Goal: Task Accomplishment & Management: Complete application form

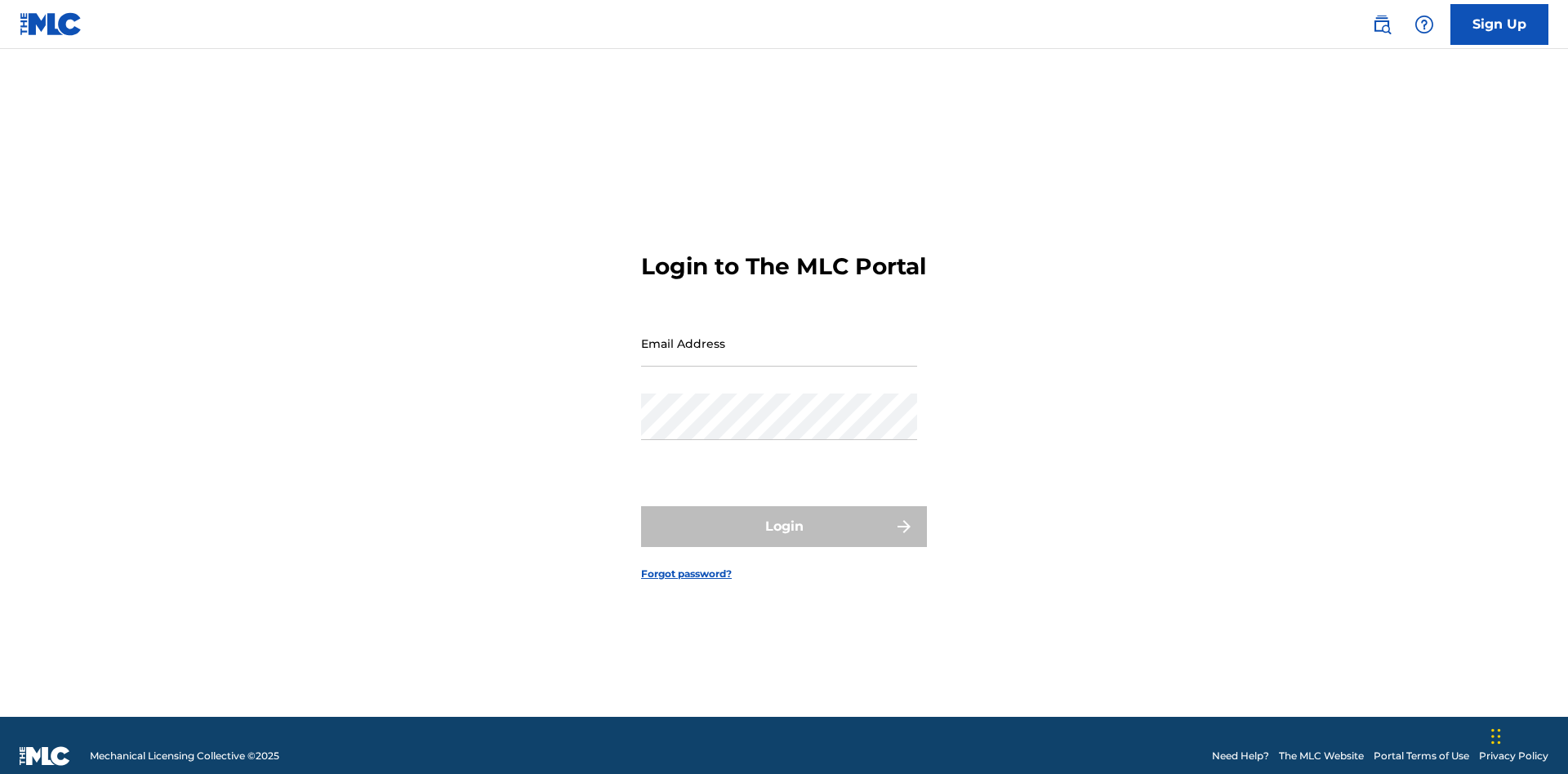
scroll to position [21, 0]
click at [779, 336] on input "Email Address" at bounding box center [779, 343] width 276 height 46
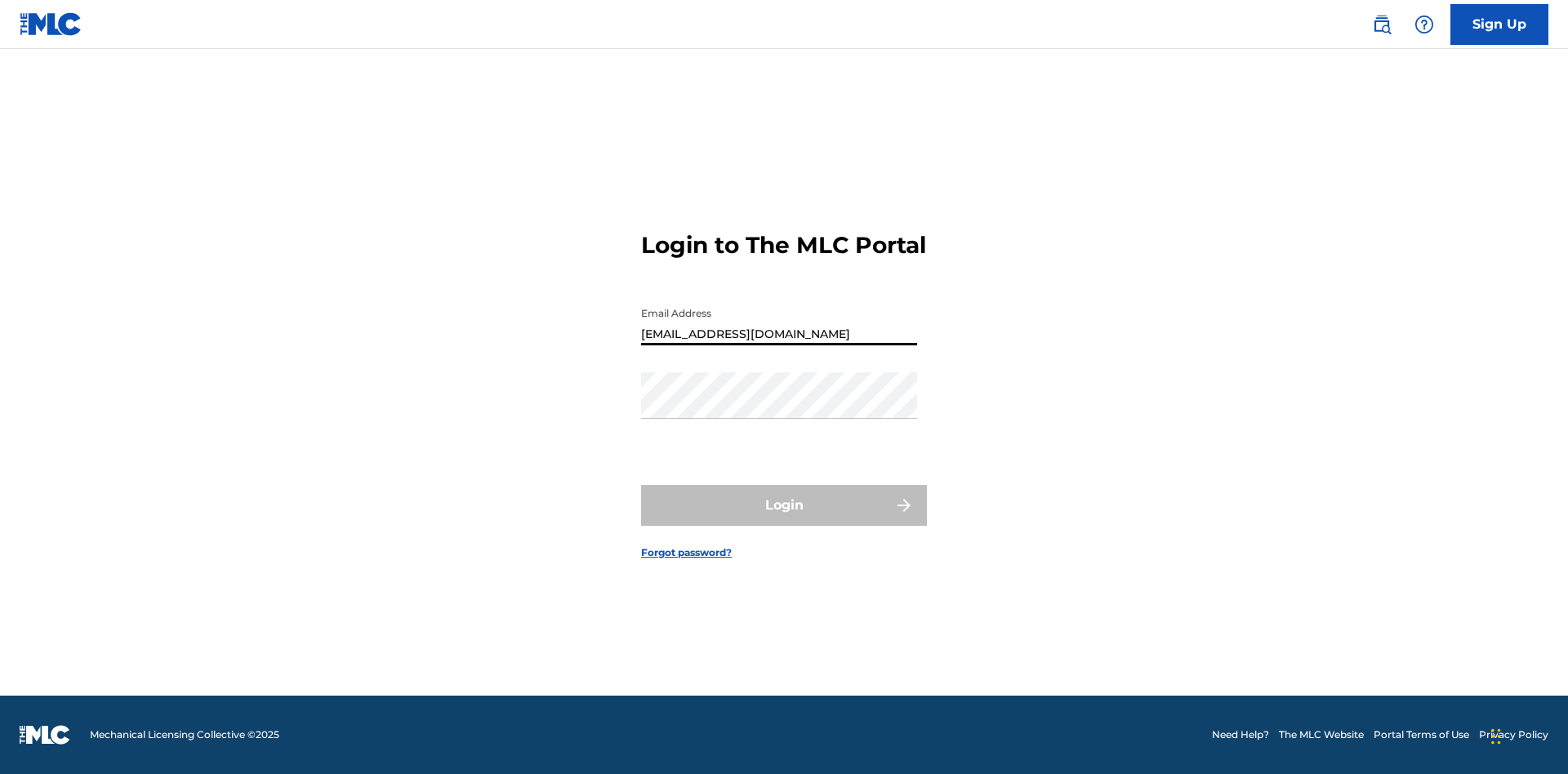
type input "[EMAIL_ADDRESS][DOMAIN_NAME]"
click at [784, 520] on button "Login" at bounding box center [784, 505] width 286 height 40
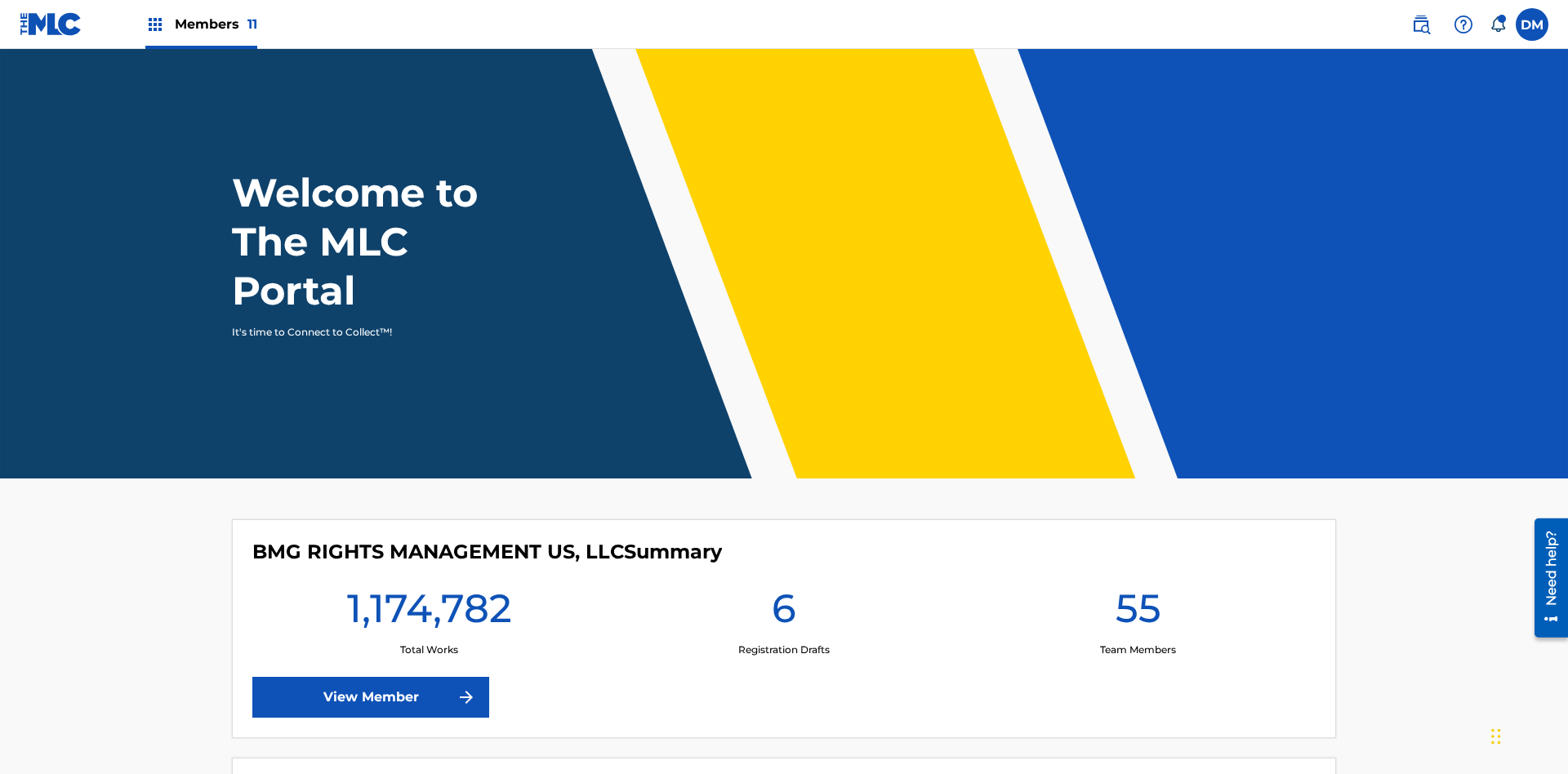
click at [201, 24] on span "Members 11" at bounding box center [216, 24] width 83 height 19
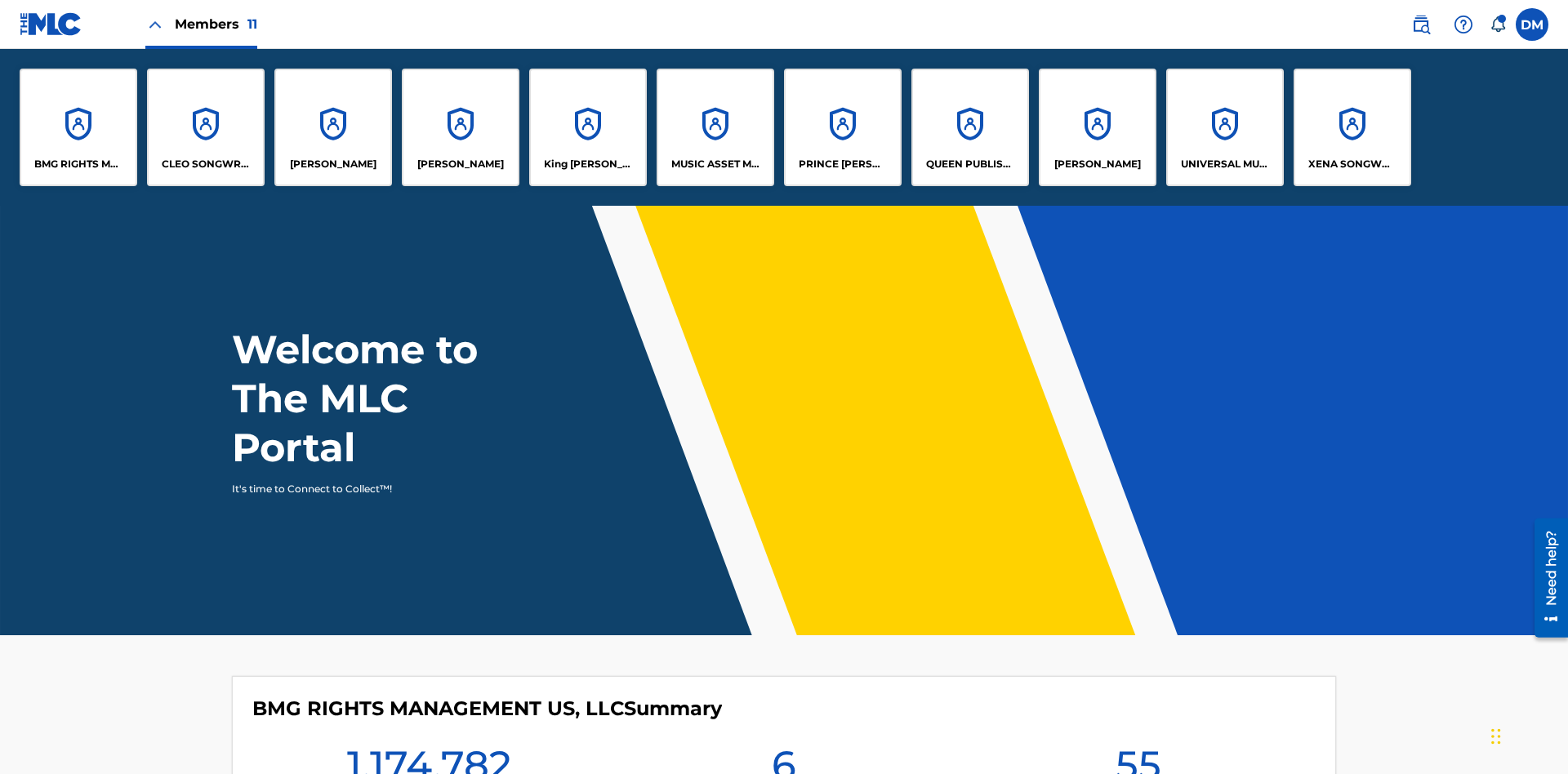
click at [970, 164] on p "QUEEN PUBLISHA" at bounding box center [971, 164] width 89 height 15
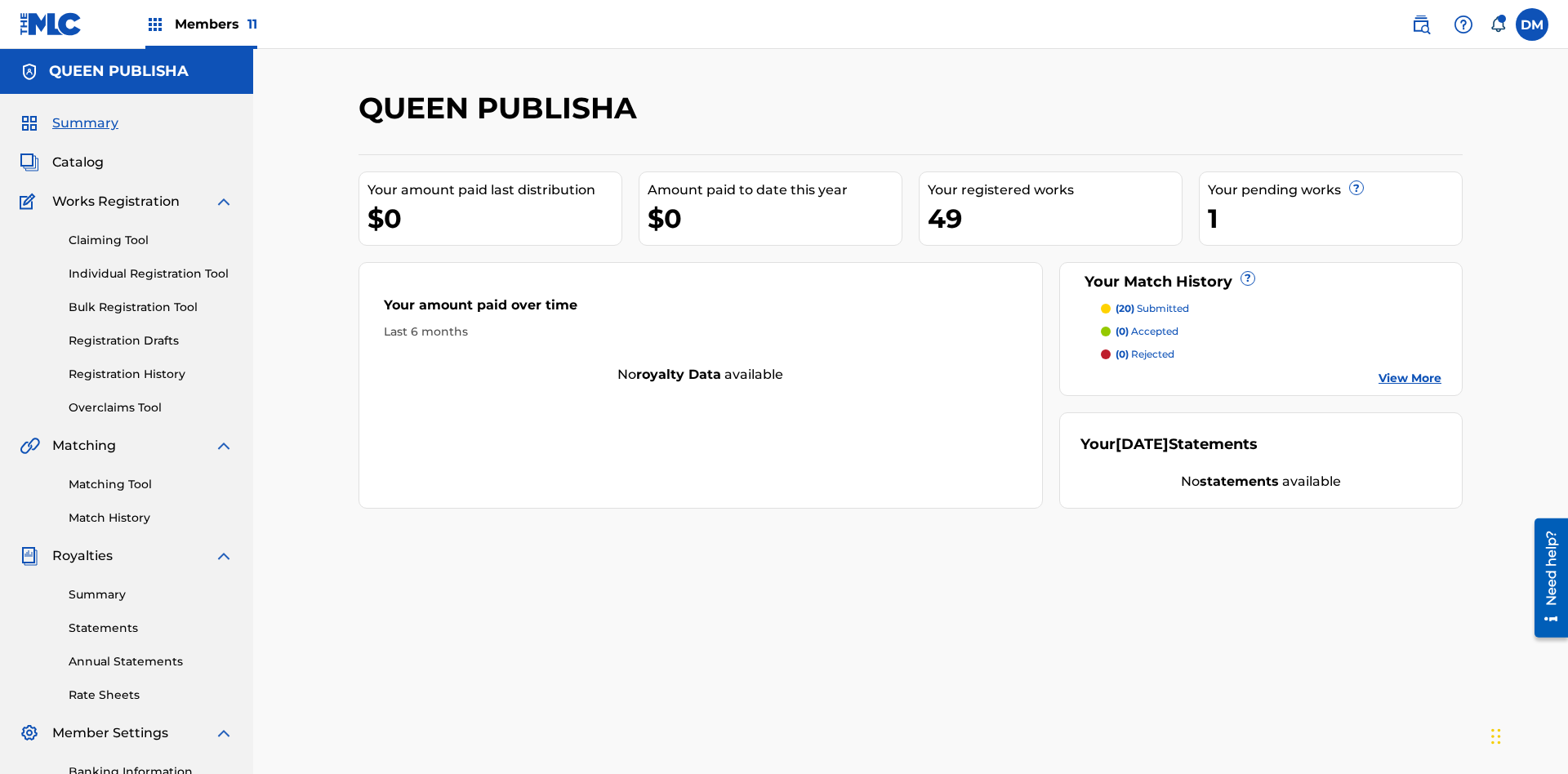
click at [78, 153] on span "Catalog" at bounding box center [78, 163] width 51 height 20
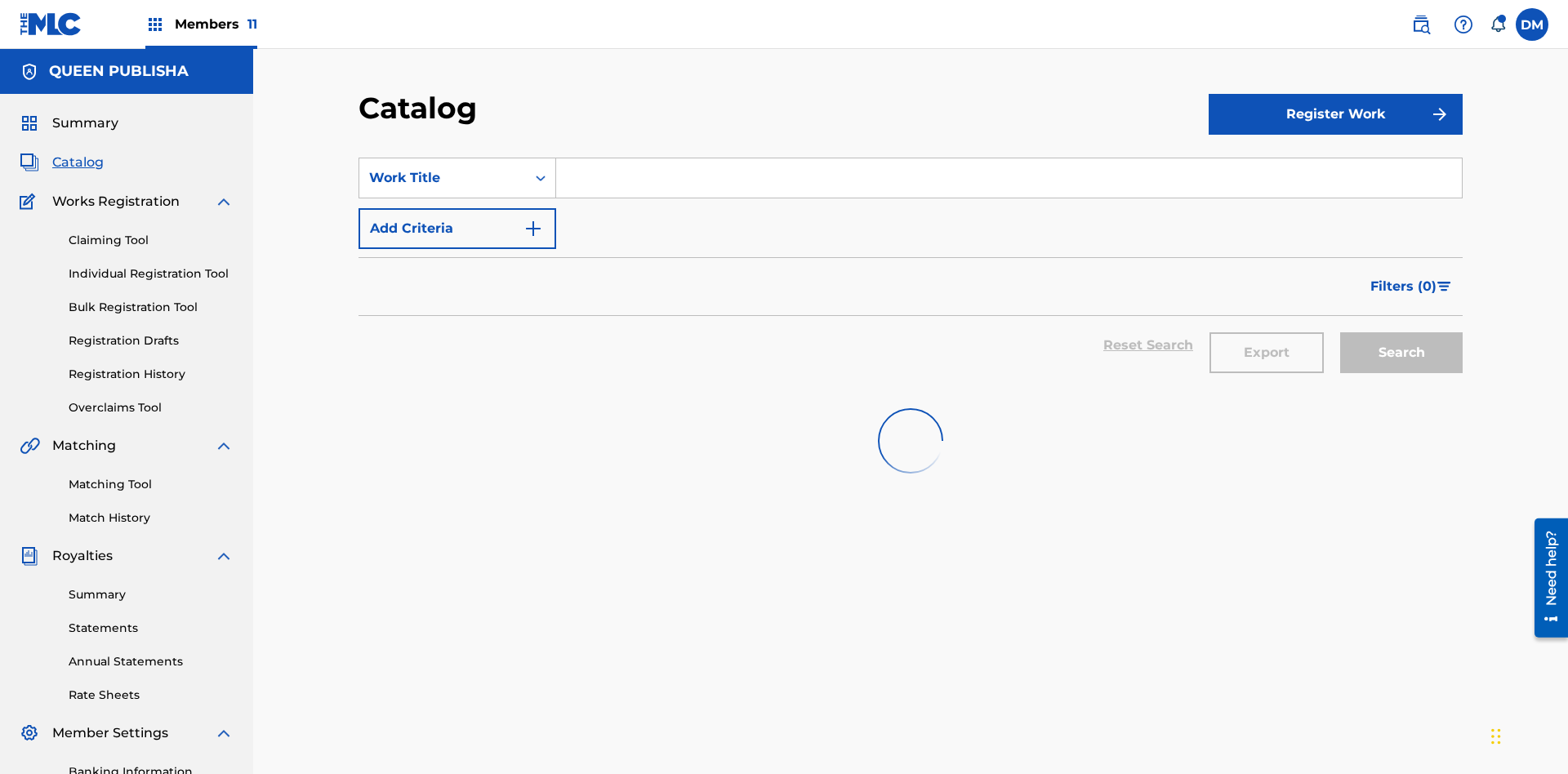
click at [1008, 158] on input "Search Form" at bounding box center [1009, 178] width 906 height 40
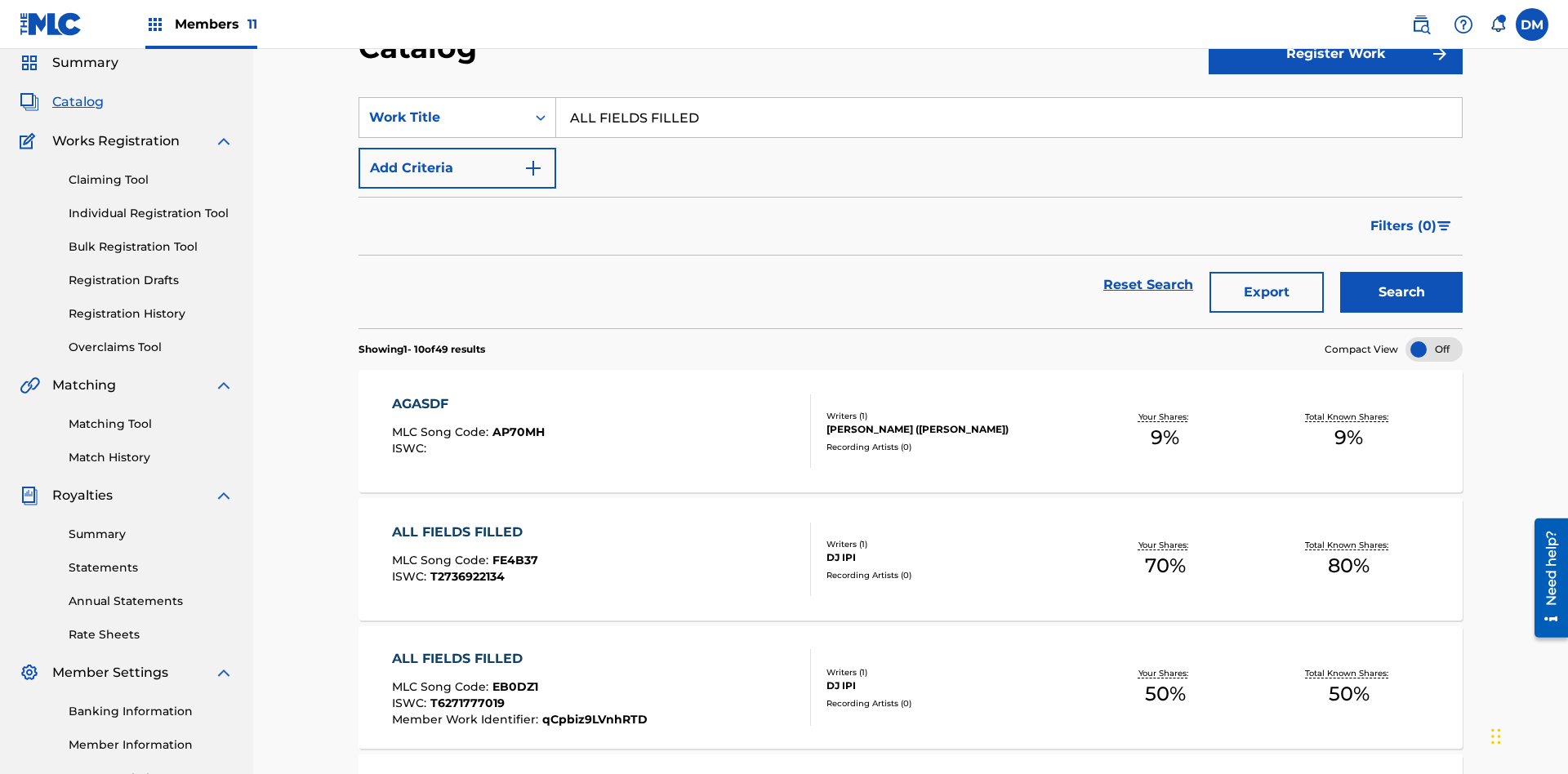
type input "ALL FIELDS FILLED"
click at [1401, 272] on button "Search" at bounding box center [1401, 292] width 122 height 40
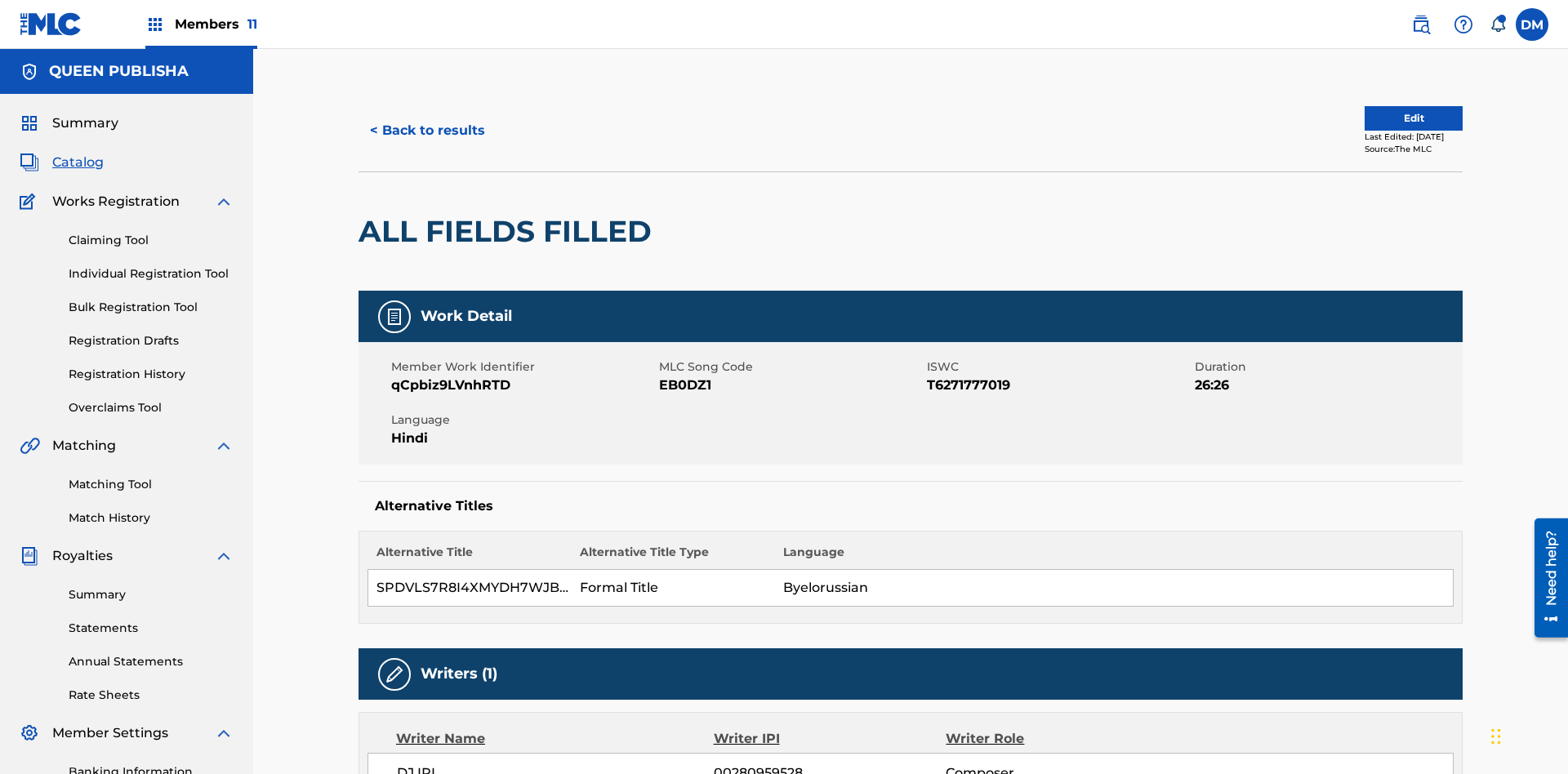
scroll to position [8, 0]
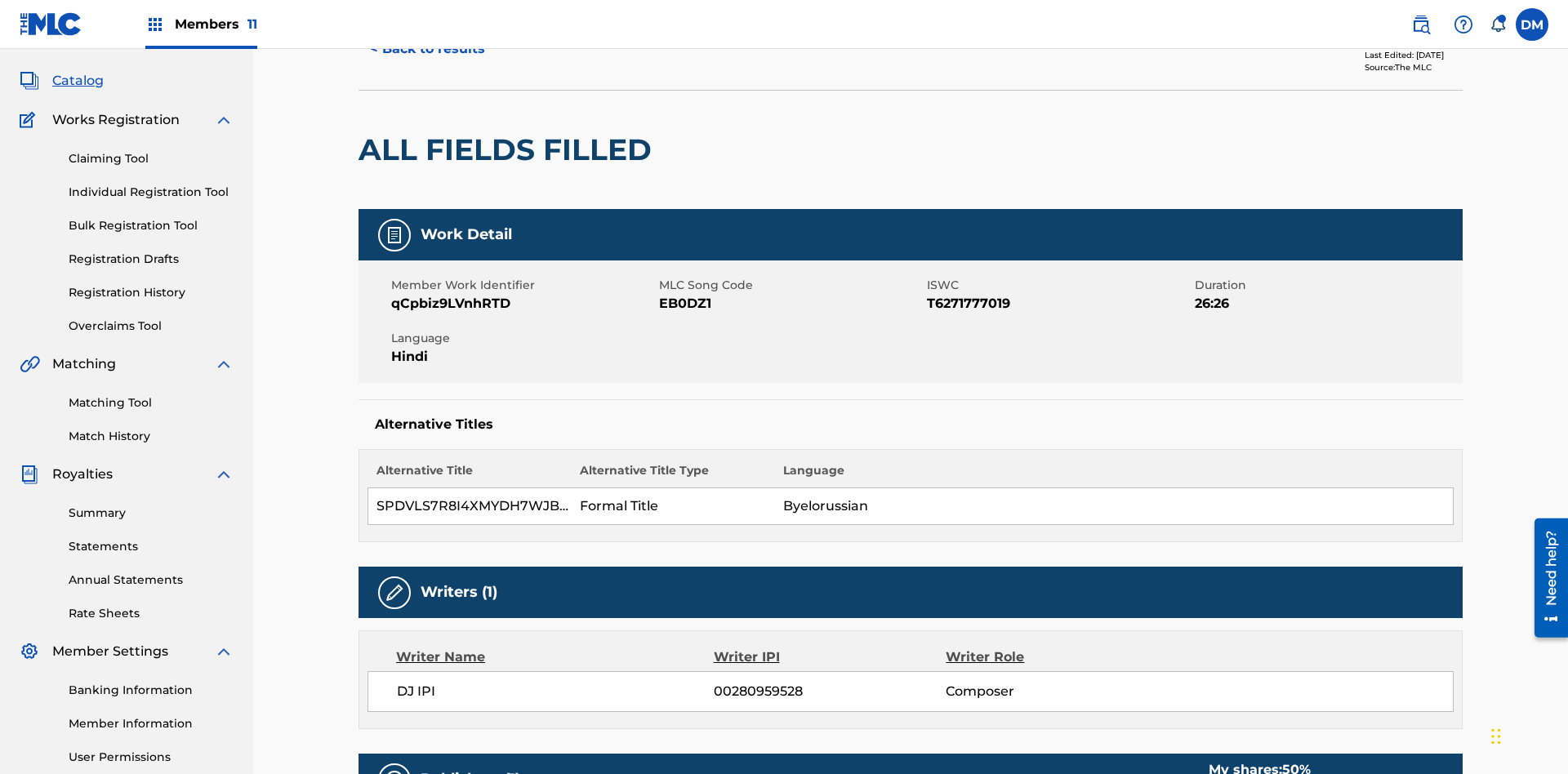
click at [1395, 49] on button "Edit" at bounding box center [1414, 37] width 98 height 25
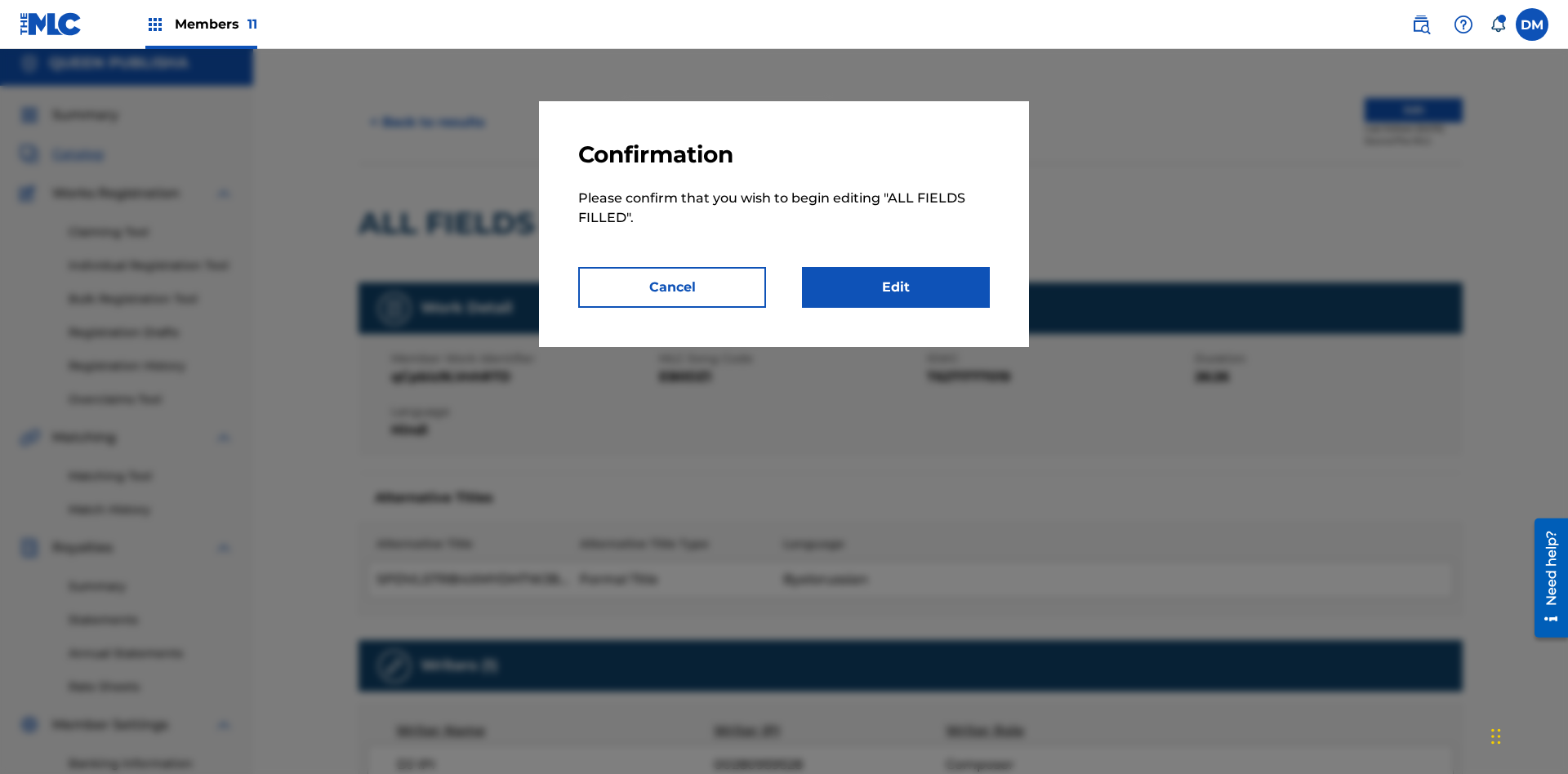
click at [896, 287] on link "Edit" at bounding box center [896, 287] width 188 height 40
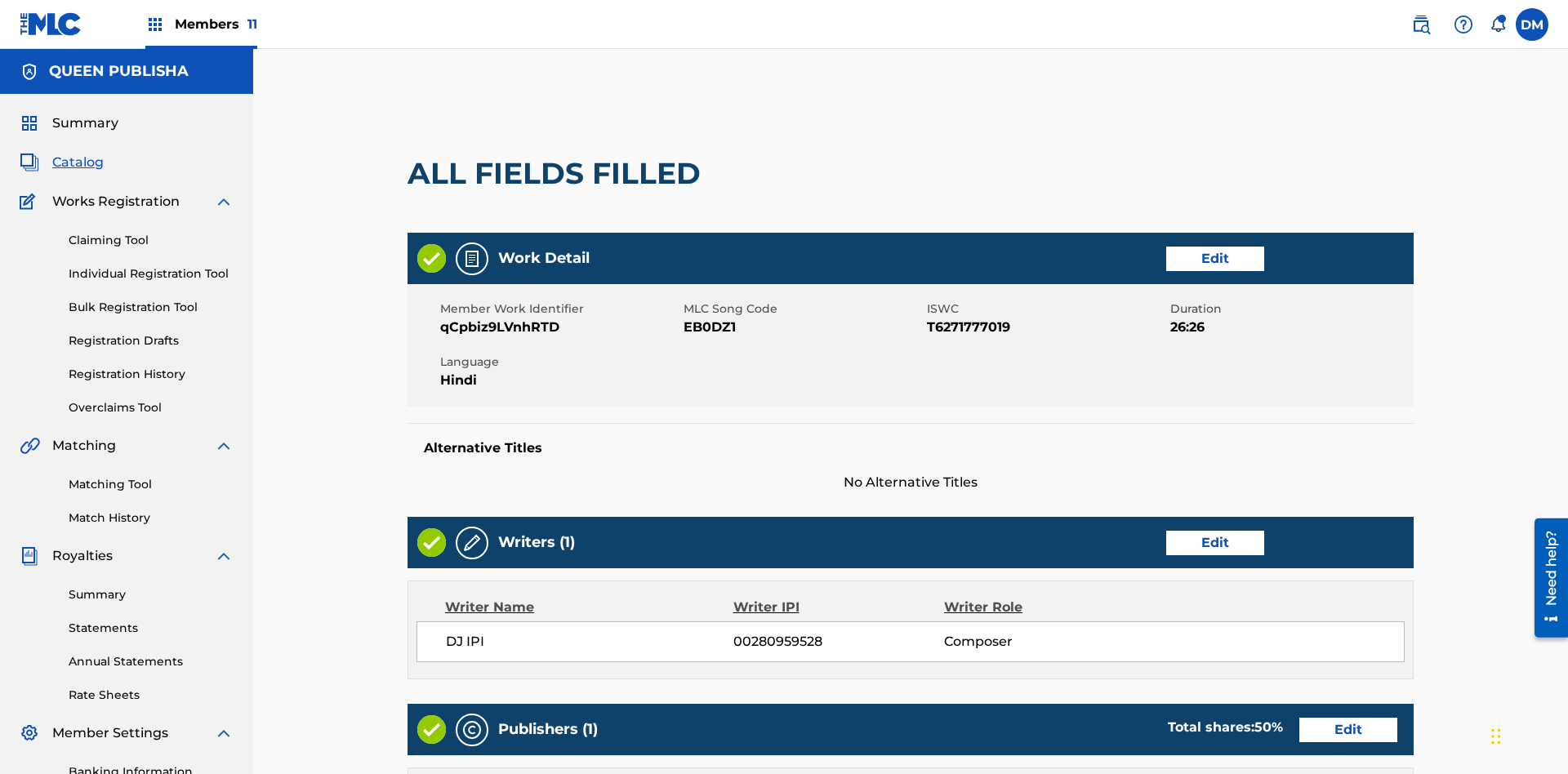
click at [1166, 247] on link "Edit" at bounding box center [1215, 259] width 98 height 25
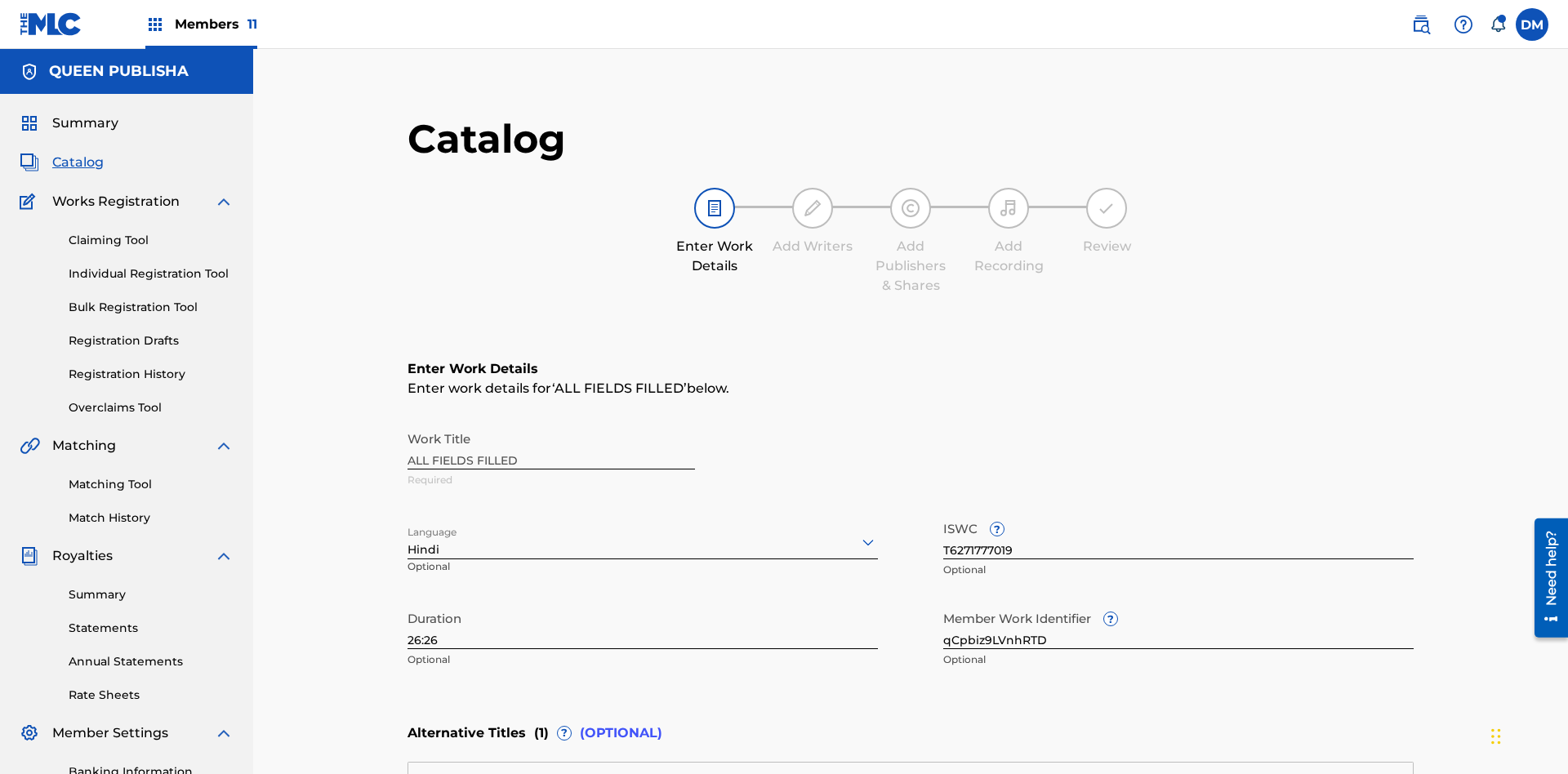
scroll to position [384, 408]
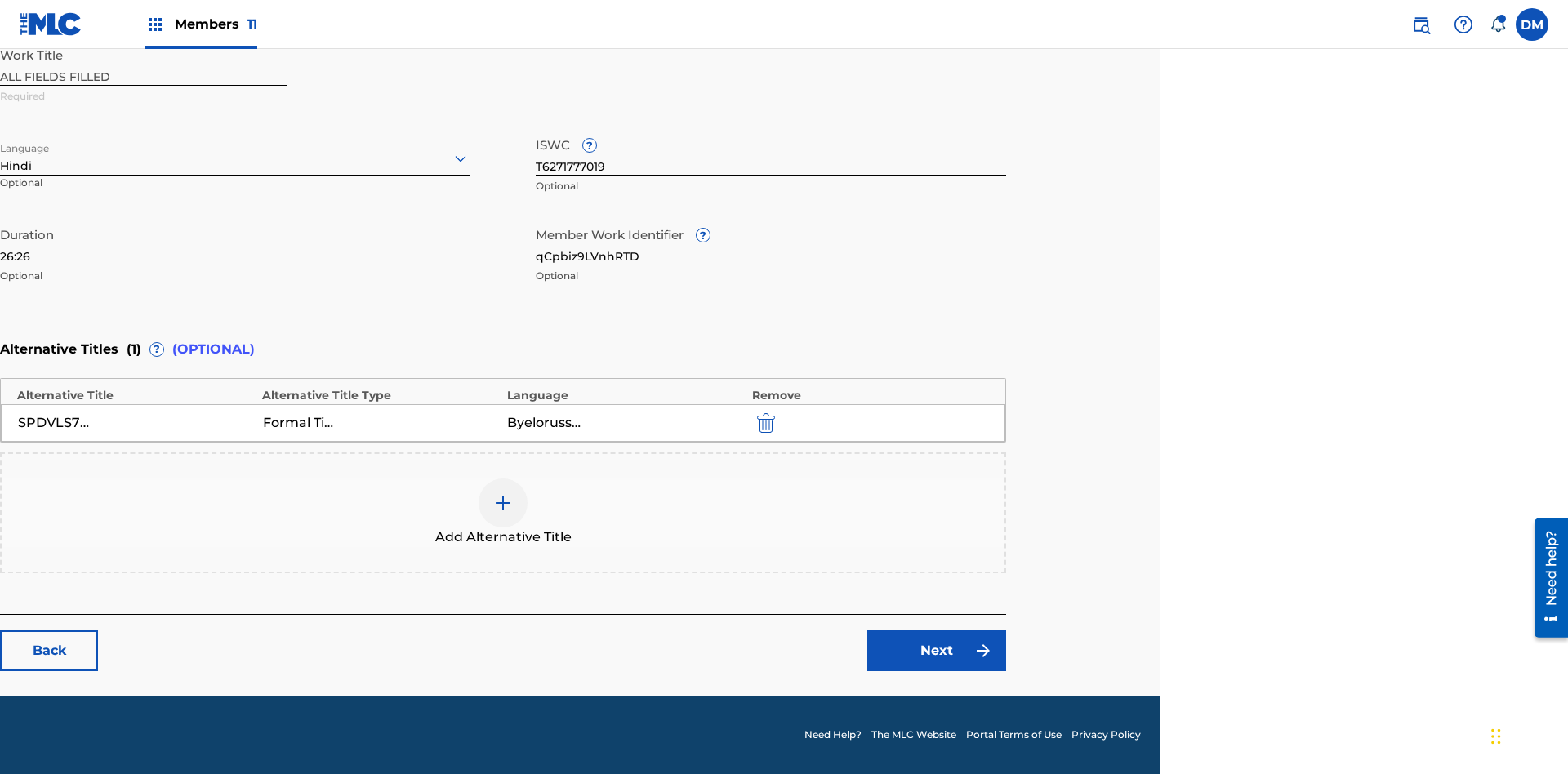
click at [235, 242] on input "26:26" at bounding box center [235, 242] width 470 height 46
type input "55:55"
click at [460, 158] on icon at bounding box center [460, 158] width 20 height 20
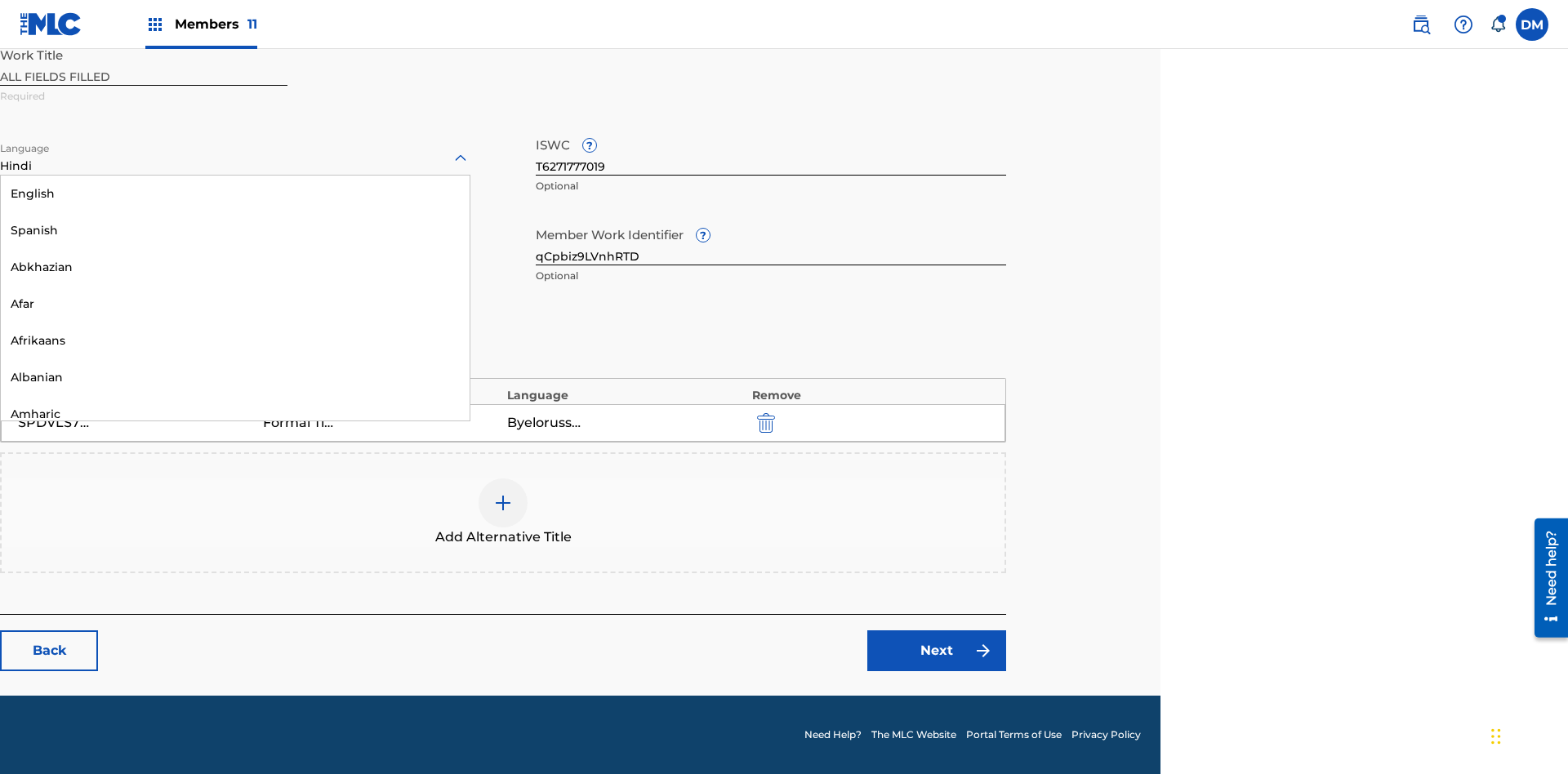
scroll to position [1568, 0]
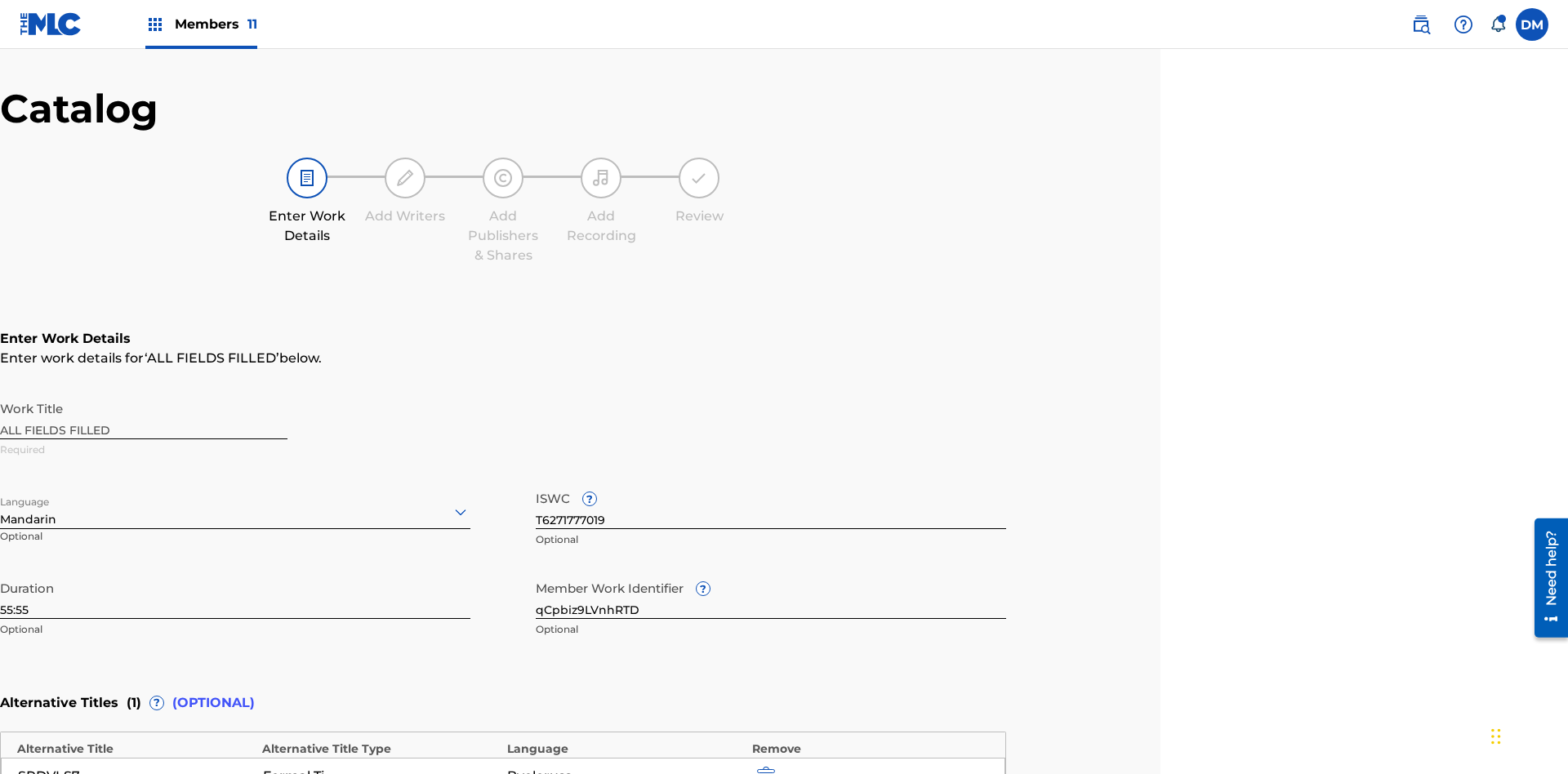
click at [771, 573] on input "qCpbiz9LVnhRTD" at bounding box center [771, 596] width 470 height 46
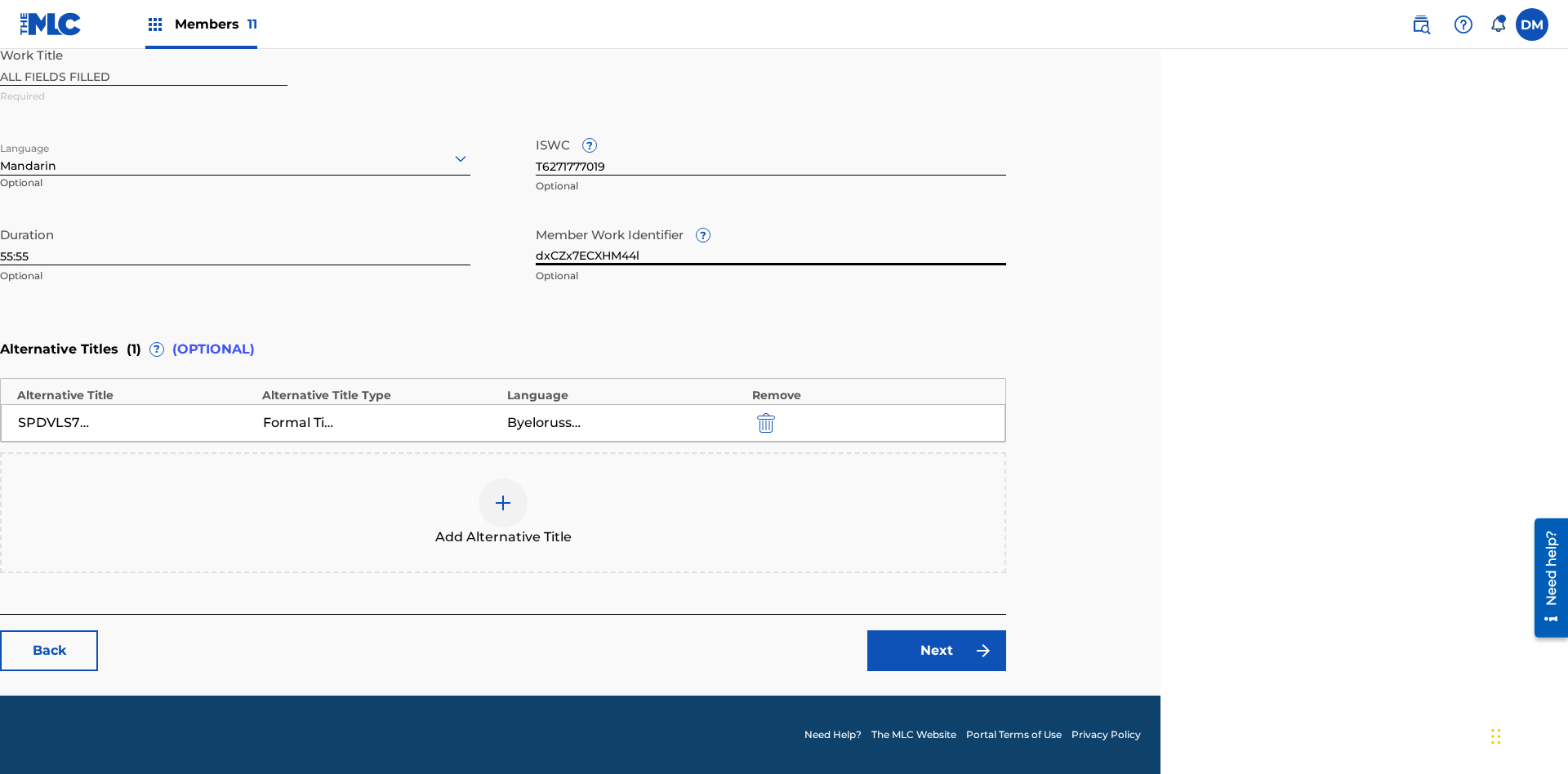
type input "dxCZx7ECXHM44l"
click at [771, 152] on input "T6271777019" at bounding box center [771, 152] width 470 height 46
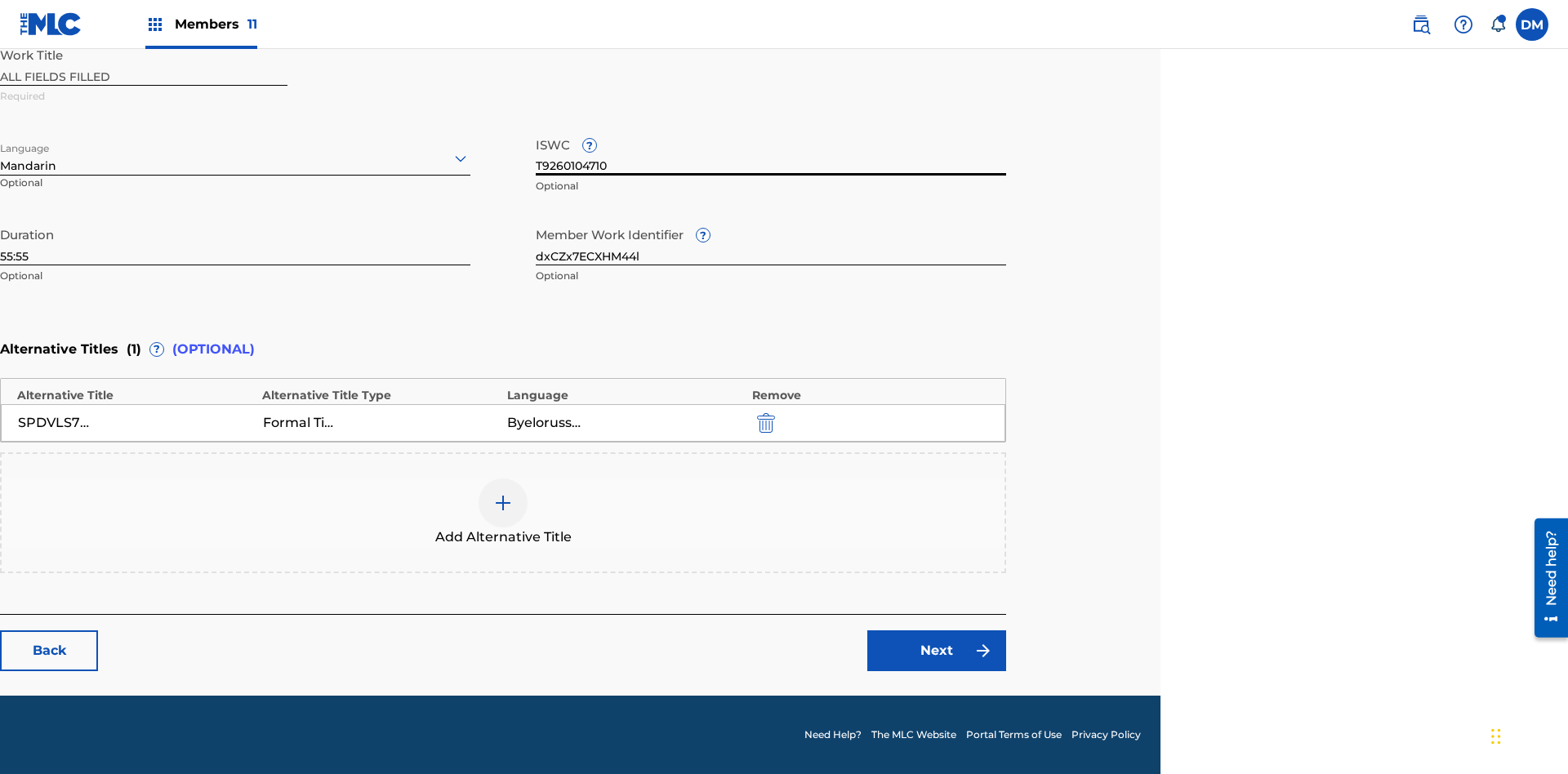
type input "T9260104710"
click at [763, 422] on img "submit" at bounding box center [767, 423] width 18 height 20
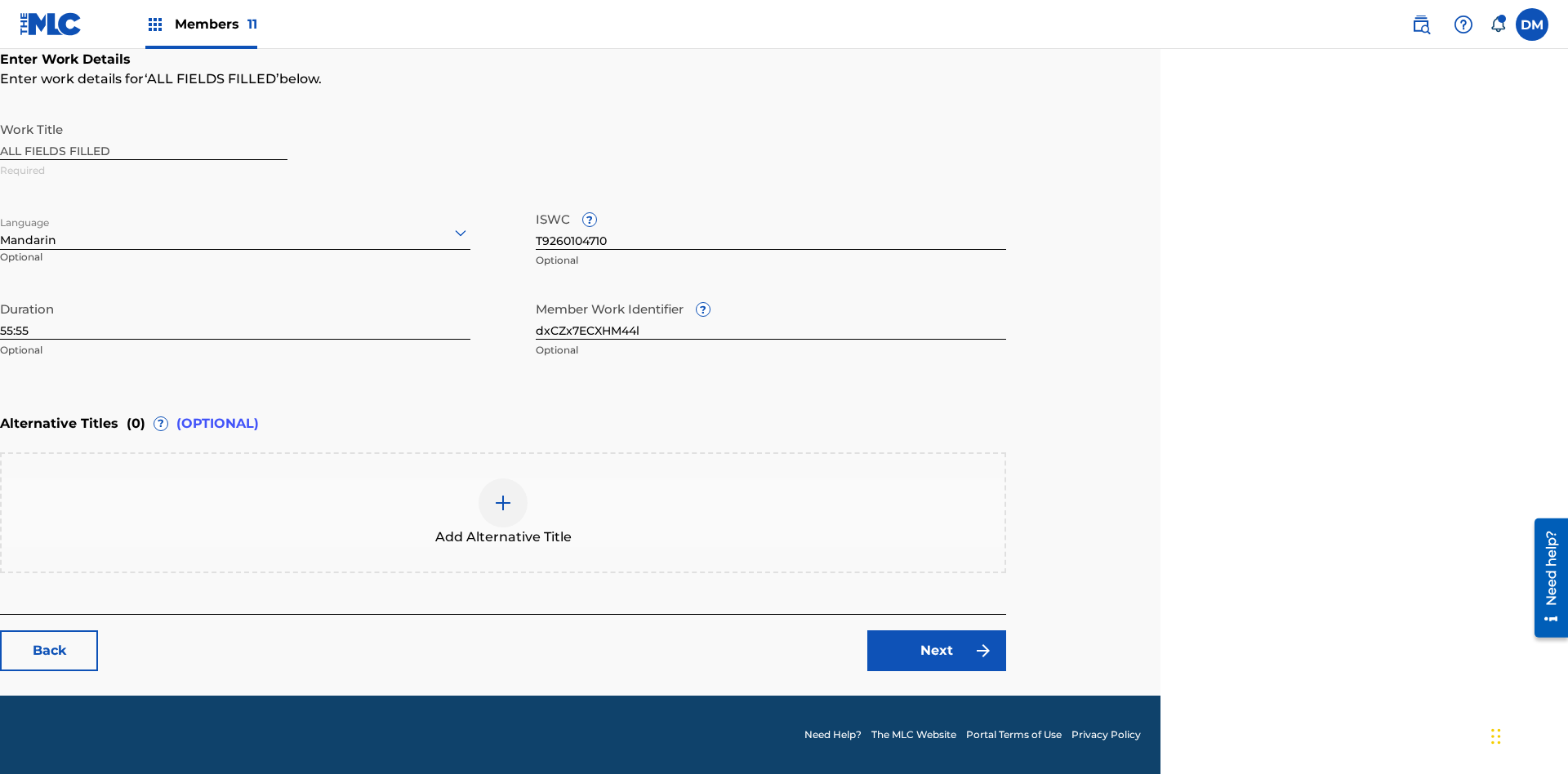
click at [503, 512] on img at bounding box center [503, 503] width 20 height 20
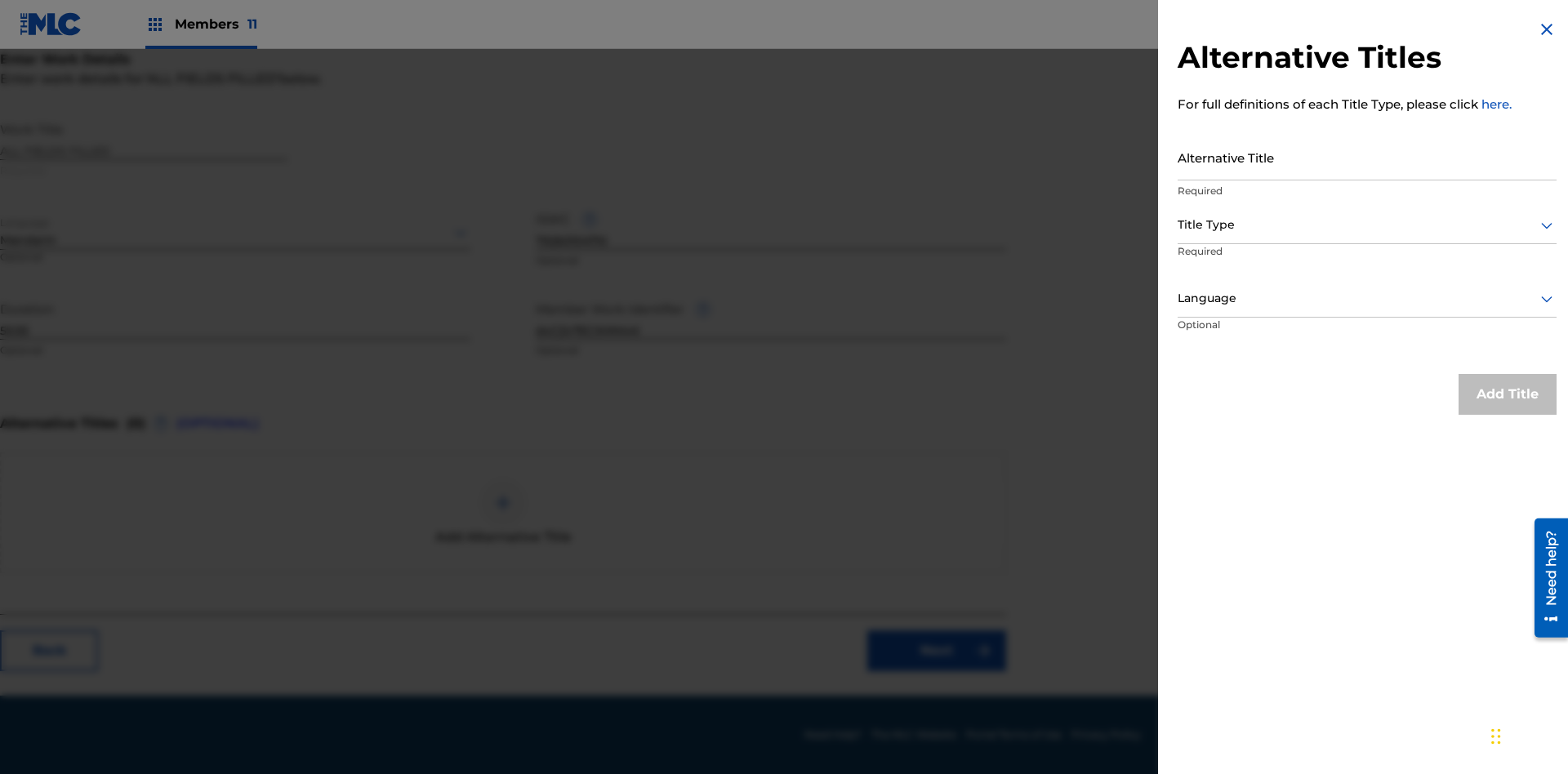
click at [1367, 157] on input "Alternative Title" at bounding box center [1367, 157] width 379 height 46
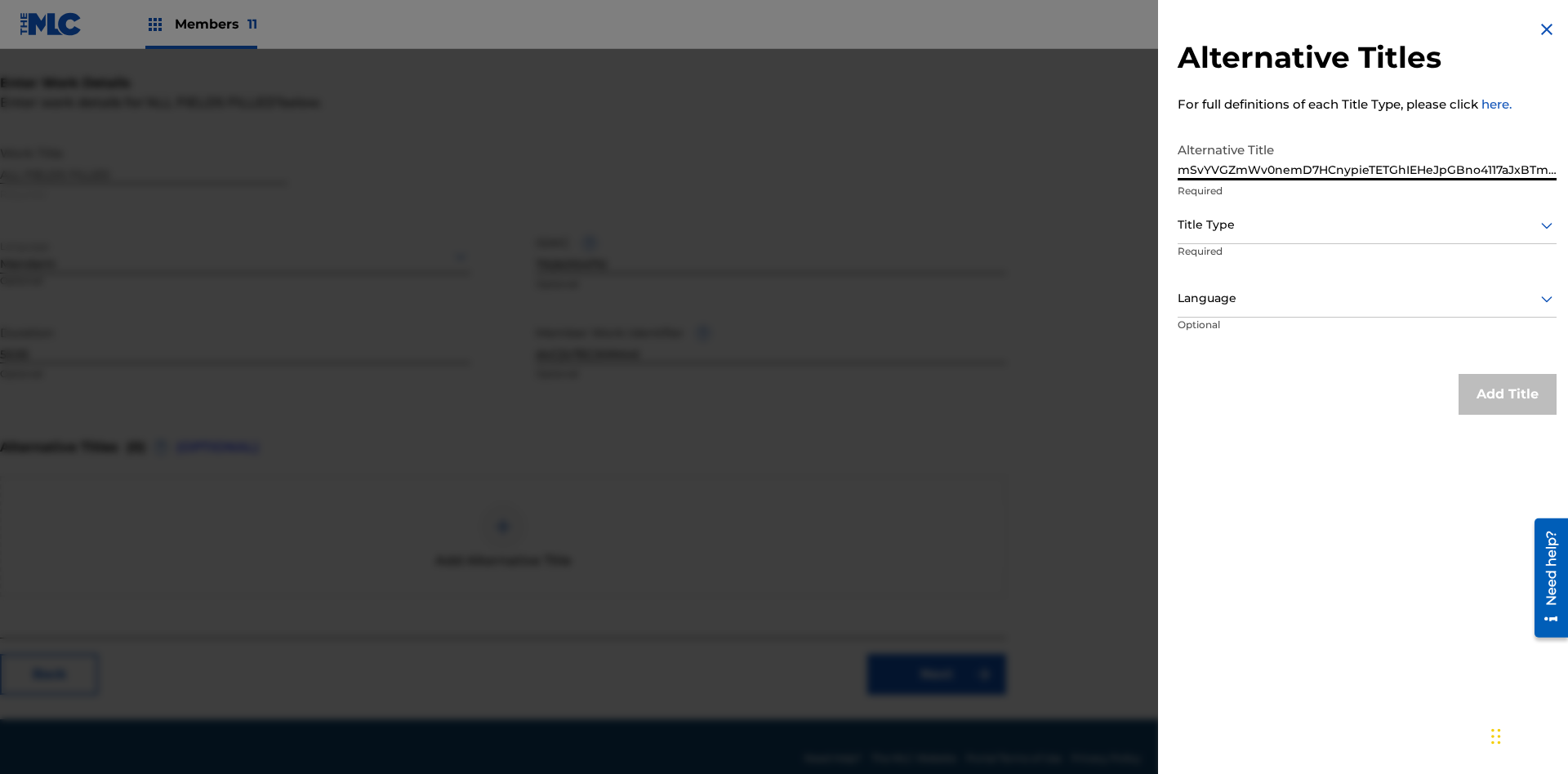
type input "mSvYVGZmWv0nemD7HCnypieTETGhIEHeJpGBno4117aJxBTmlS"
click at [1367, 224] on div at bounding box center [1367, 224] width 379 height 21
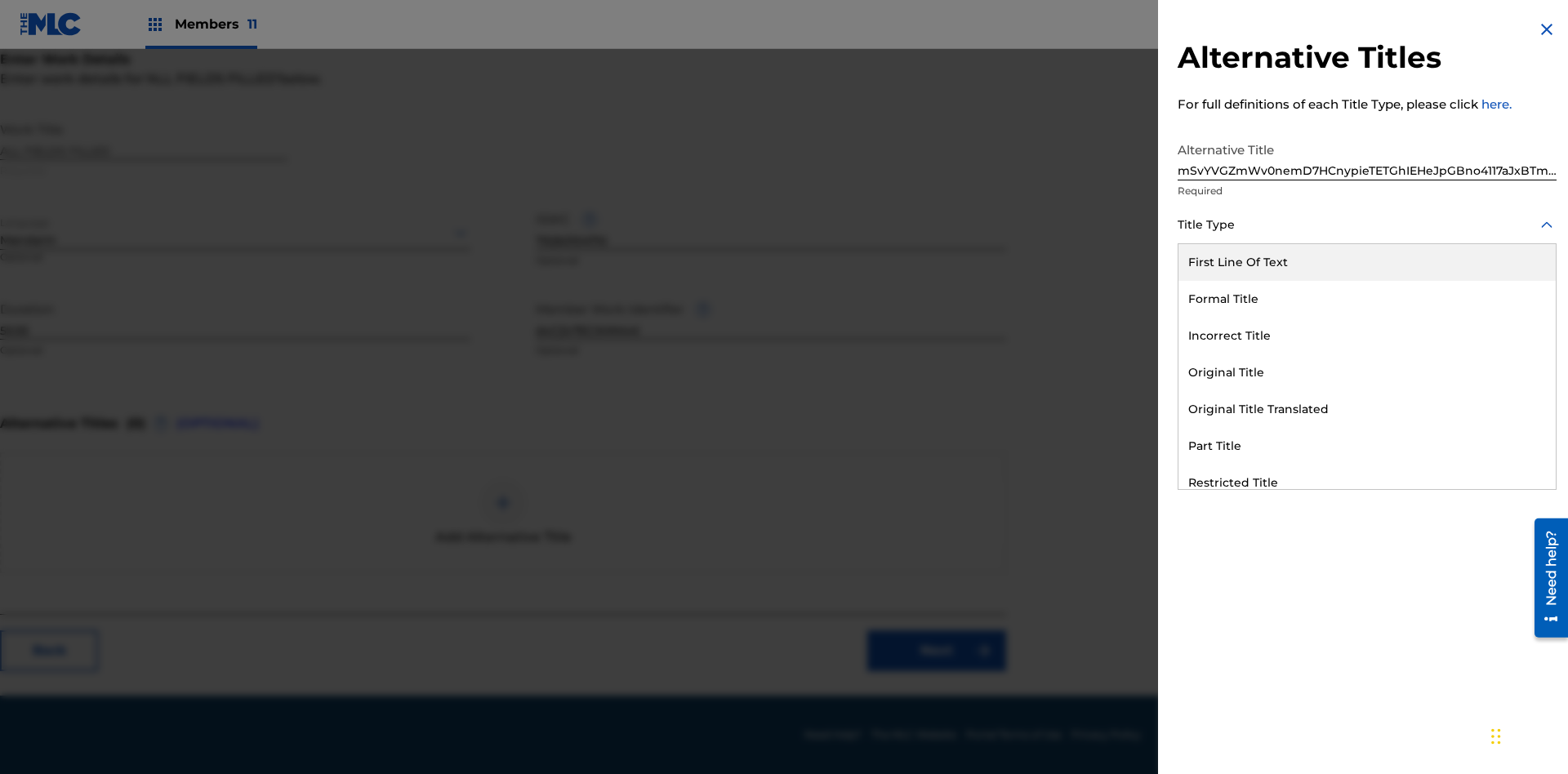
click at [1367, 372] on div "Original Title" at bounding box center [1367, 373] width 377 height 37
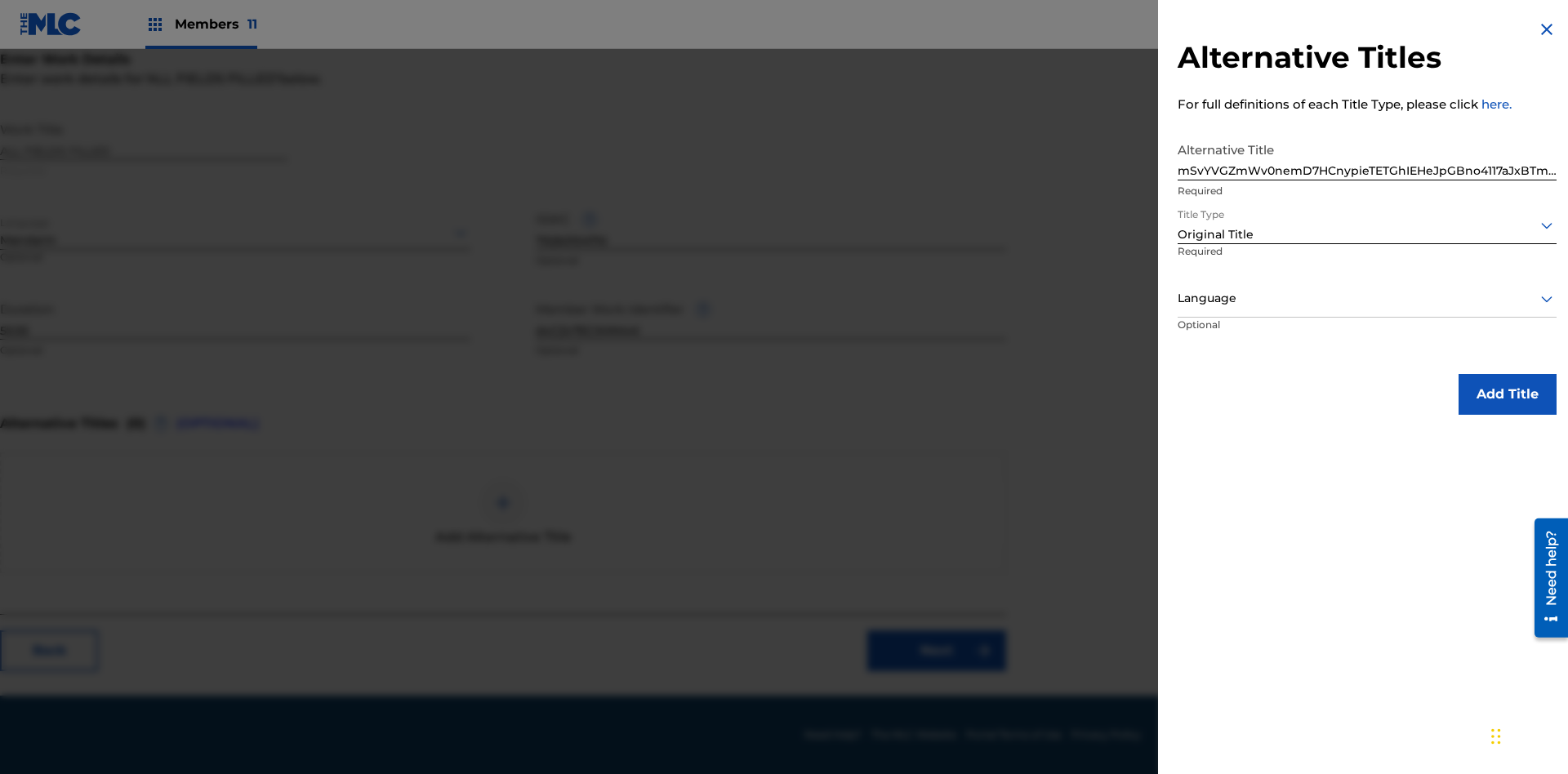
click at [1367, 298] on div at bounding box center [1367, 298] width 379 height 21
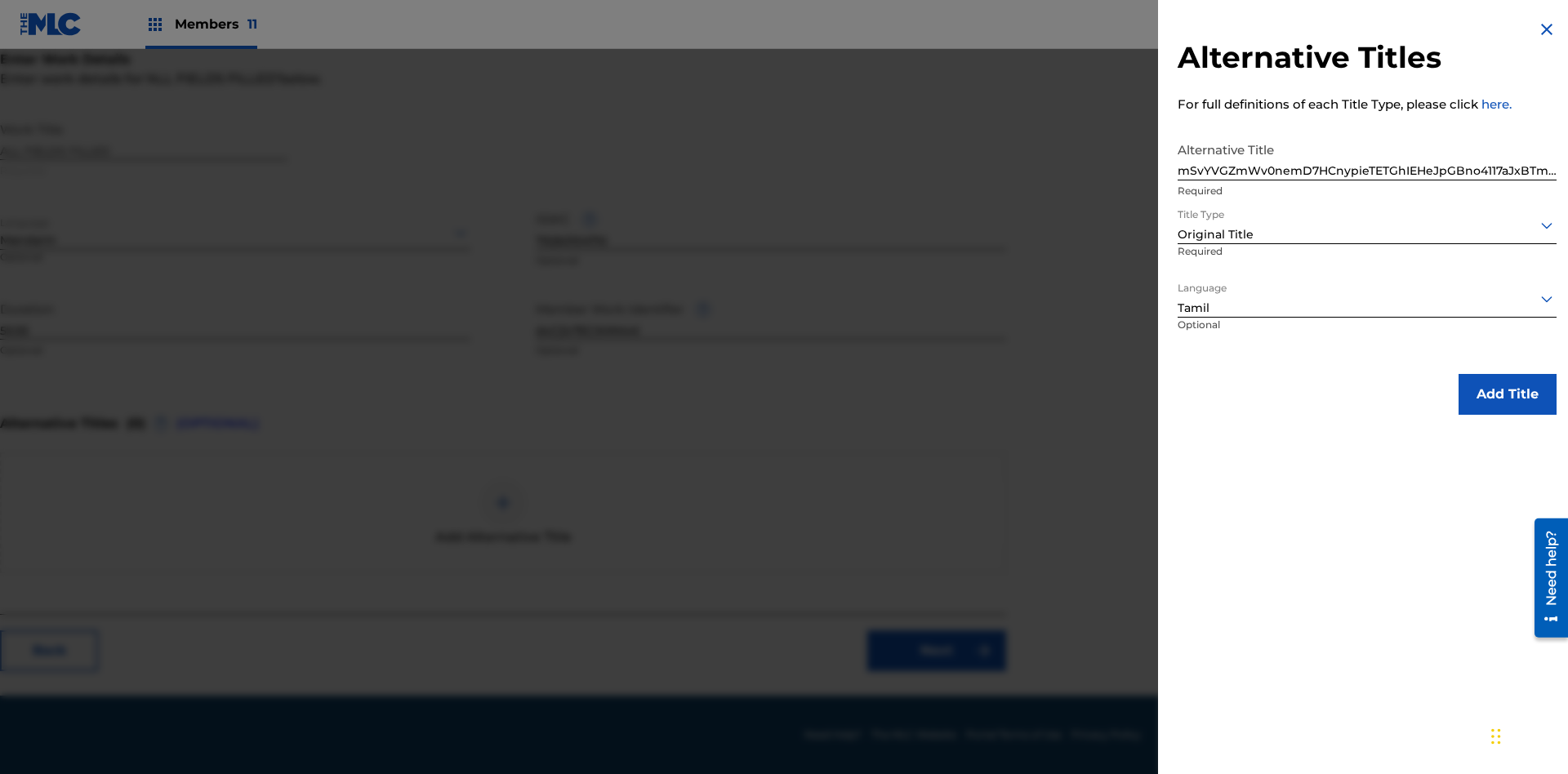
click at [1508, 394] on button "Add Title" at bounding box center [1508, 394] width 98 height 40
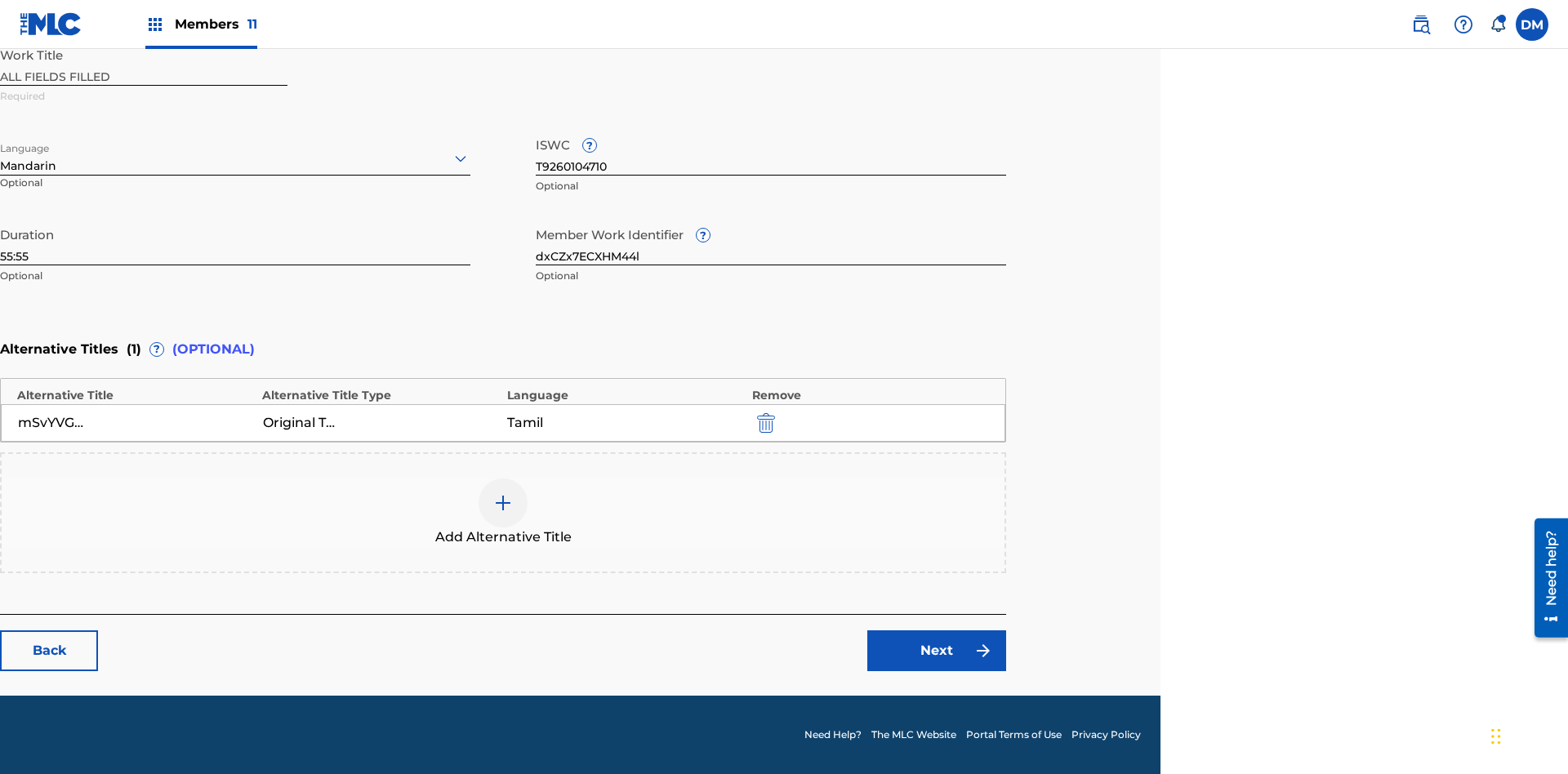
click at [937, 651] on link "Next" at bounding box center [937, 650] width 139 height 40
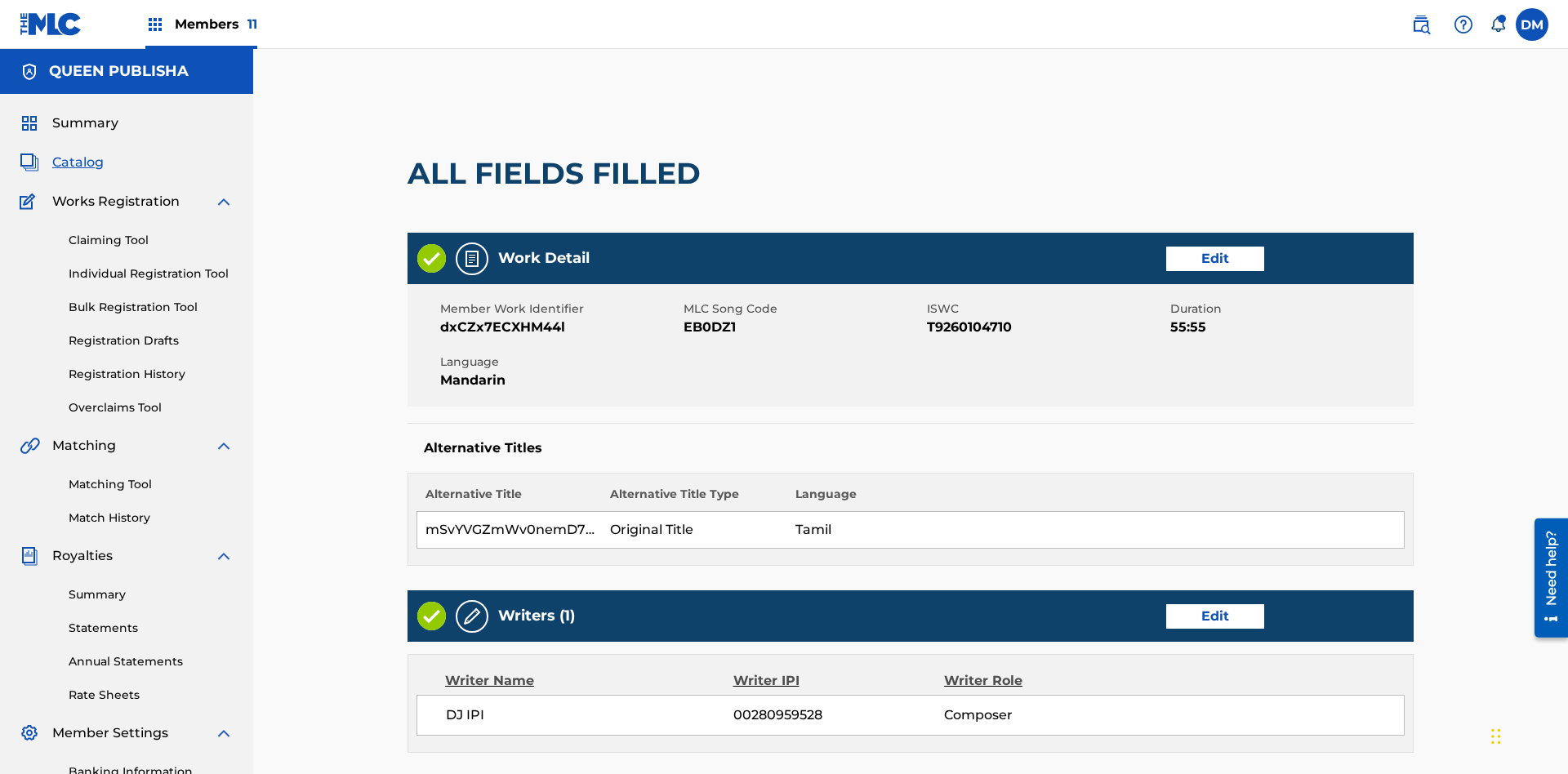
click at [1166, 604] on link "Edit" at bounding box center [1215, 616] width 98 height 25
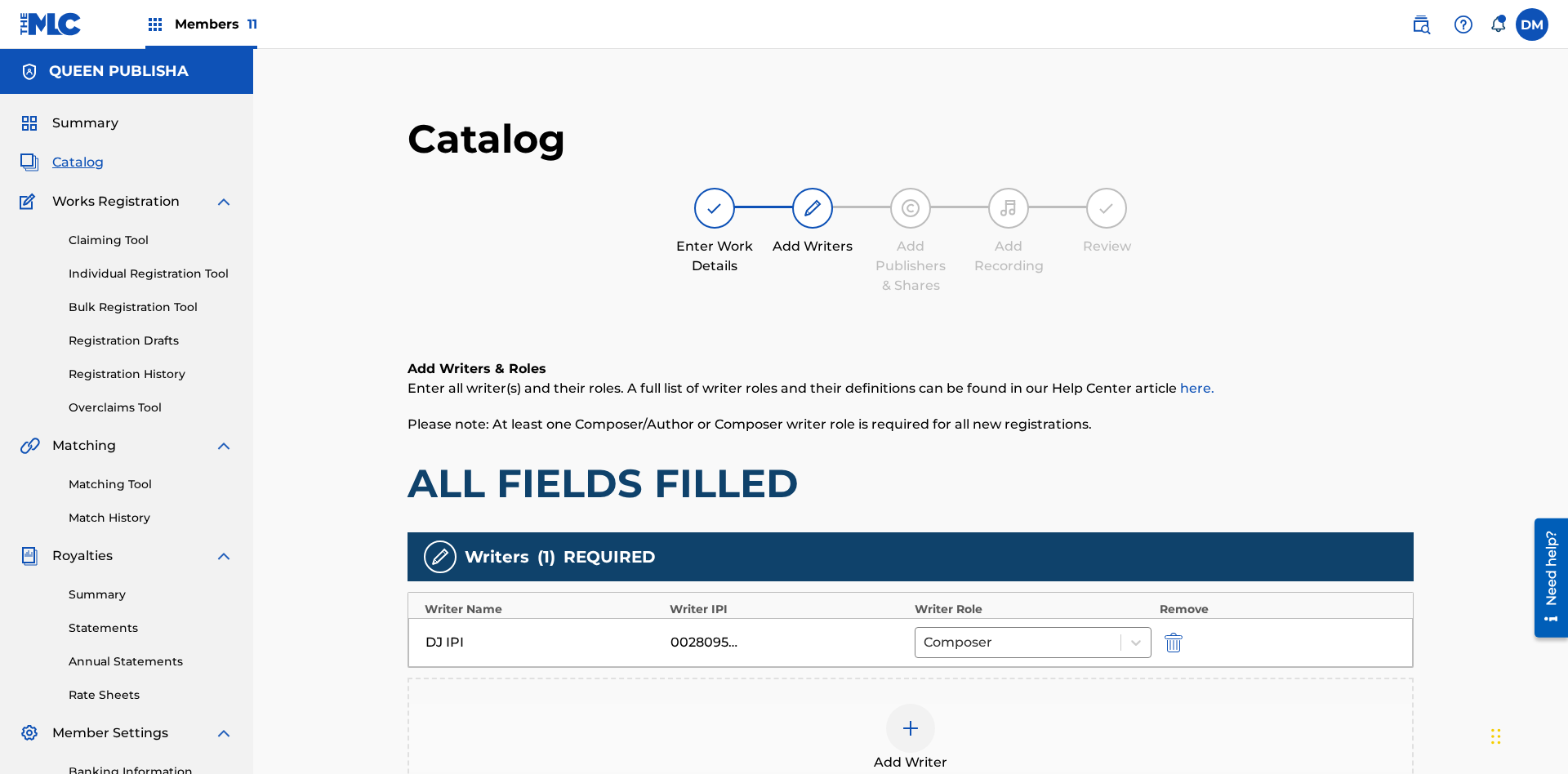
click at [1164, 633] on img "submit" at bounding box center [1174, 643] width 18 height 20
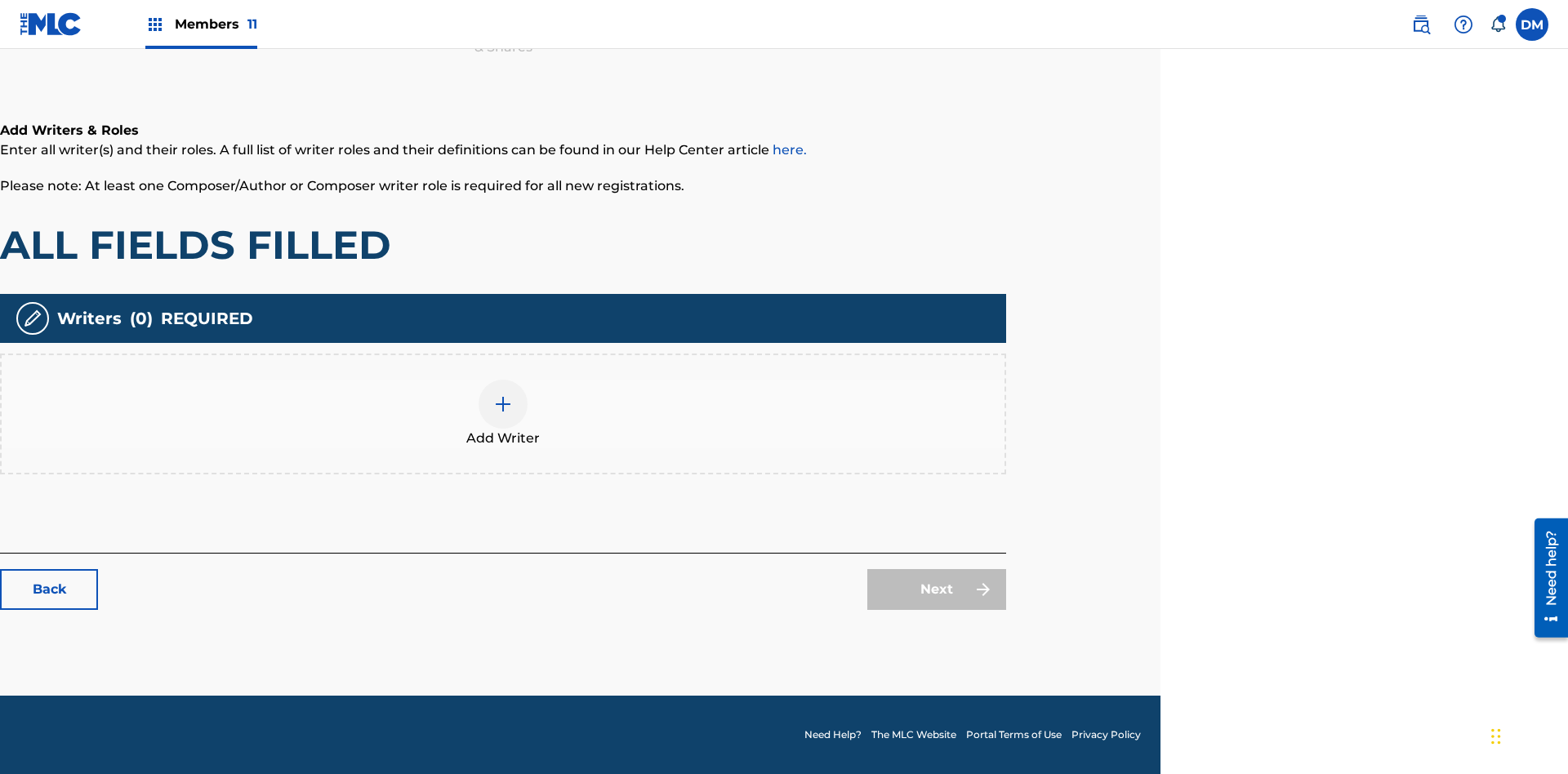
click at [503, 413] on img at bounding box center [503, 404] width 20 height 20
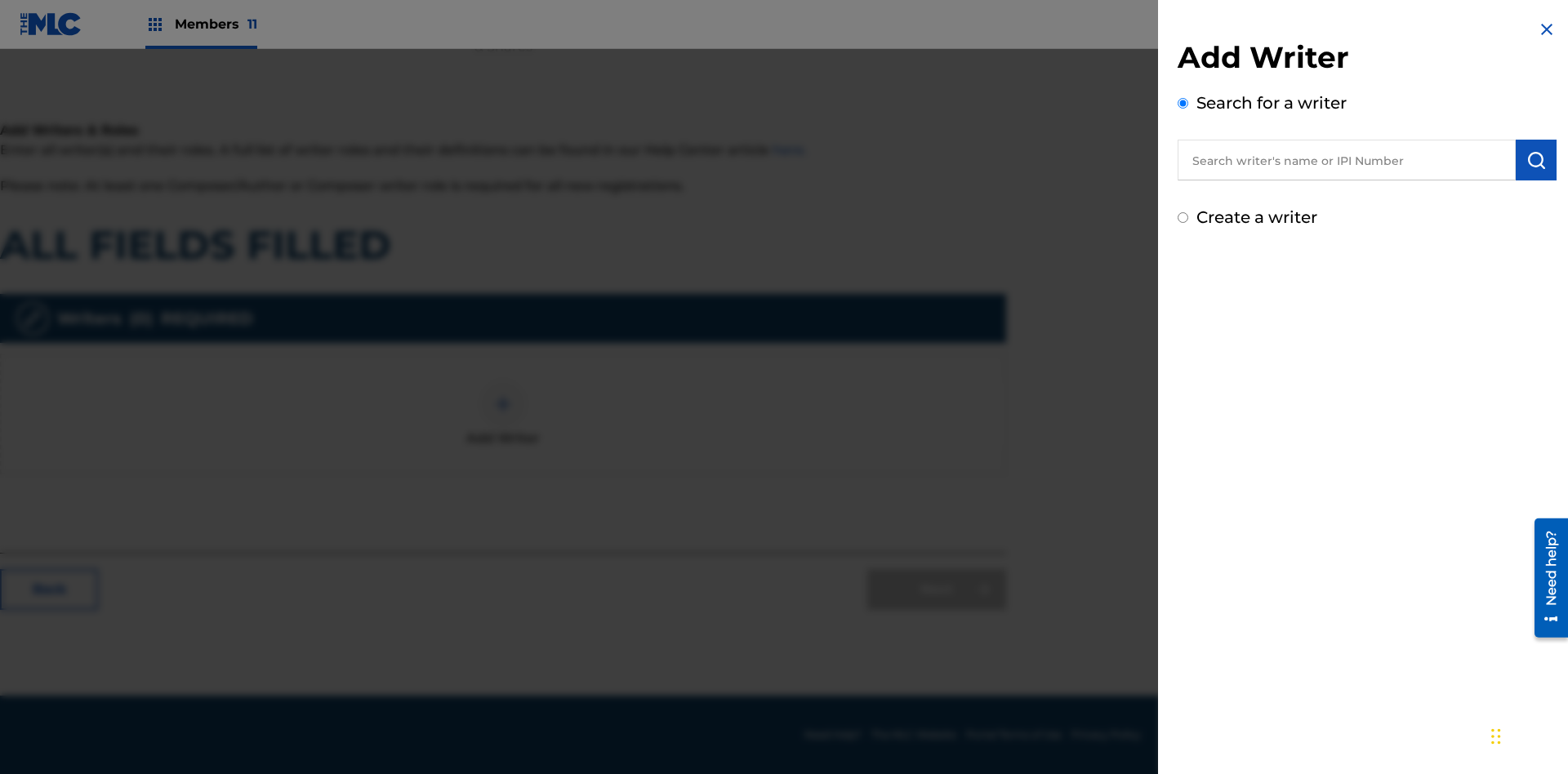
click at [1183, 218] on input "Create a writer" at bounding box center [1183, 217] width 11 height 11
radio input "false"
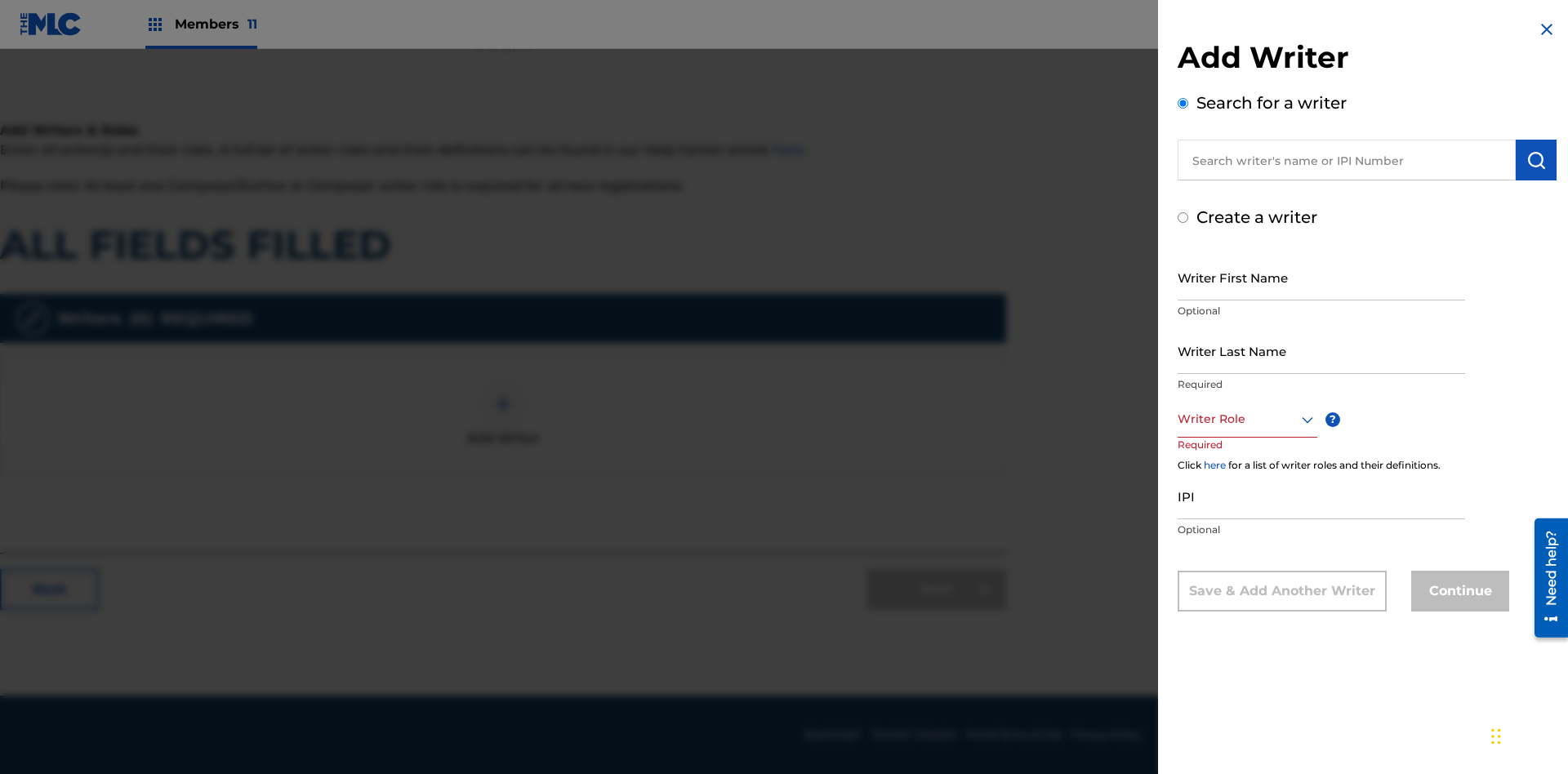
radio input "false"
radio input "true"
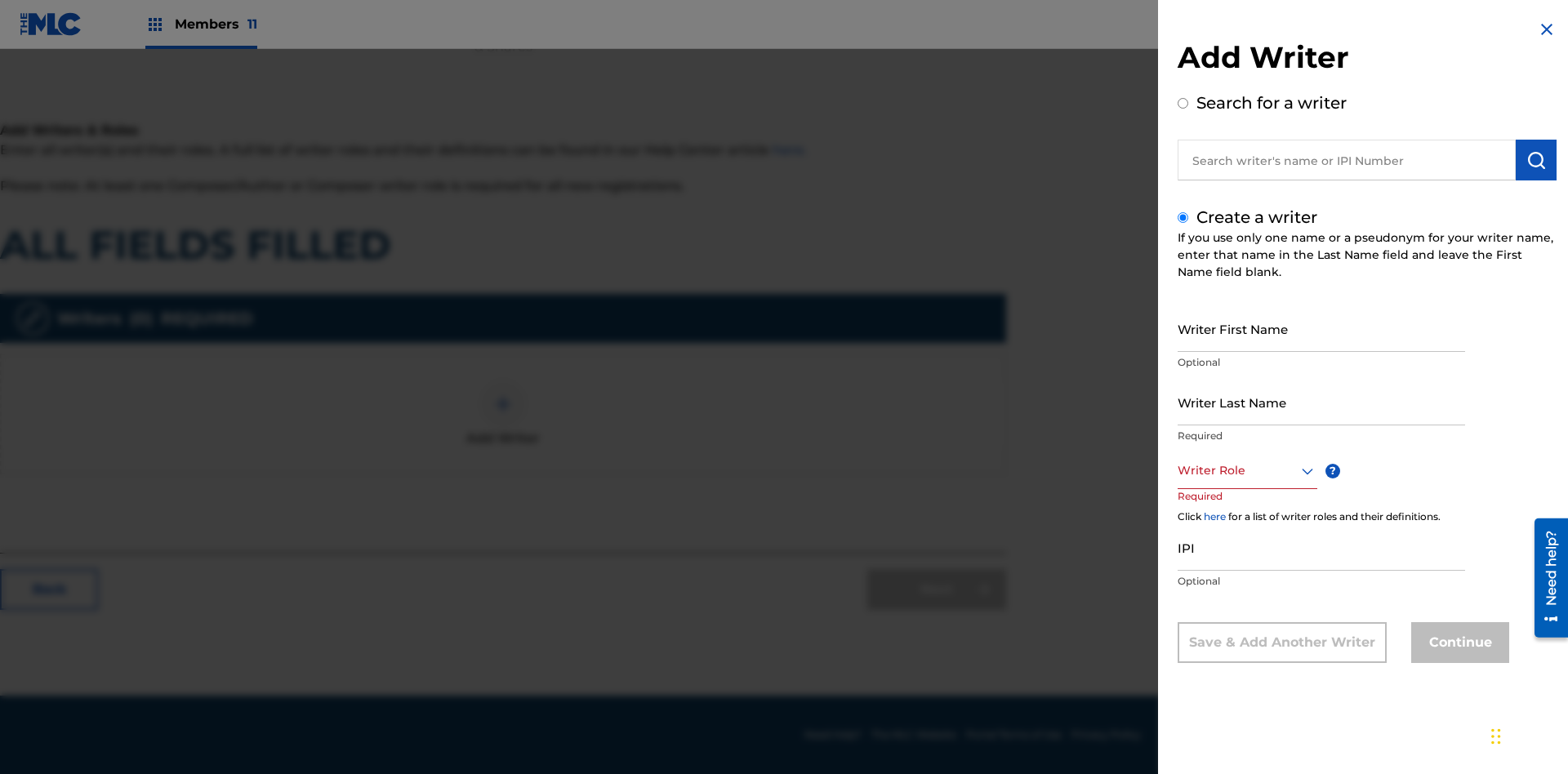
click at [1321, 328] on input "Writer First Name" at bounding box center [1321, 328] width 287 height 46
type input "bSwGXTScNIZzfQTVK9DJD7rk4"
click at [1321, 402] on input "Writer Last Name" at bounding box center [1321, 402] width 287 height 46
type input "glTsQma3rTbFwZUO9f2DrQfxP"
click at [1246, 470] on div at bounding box center [1247, 470] width 139 height 21
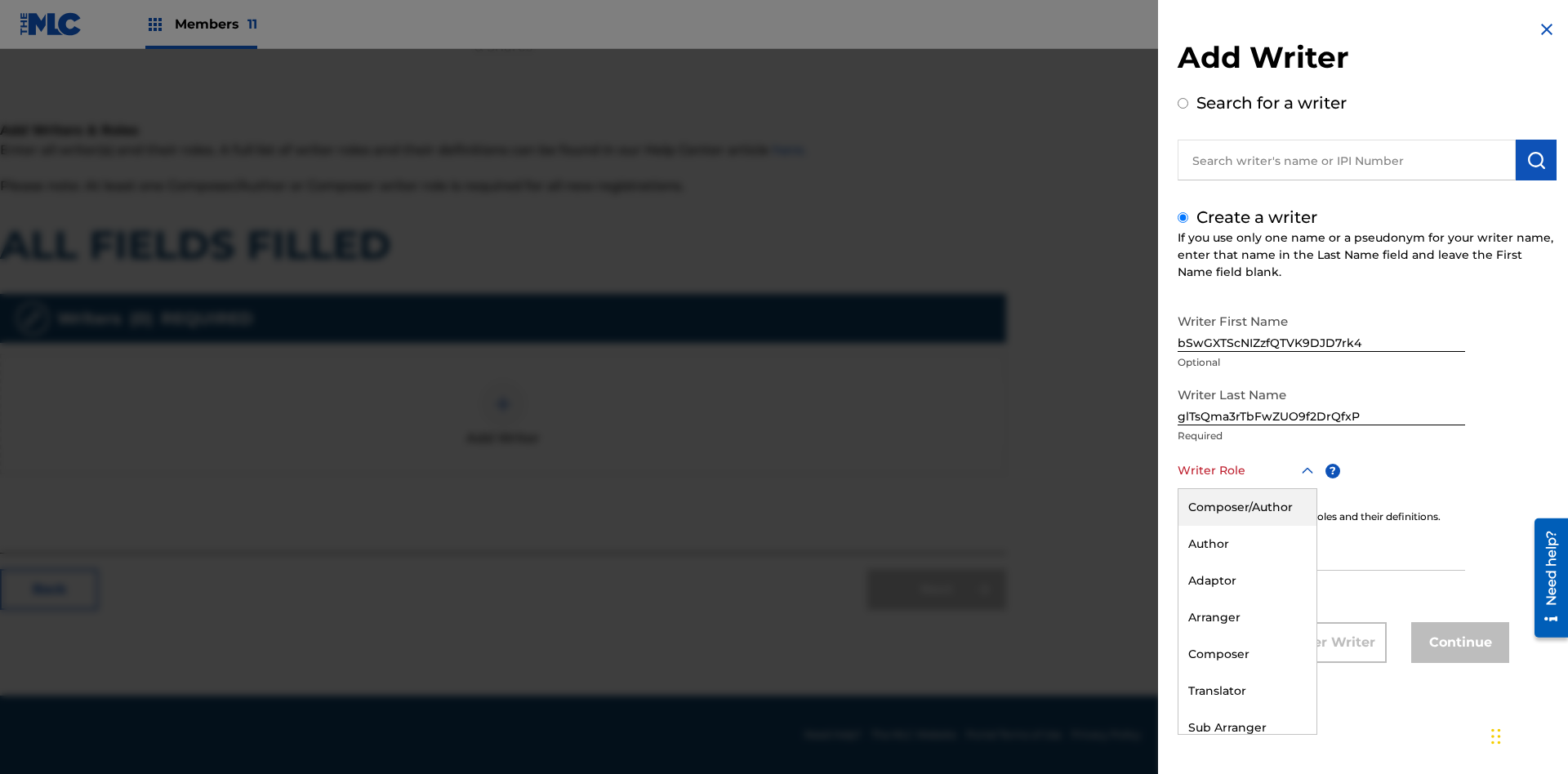
click at [1246, 654] on div "Composer" at bounding box center [1247, 654] width 138 height 37
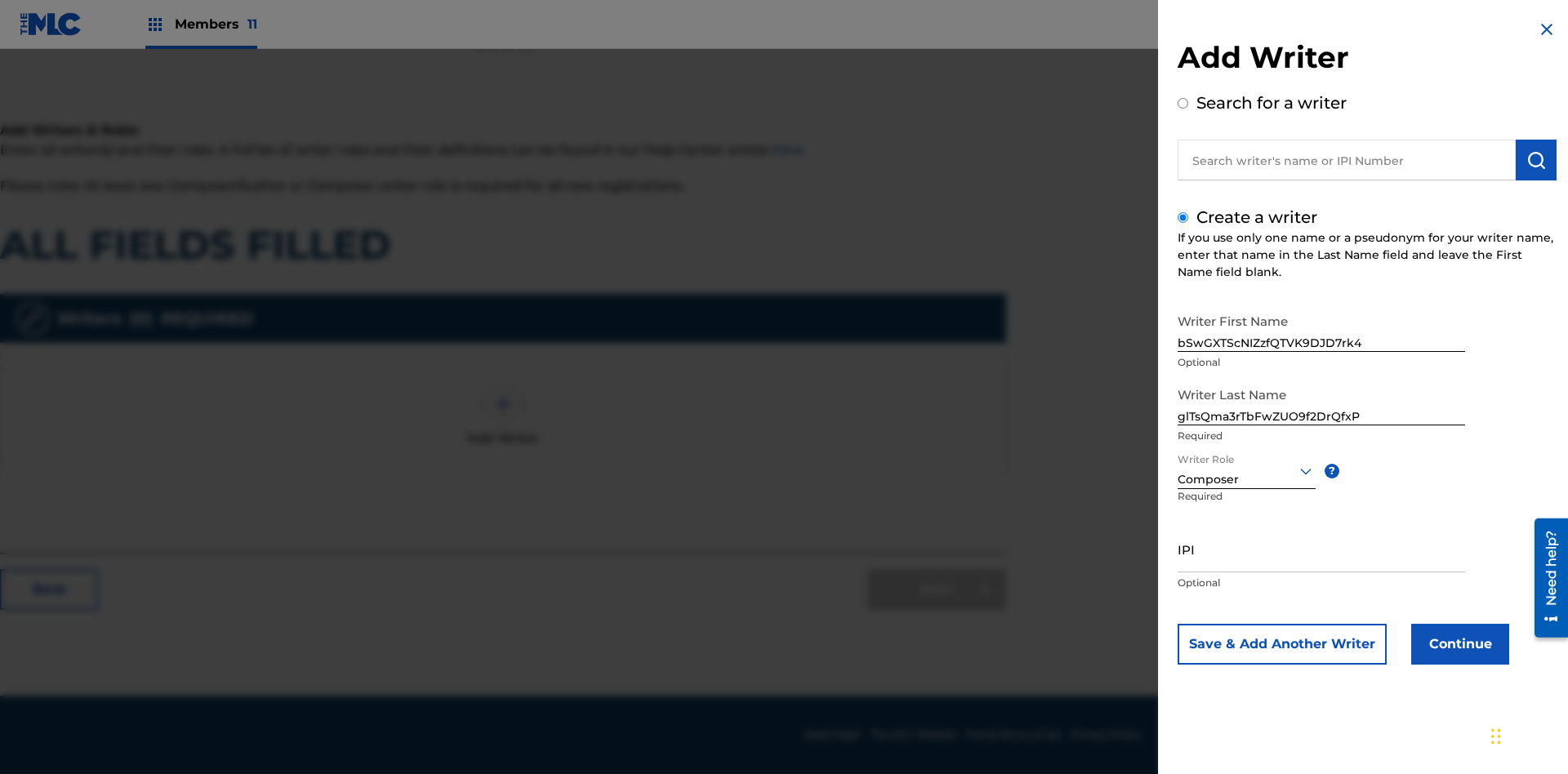
click at [1321, 549] on input "IPI" at bounding box center [1321, 549] width 287 height 46
type input "92550997704"
click at [1458, 644] on button "Continue" at bounding box center [1460, 644] width 98 height 40
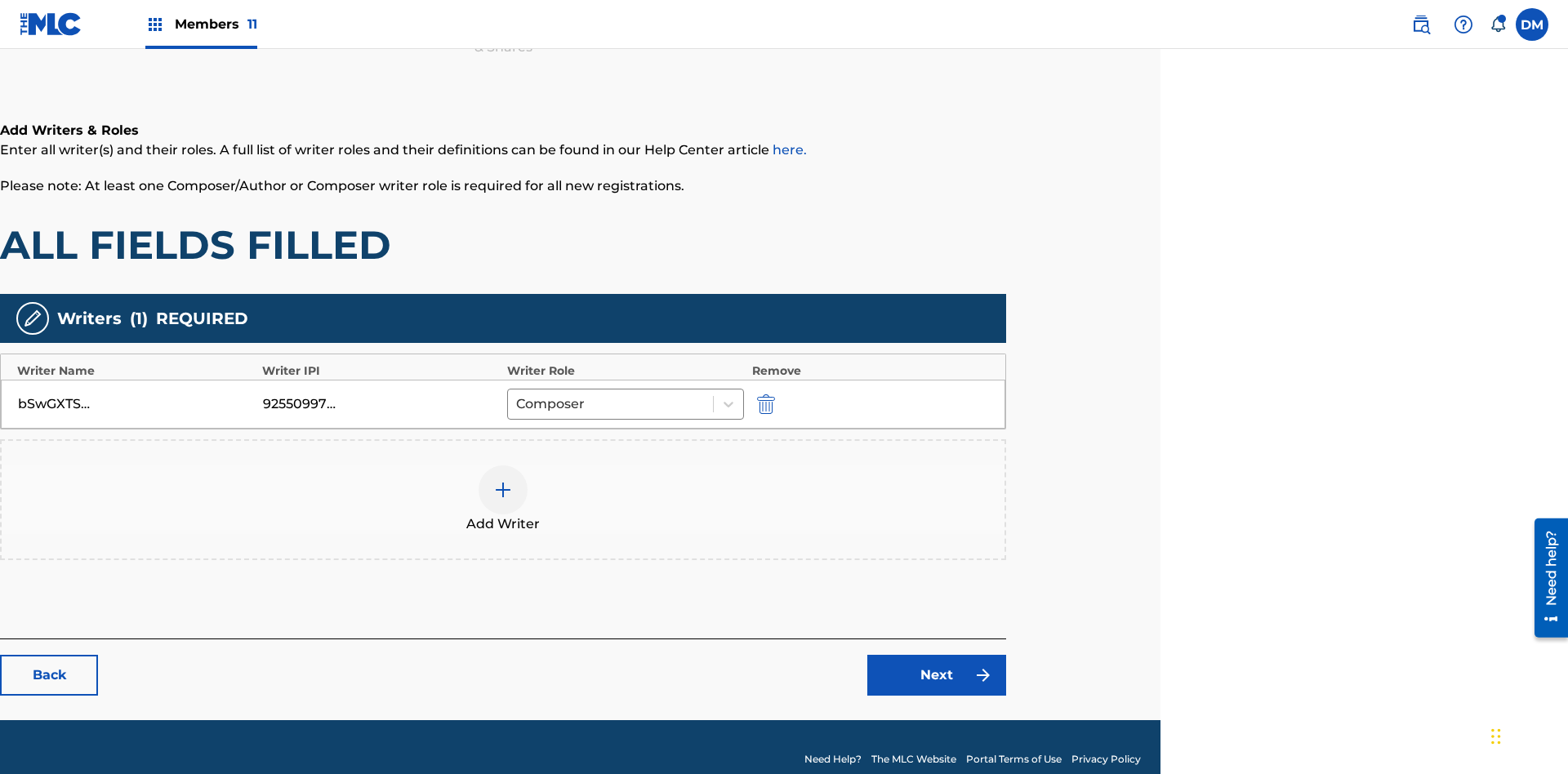
click at [503, 475] on div at bounding box center [503, 489] width 49 height 49
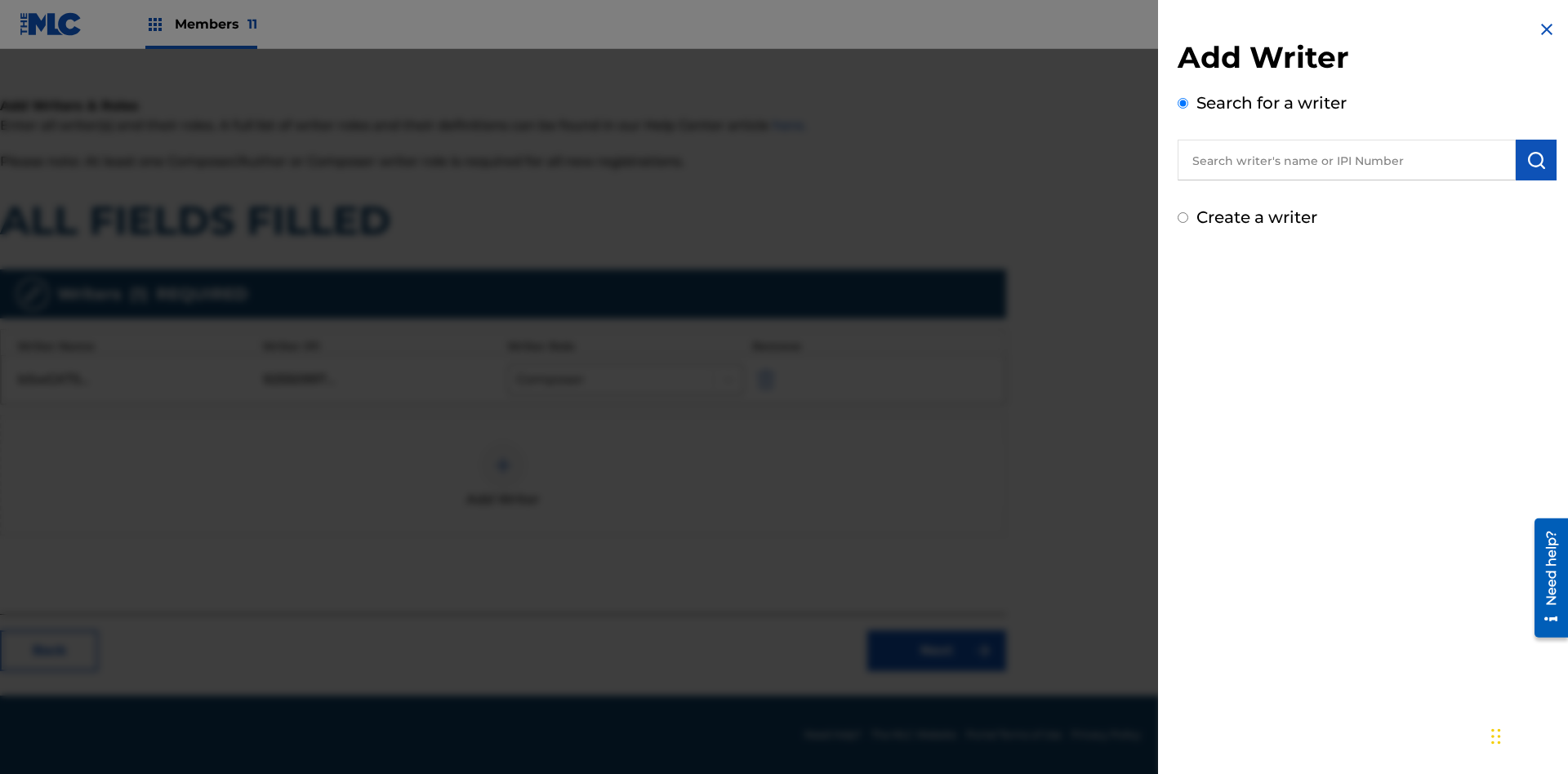
click at [1183, 218] on input "Create a writer" at bounding box center [1183, 217] width 11 height 11
radio input "false"
radio input "true"
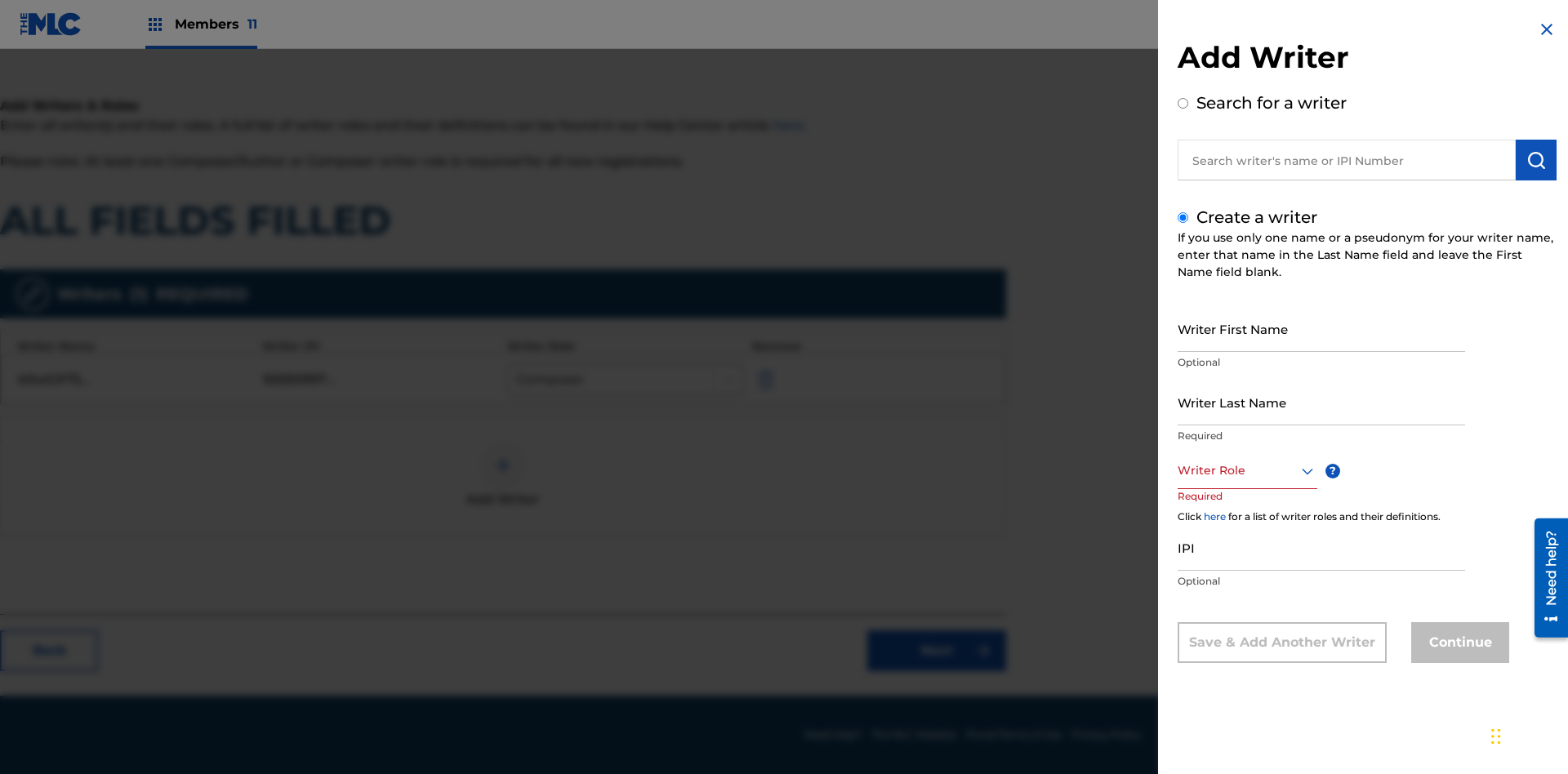
click at [1321, 328] on input "Writer First Name" at bounding box center [1321, 328] width 287 height 46
type input "azP4pVPG4HjPCQ7JpV9088OLf"
click at [1321, 402] on input "Writer Last Name" at bounding box center [1321, 402] width 287 height 46
type input "3PiX9zL6BtmMfYt1AHsd8uRP0"
click at [1246, 470] on div at bounding box center [1247, 470] width 139 height 21
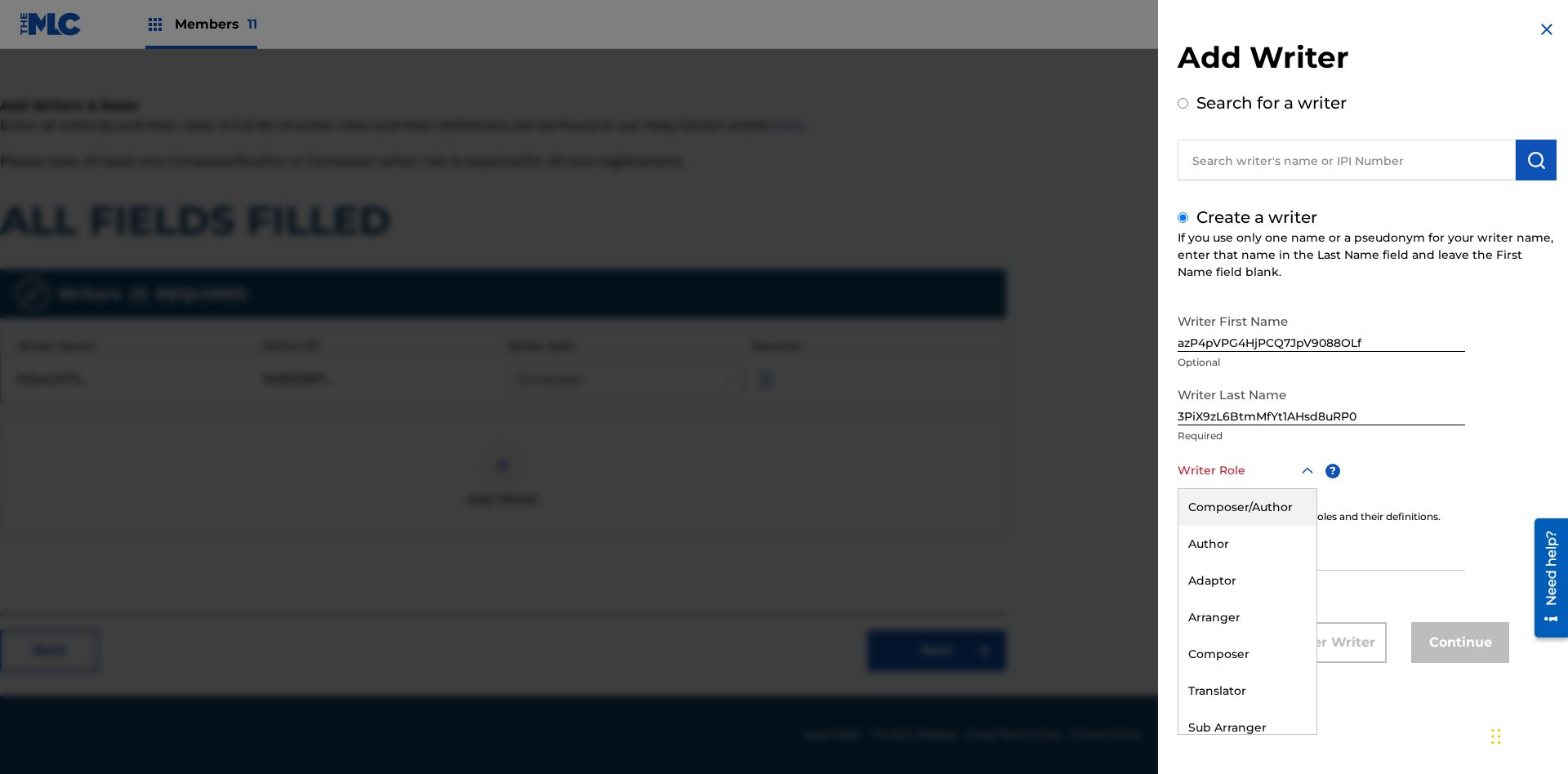
click at [1246, 581] on div "Adaptor" at bounding box center [1247, 581] width 138 height 37
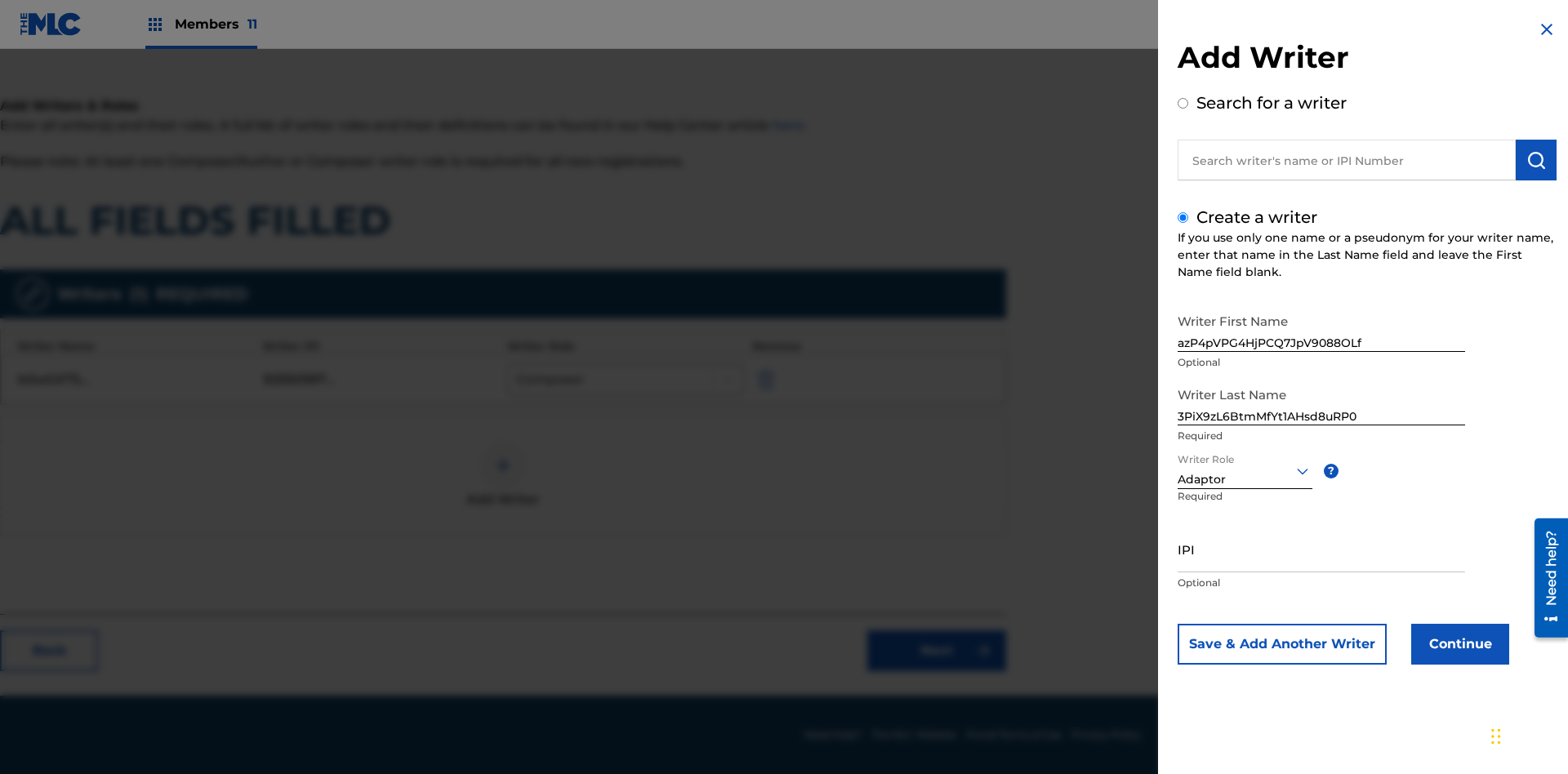
click at [1321, 549] on input "IPI" at bounding box center [1321, 549] width 287 height 46
type input "81537414467"
click at [1458, 644] on button "Continue" at bounding box center [1460, 644] width 98 height 40
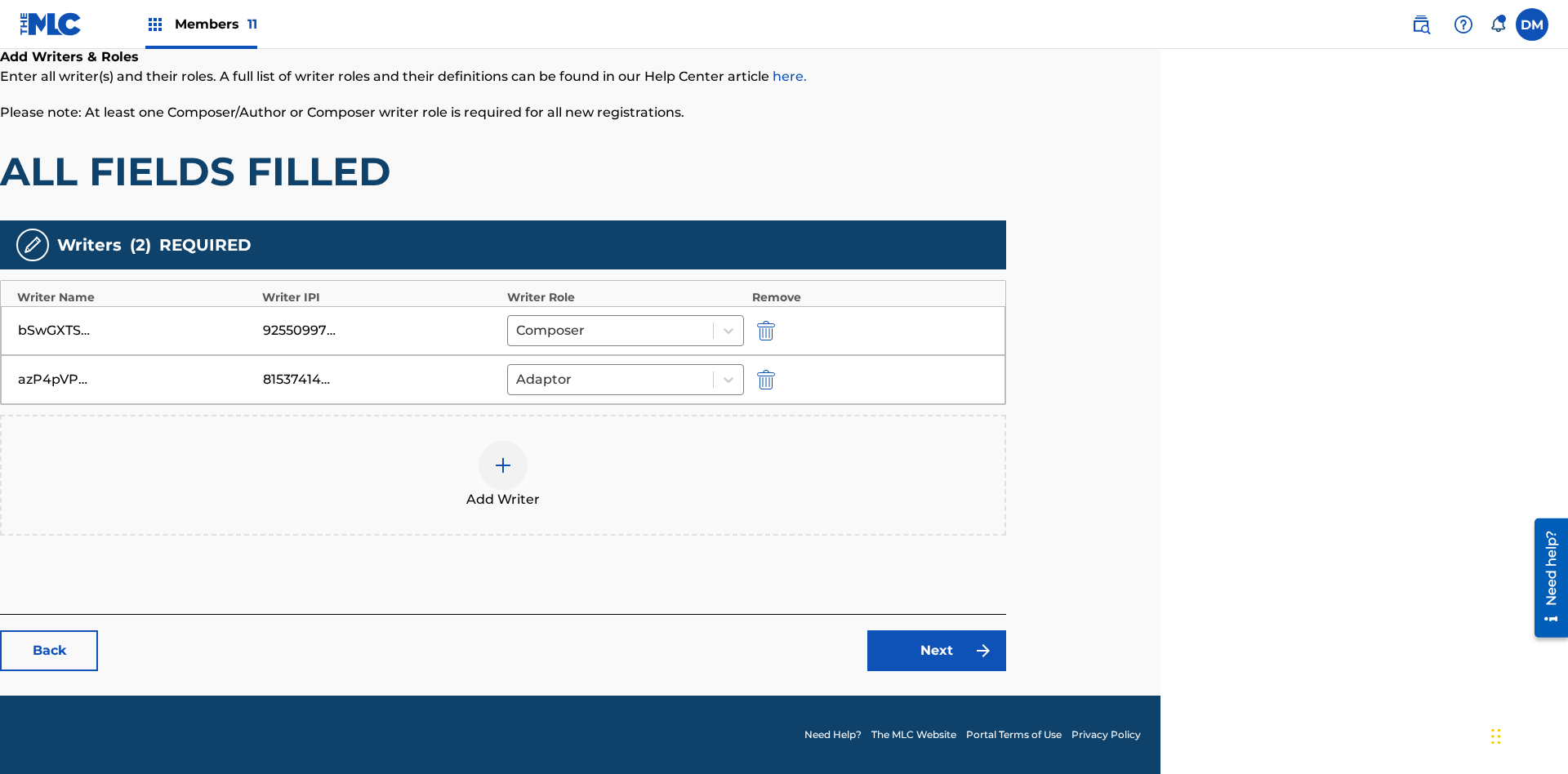
click at [937, 651] on link "Next" at bounding box center [937, 650] width 139 height 40
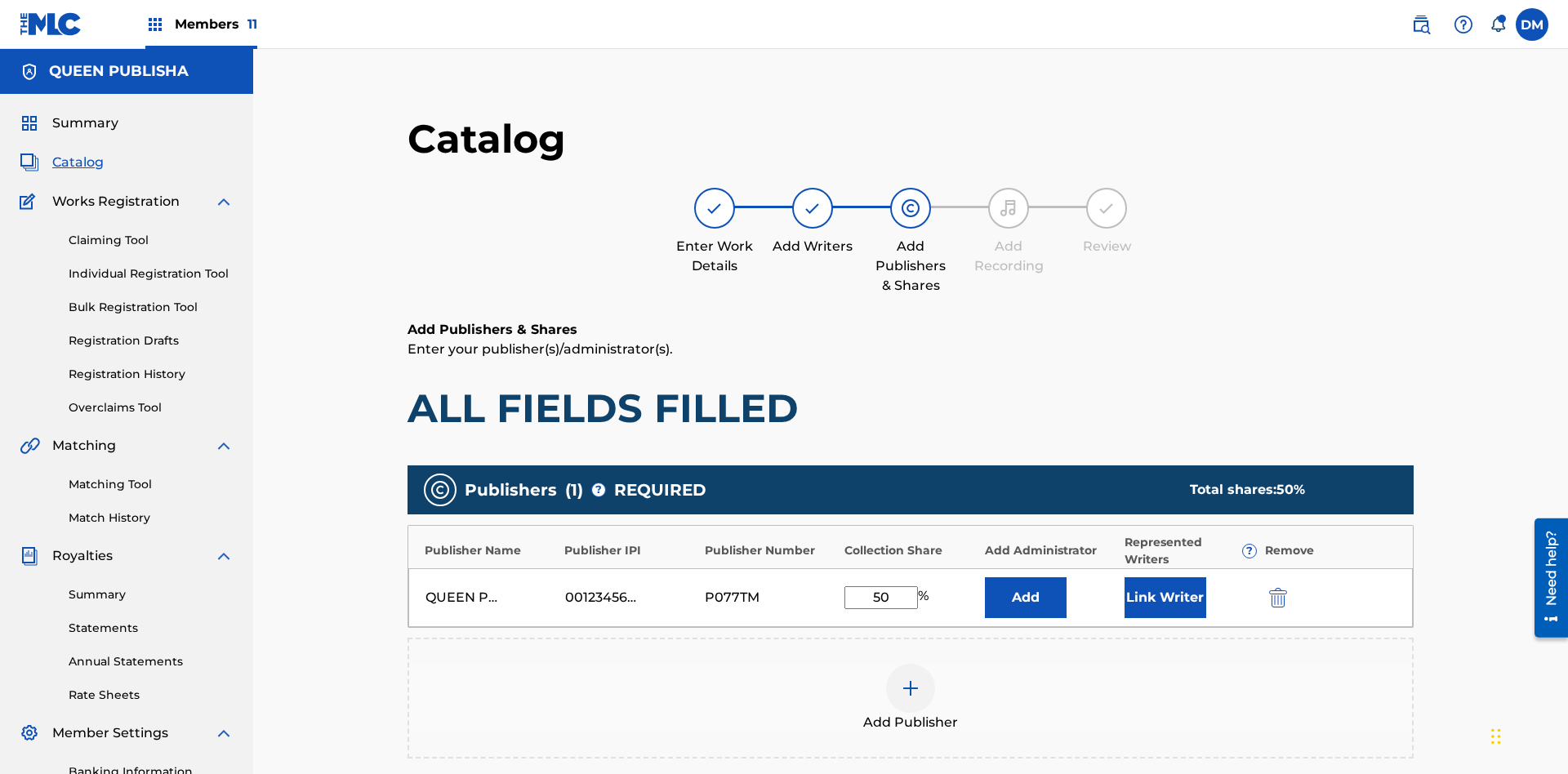
click at [1269, 588] on img "submit" at bounding box center [1278, 598] width 18 height 20
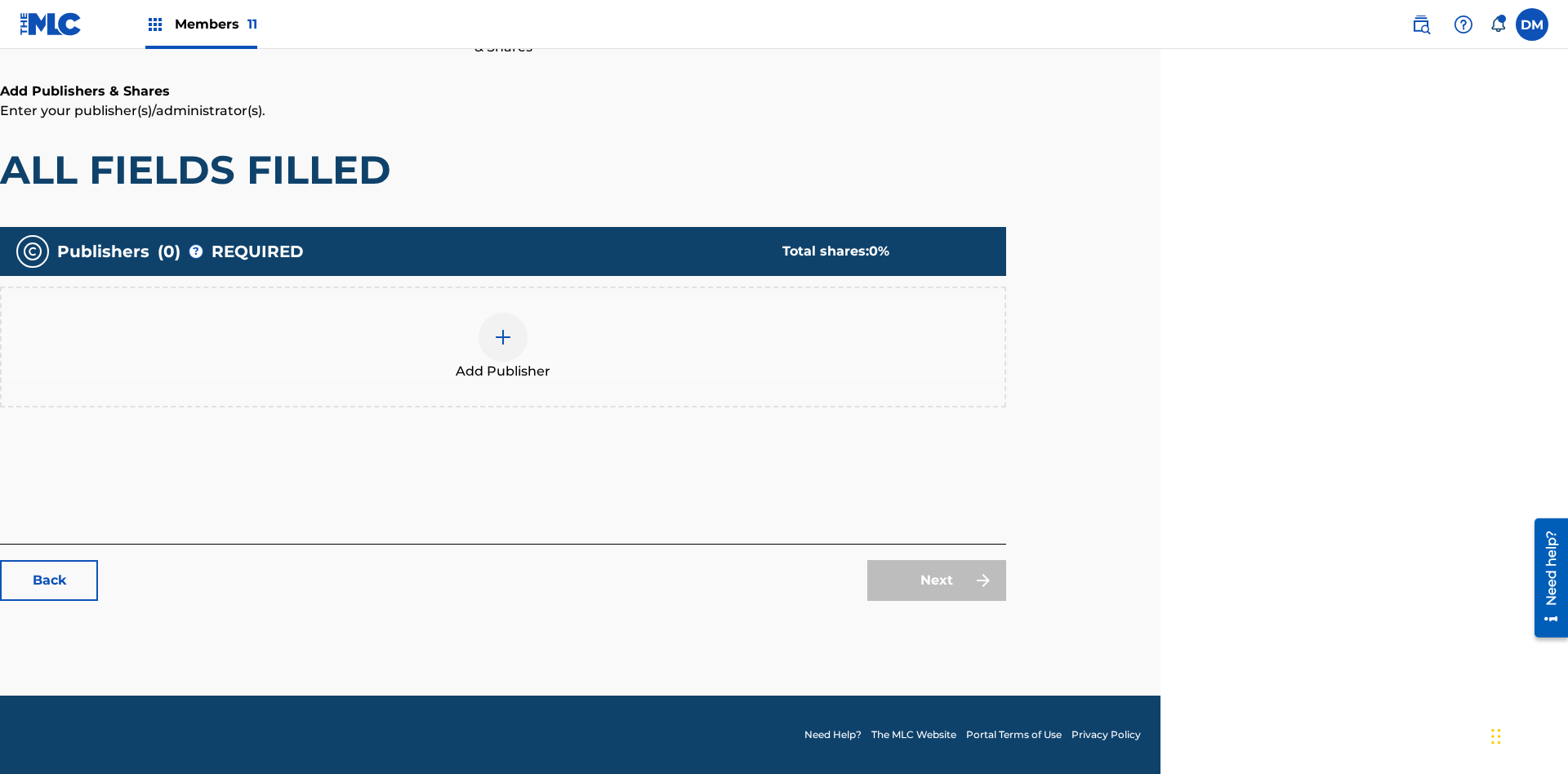
click at [503, 337] on img at bounding box center [503, 337] width 20 height 20
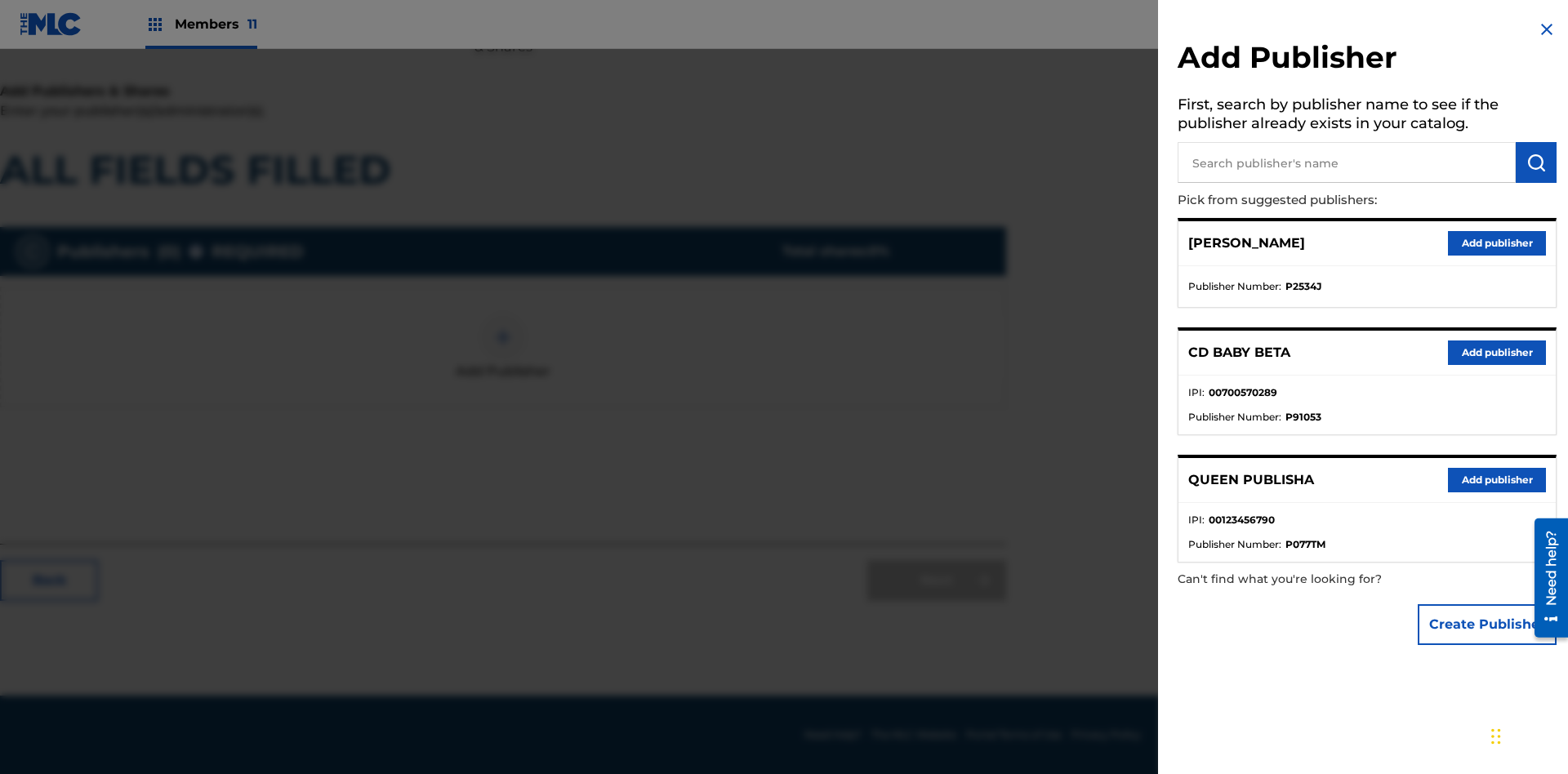
click at [1488, 624] on button "Create Publisher" at bounding box center [1487, 624] width 139 height 40
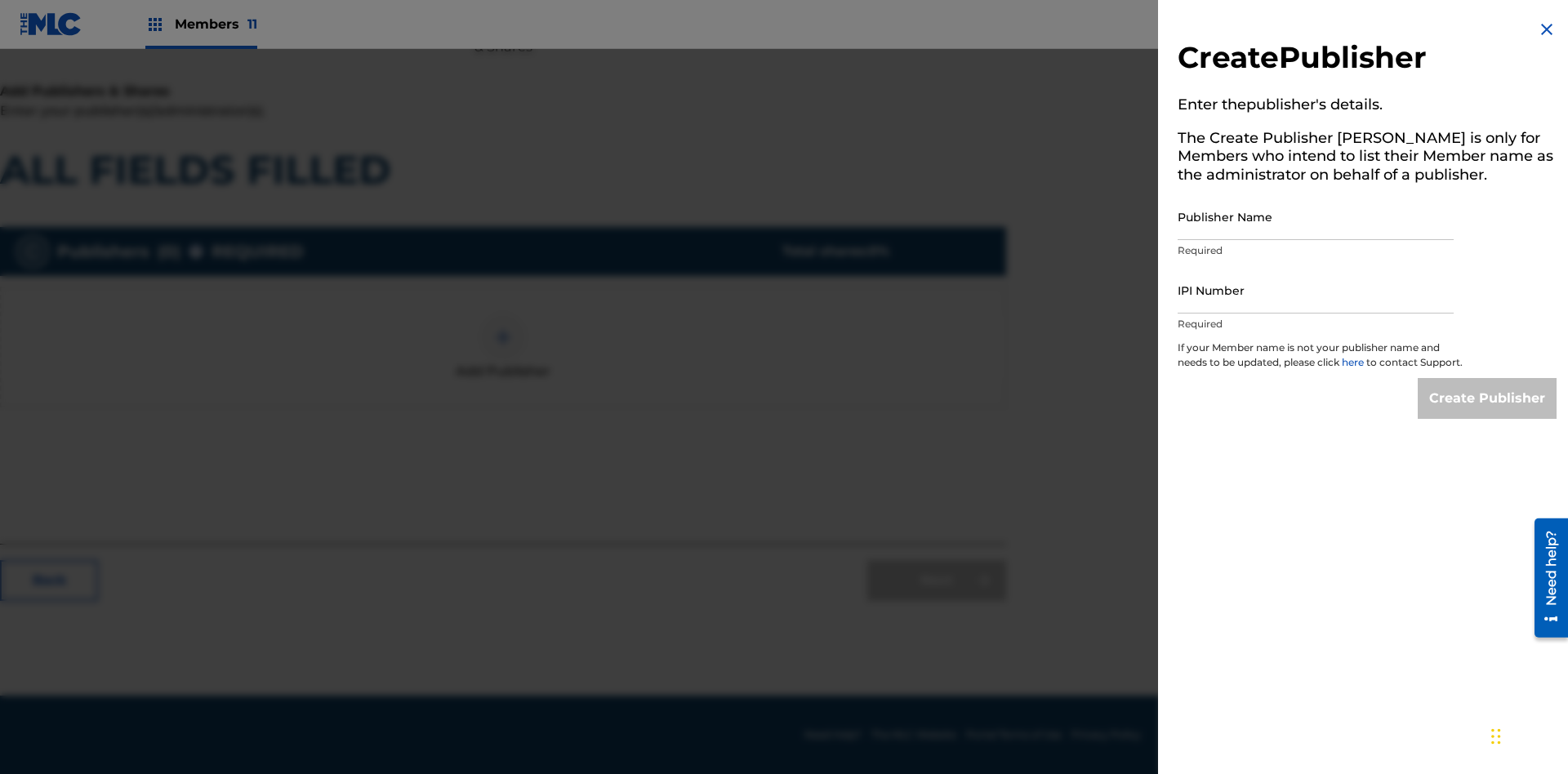
click at [1316, 216] on input "Publisher Name" at bounding box center [1315, 217] width 276 height 46
type input "m3f3ldr4n0crd3fqNNUB"
click at [1316, 290] on input "IPI Number" at bounding box center [1315, 290] width 276 height 46
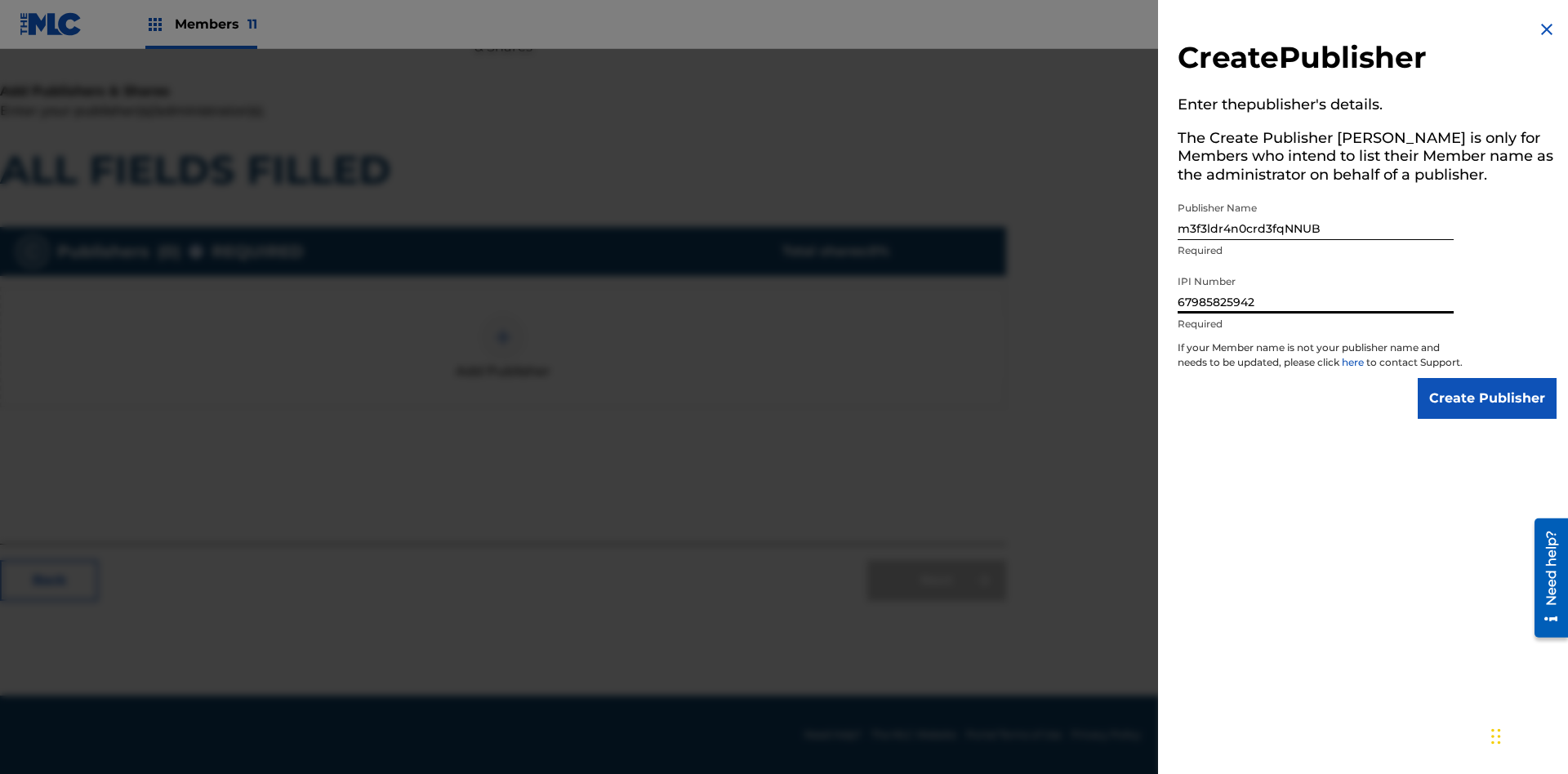
click at [1488, 413] on input "Create Publisher" at bounding box center [1487, 398] width 139 height 40
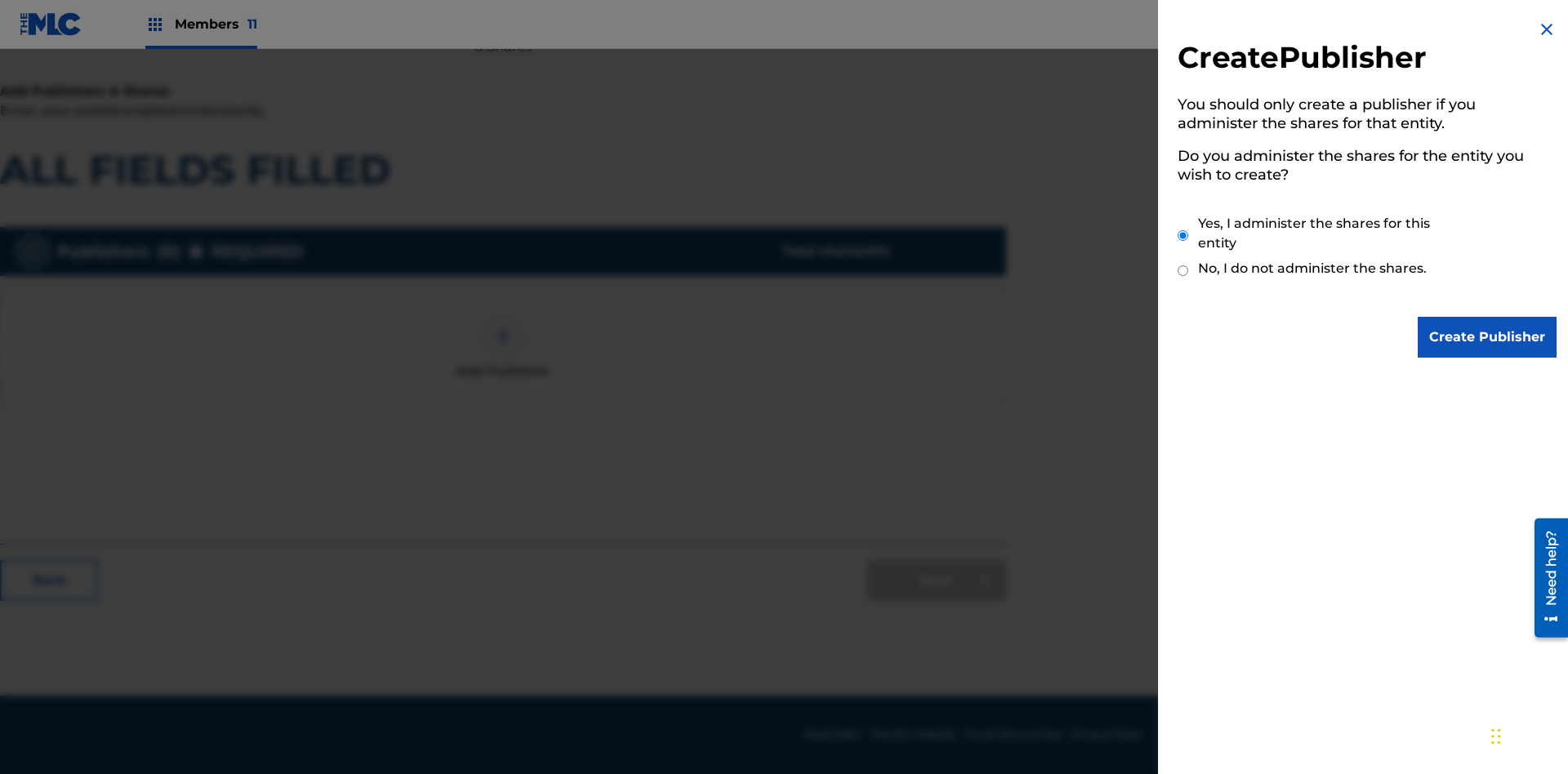
click at [1488, 337] on input "Create Publisher" at bounding box center [1487, 337] width 139 height 40
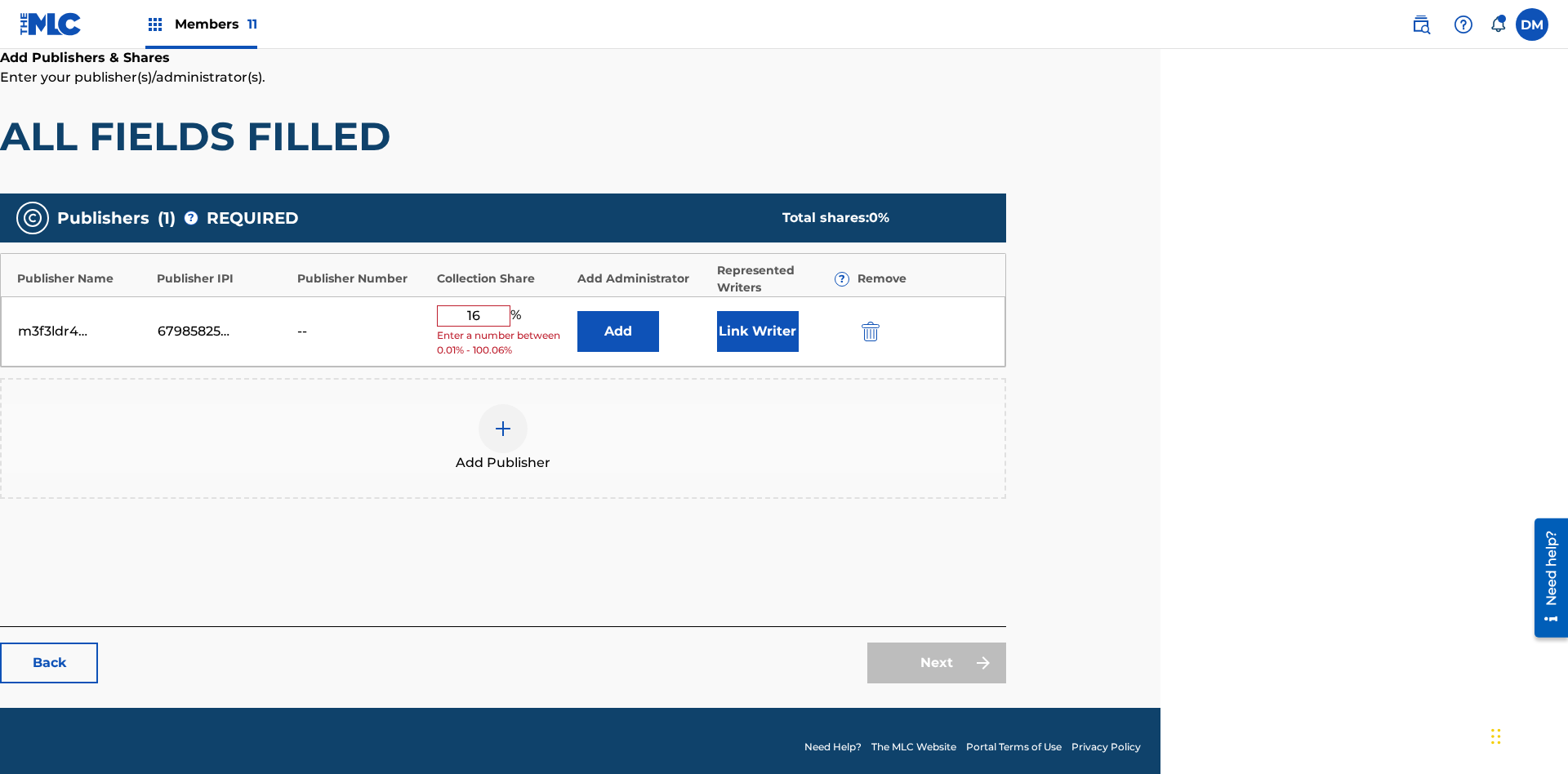
type input "16"
click at [758, 325] on button "Link Writer" at bounding box center [758, 331] width 82 height 40
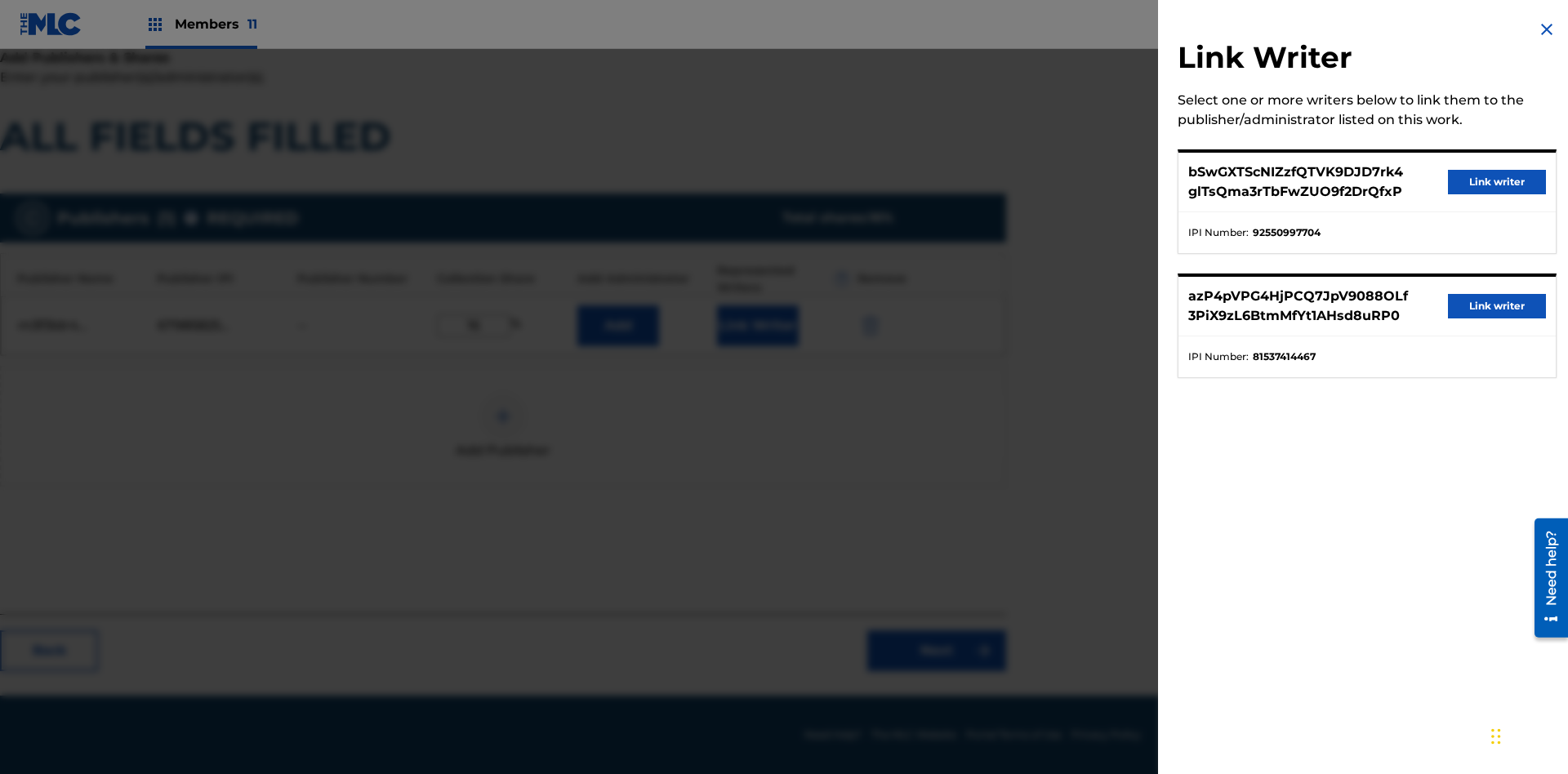
click at [1497, 182] on button "Link writer" at bounding box center [1497, 182] width 98 height 25
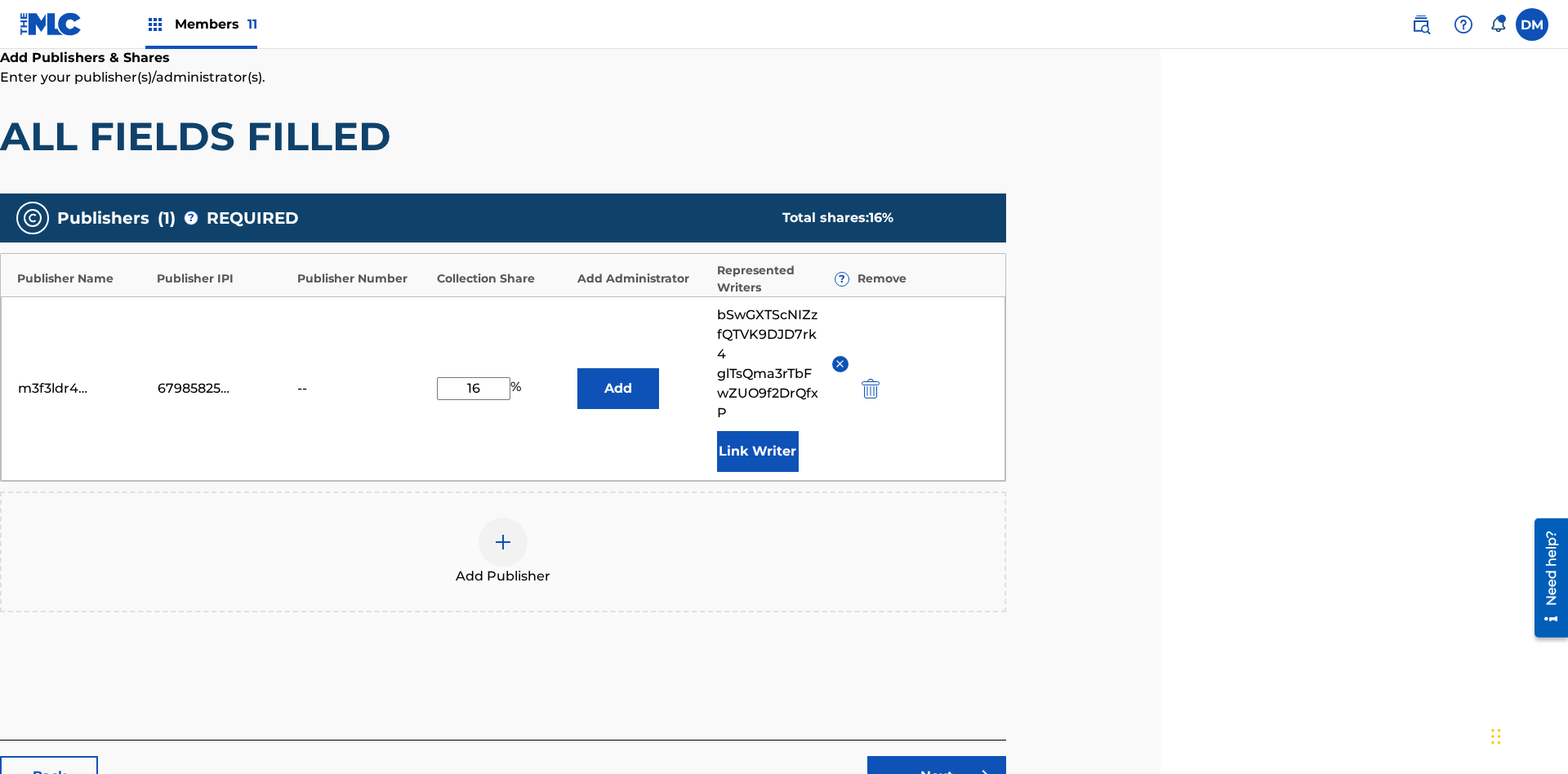
click at [758, 432] on button "Link Writer" at bounding box center [758, 451] width 82 height 40
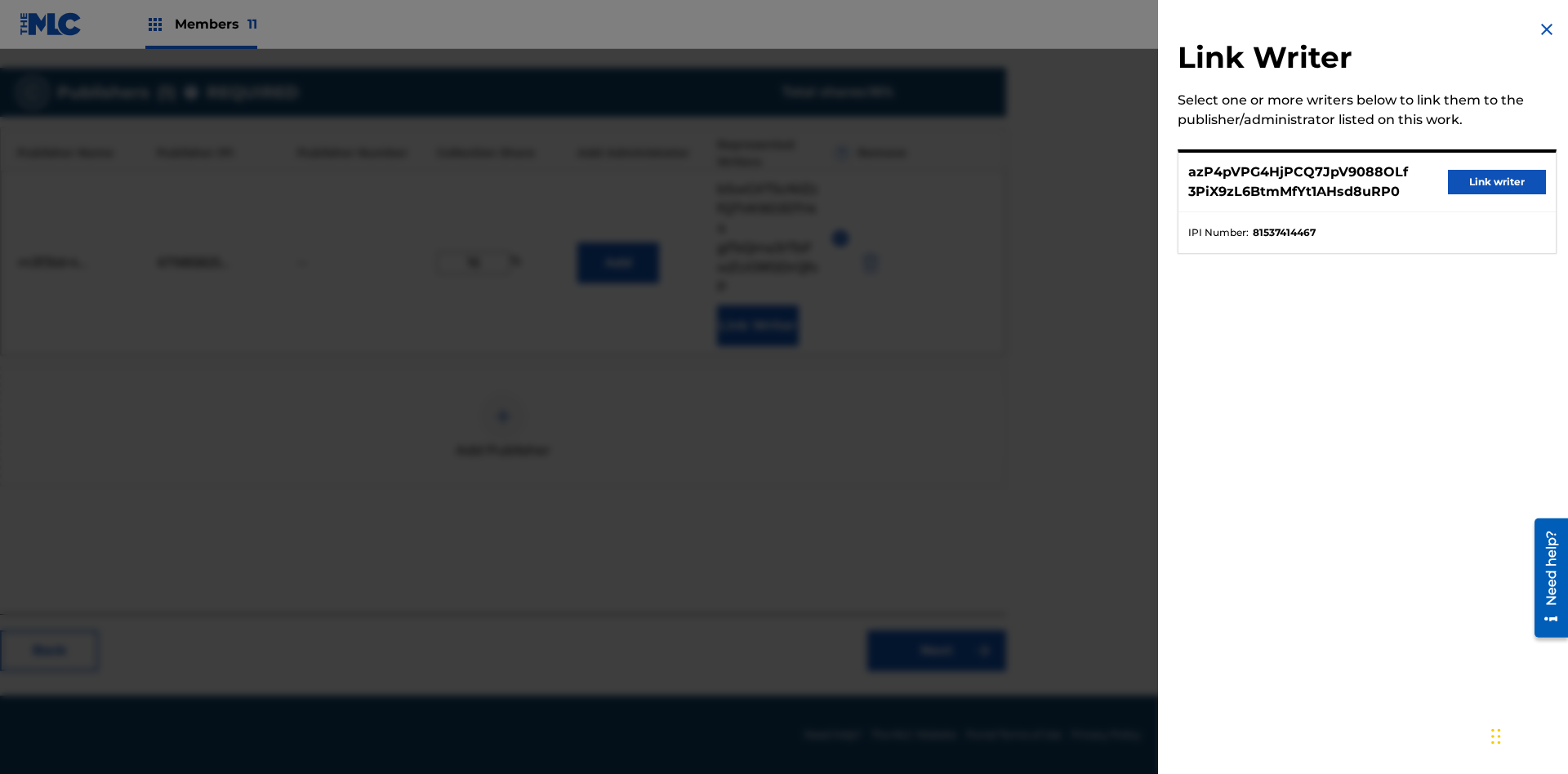
click at [1497, 182] on button "Link writer" at bounding box center [1497, 182] width 98 height 25
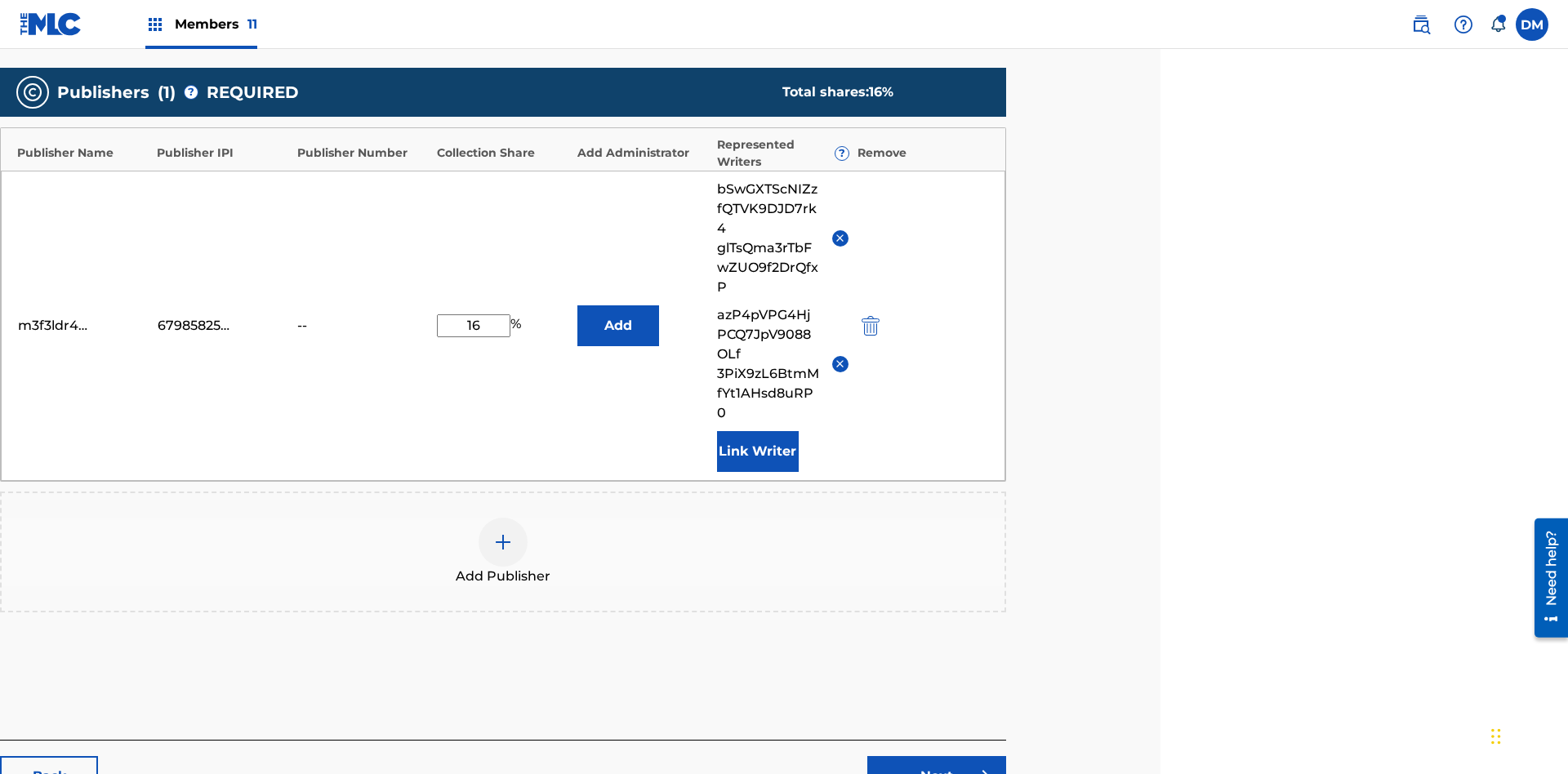
click at [758, 432] on button "Link Writer" at bounding box center [758, 451] width 82 height 40
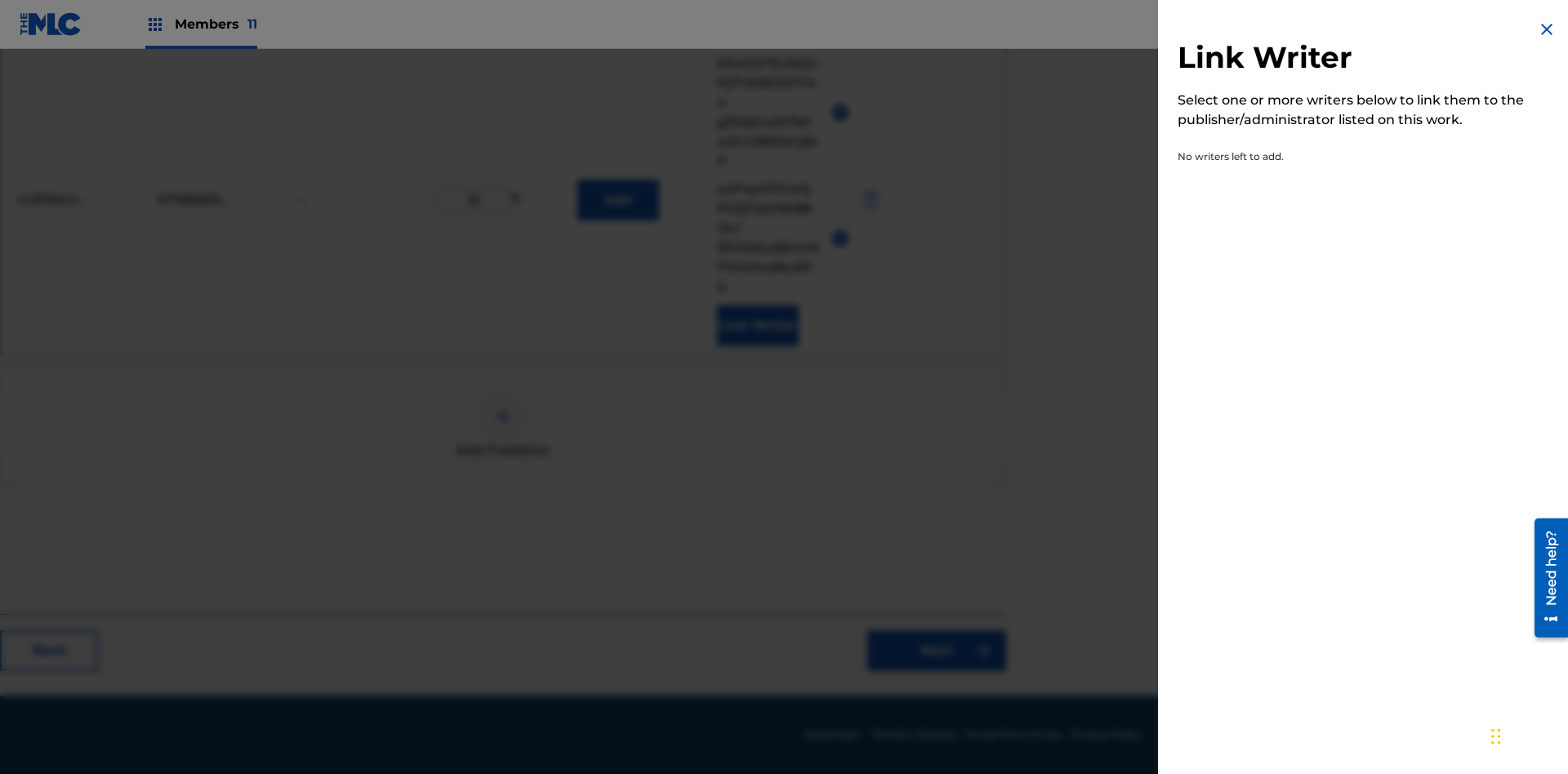
click at [1547, 30] on img at bounding box center [1547, 30] width 20 height 20
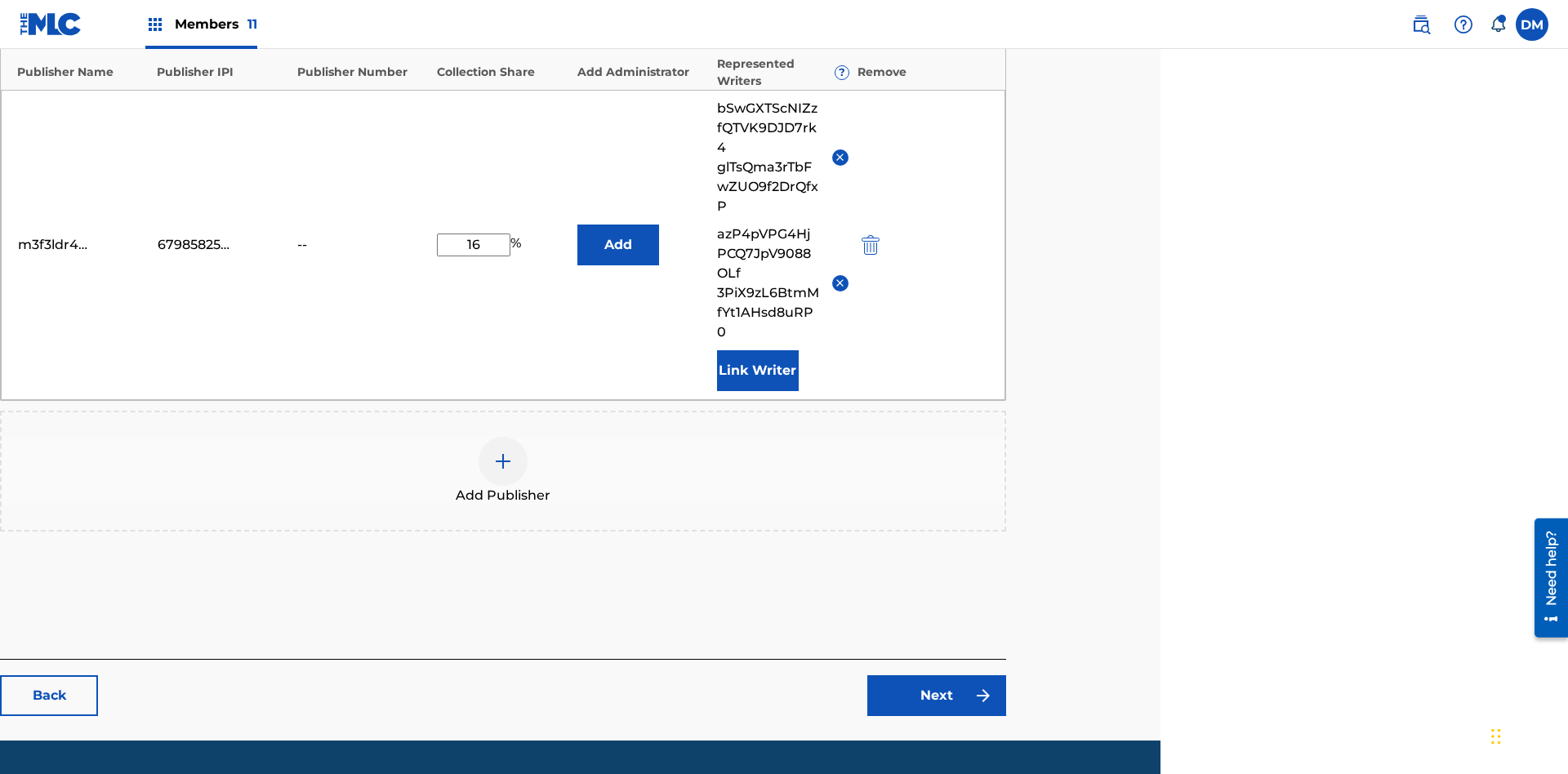
scroll to position [523, 408]
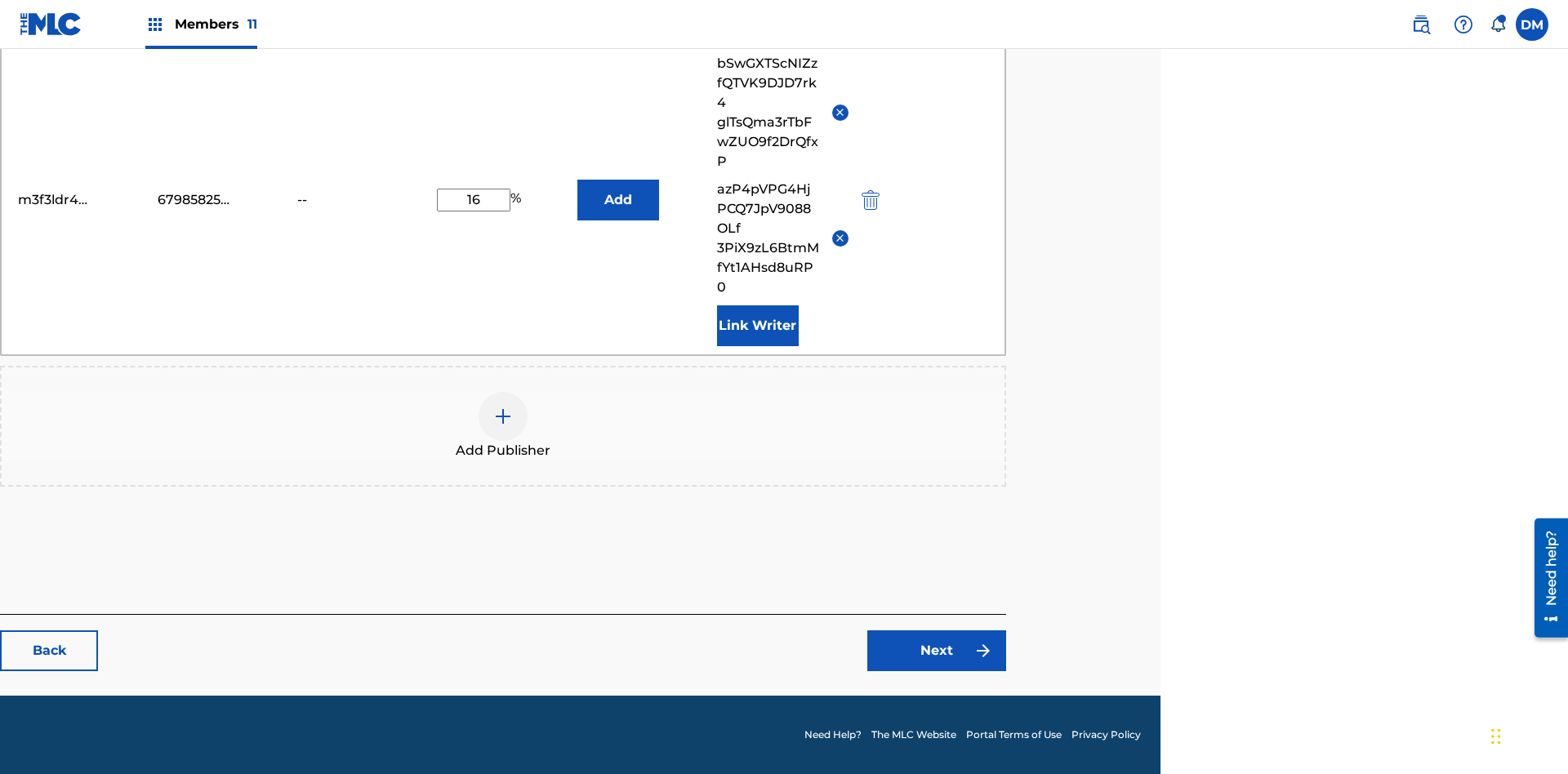
click at [617, 200] on button "Add" at bounding box center [618, 200] width 82 height 40
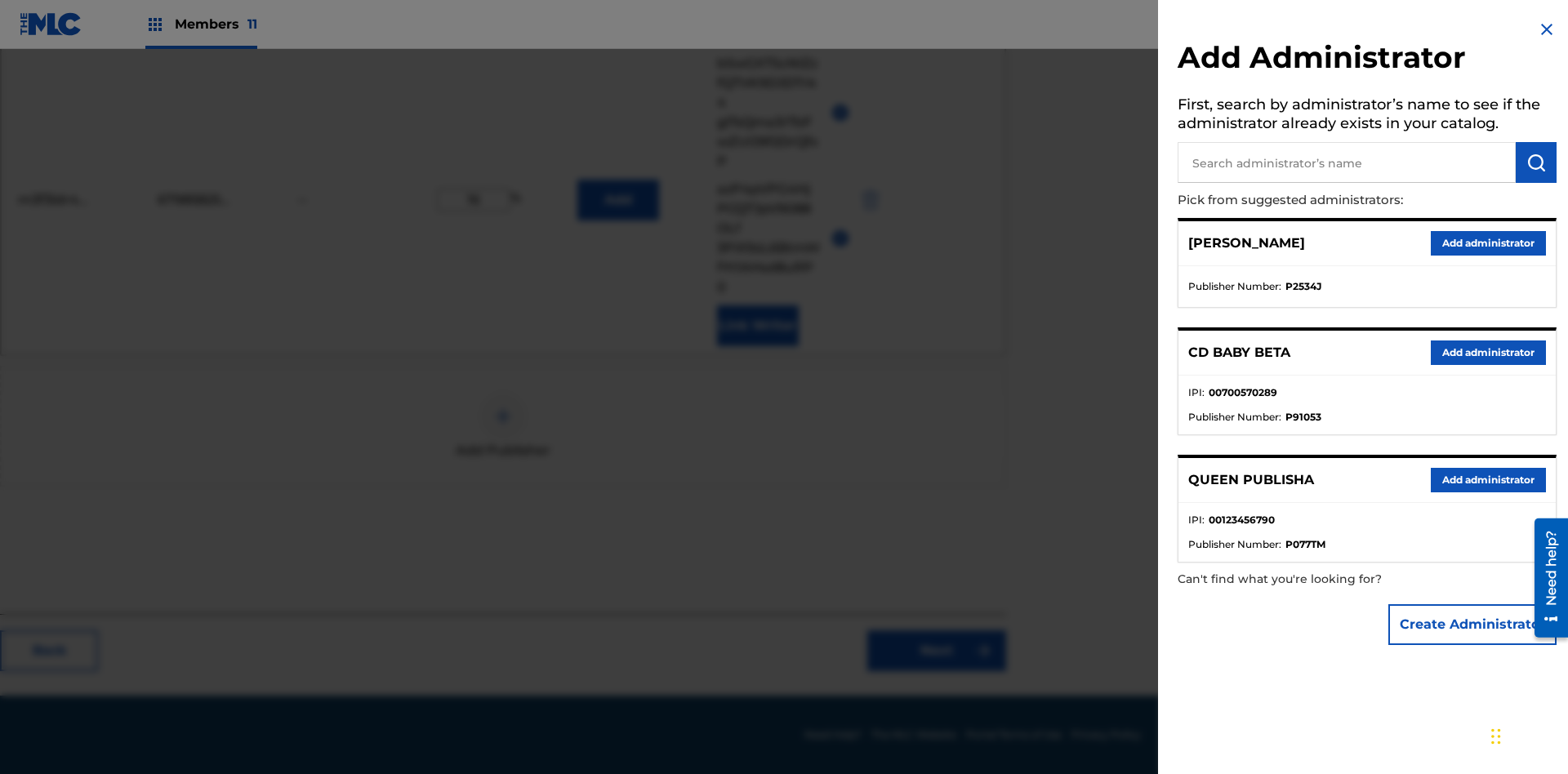
click at [1474, 624] on button "Create Administrator" at bounding box center [1473, 624] width 168 height 40
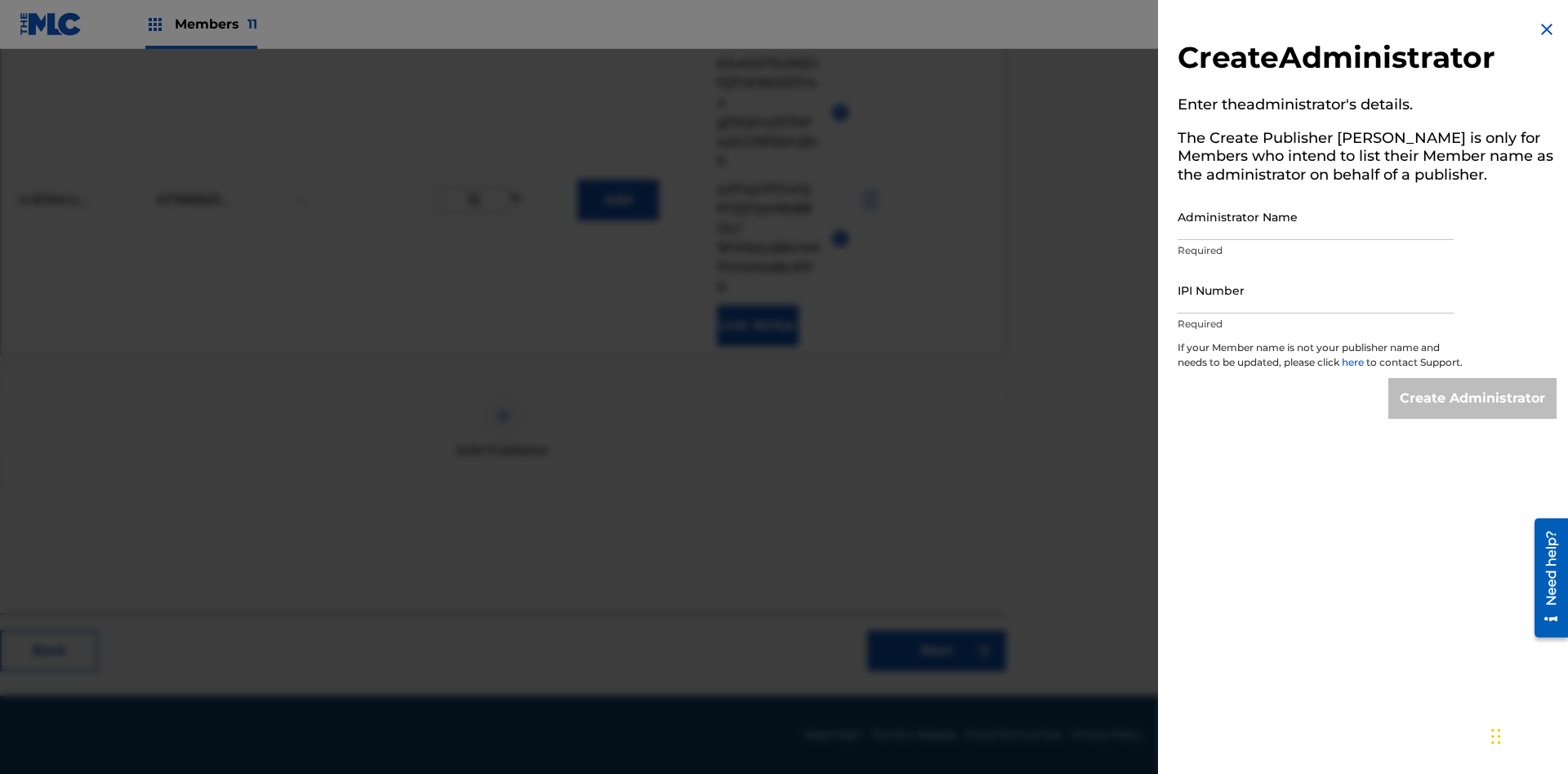
click at [1316, 216] on input "Administrator Name" at bounding box center [1315, 217] width 276 height 46
type input "Tv2LxgGF7OIpdJZUmAZG"
click at [1316, 290] on input "IPI Number" at bounding box center [1315, 290] width 276 height 46
type input "77819902095"
click at [1474, 413] on input "Create Administrator" at bounding box center [1473, 398] width 168 height 40
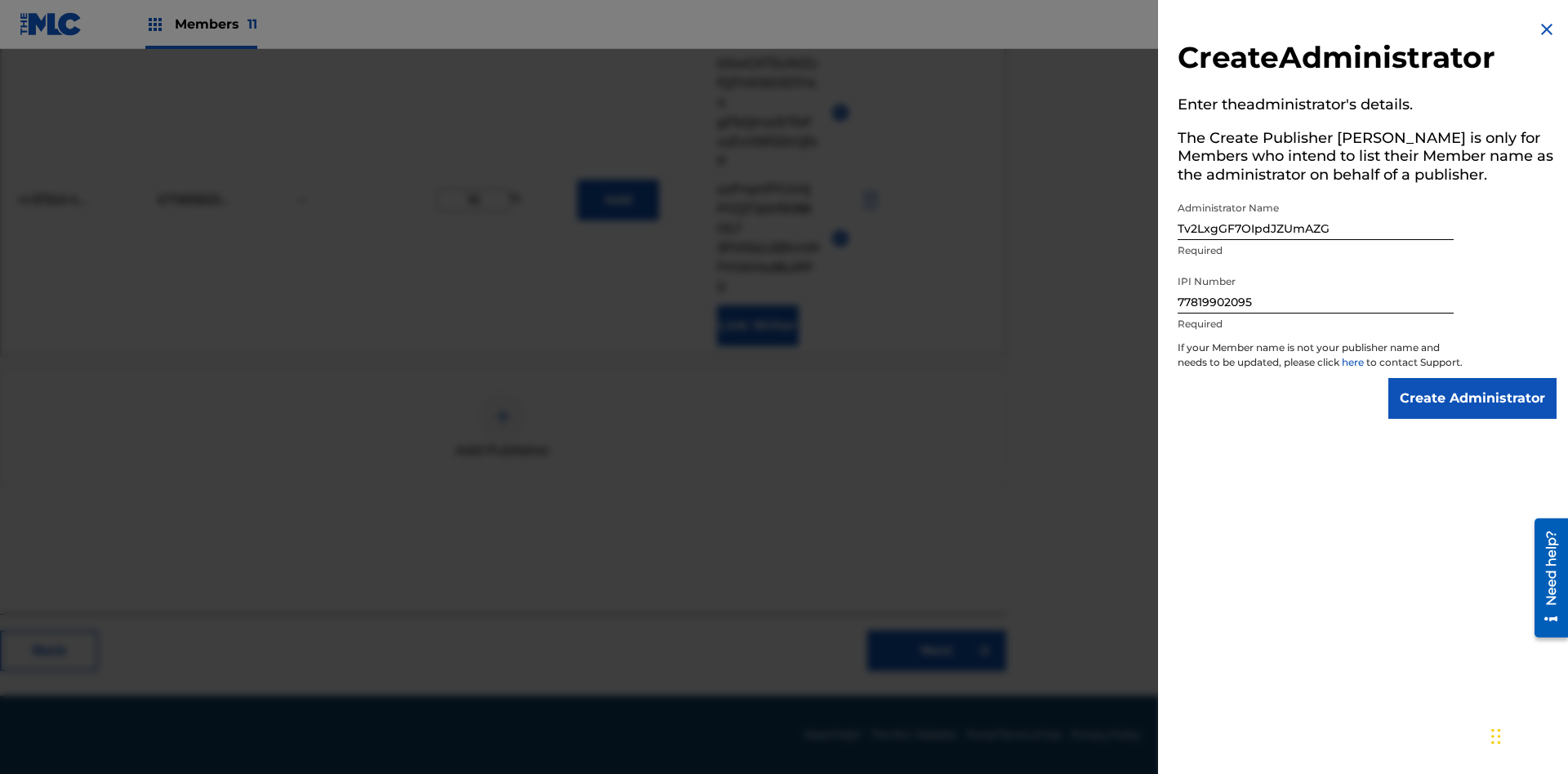
scroll to position [460, 408]
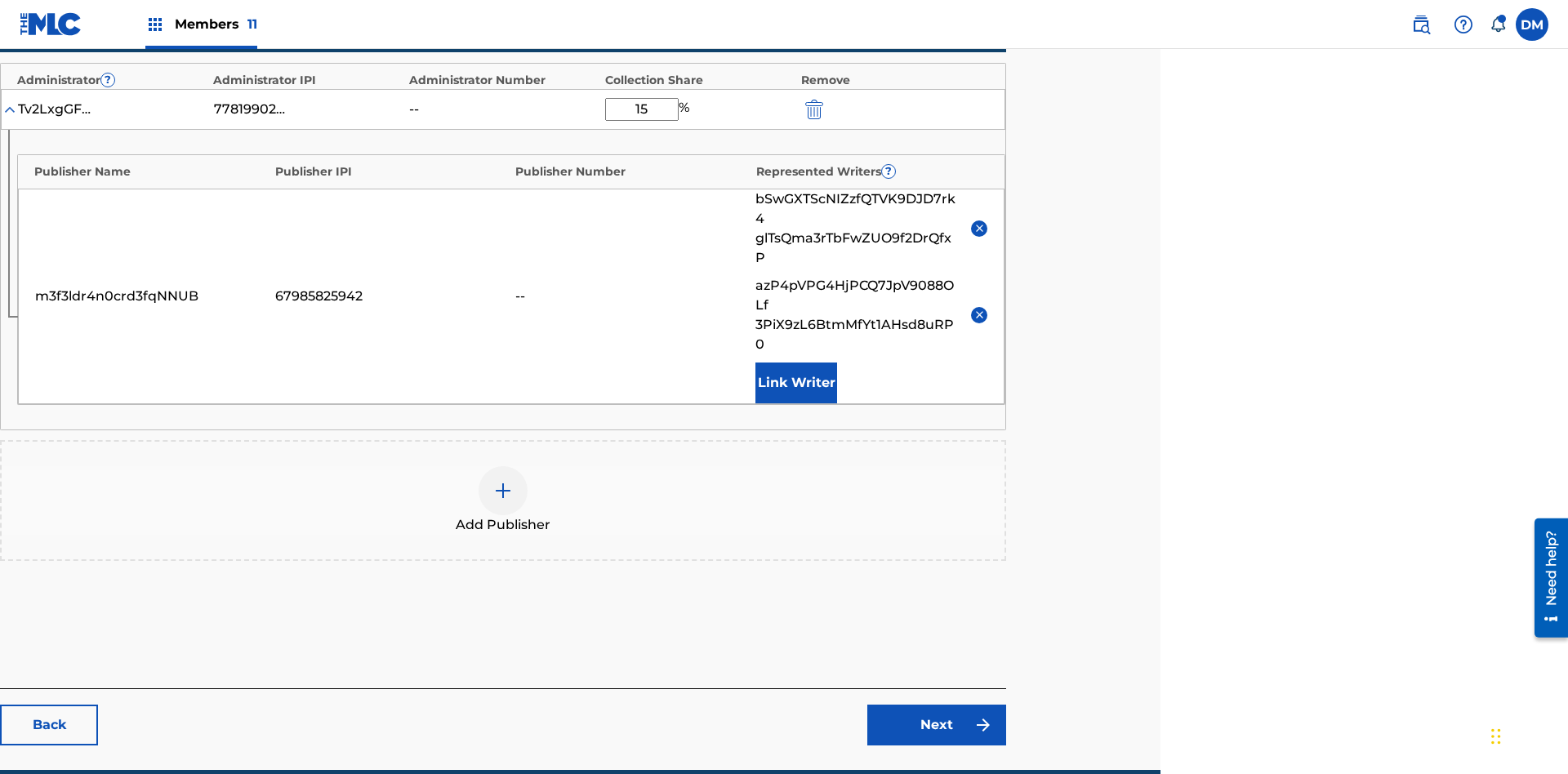
click at [937, 705] on link "Next" at bounding box center [937, 724] width 139 height 40
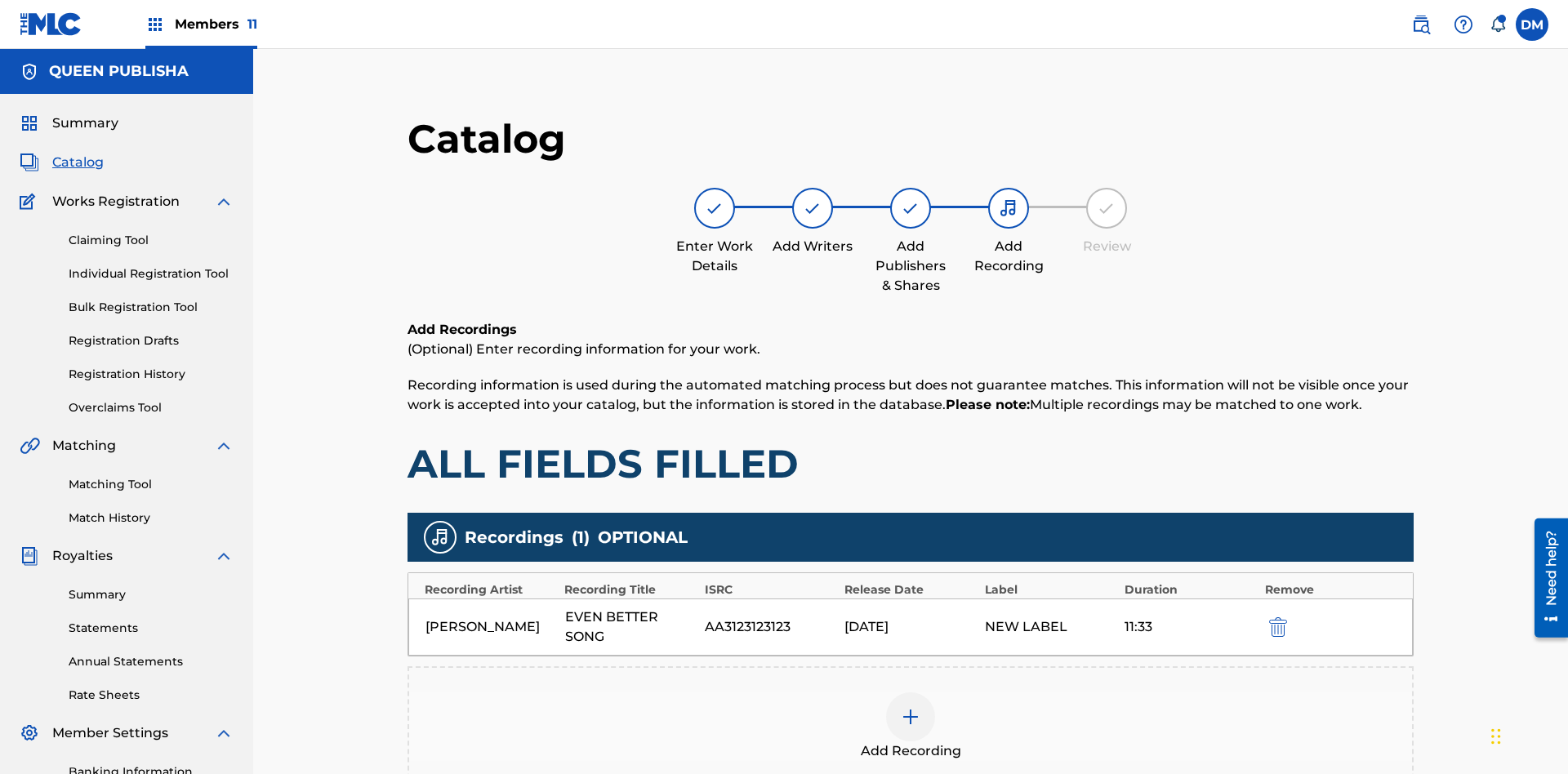
click at [1269, 617] on img "submit" at bounding box center [1278, 627] width 18 height 20
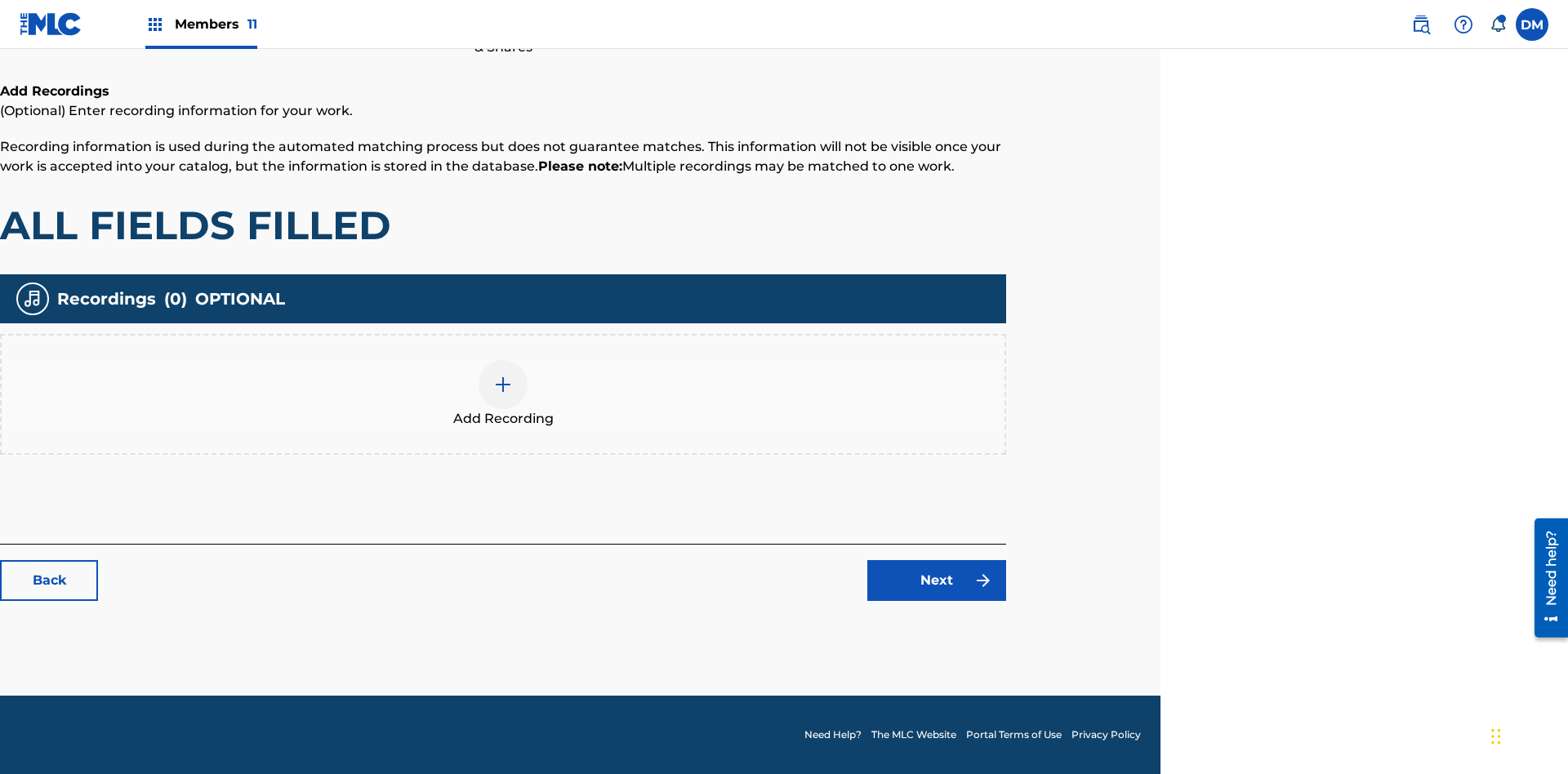
click at [503, 394] on img at bounding box center [503, 385] width 20 height 20
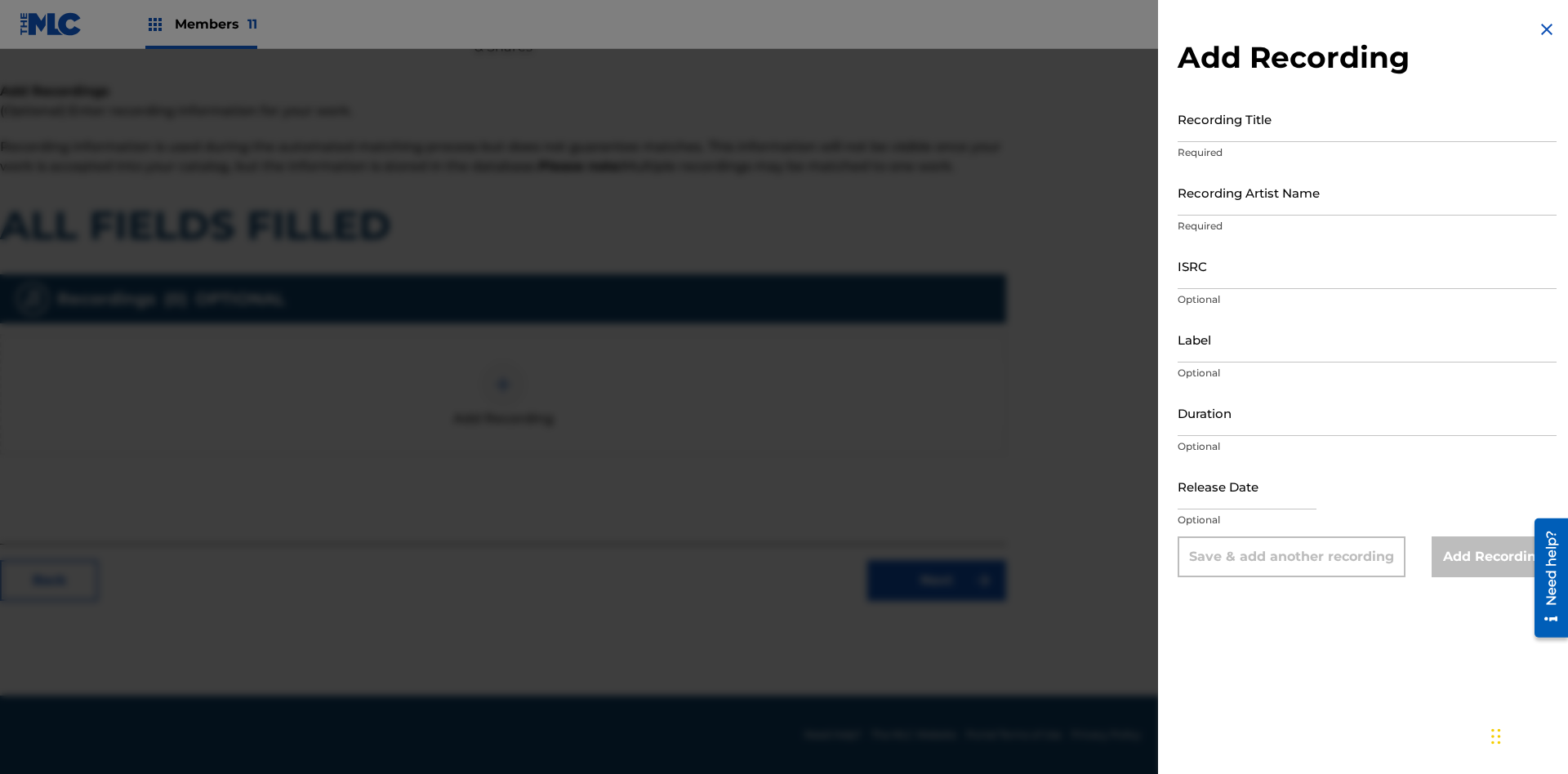
click at [1367, 119] on input "Recording Title" at bounding box center [1367, 119] width 379 height 46
type input "lJZlhRWSm5wOZUaWVkYZqLtUM"
click at [1367, 192] on input "Recording Artist Name" at bounding box center [1367, 192] width 379 height 46
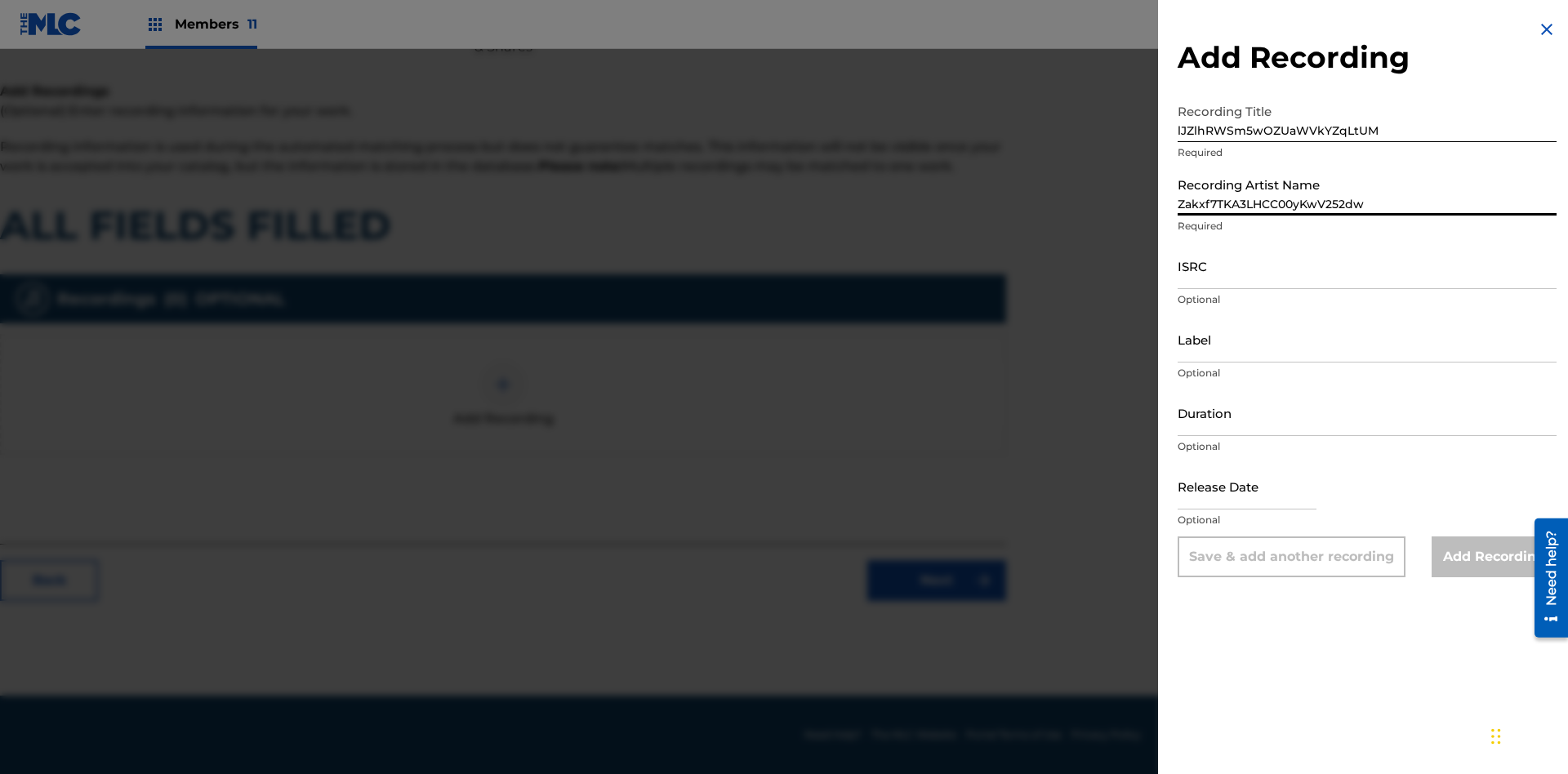
type input "Zakxf7TKA3LHCC00yKwV252dw"
click at [1367, 266] on input "ISRC" at bounding box center [1367, 266] width 379 height 46
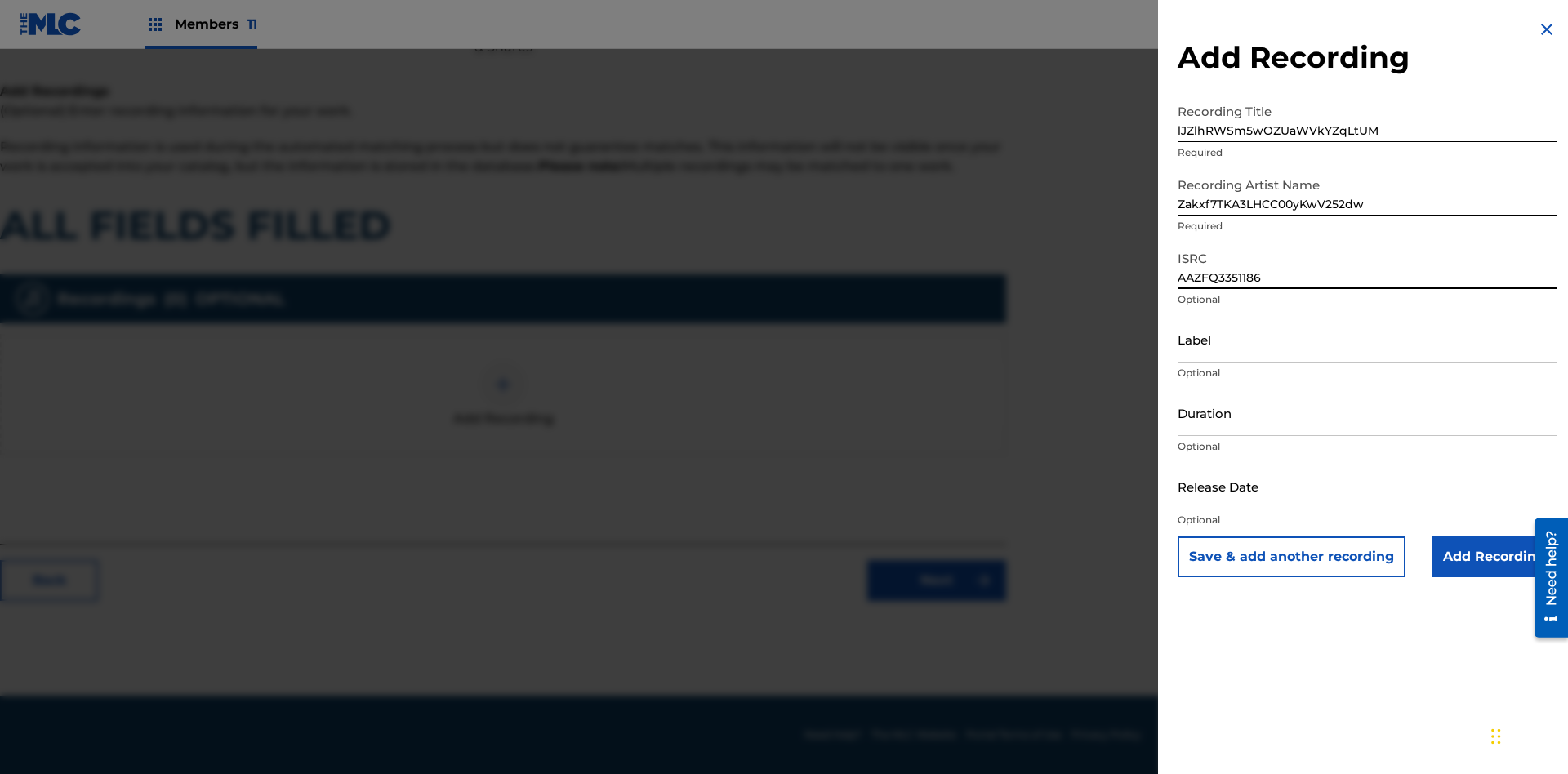
type input "AAZFQ3351186"
click at [1367, 339] on input "Label" at bounding box center [1367, 339] width 379 height 46
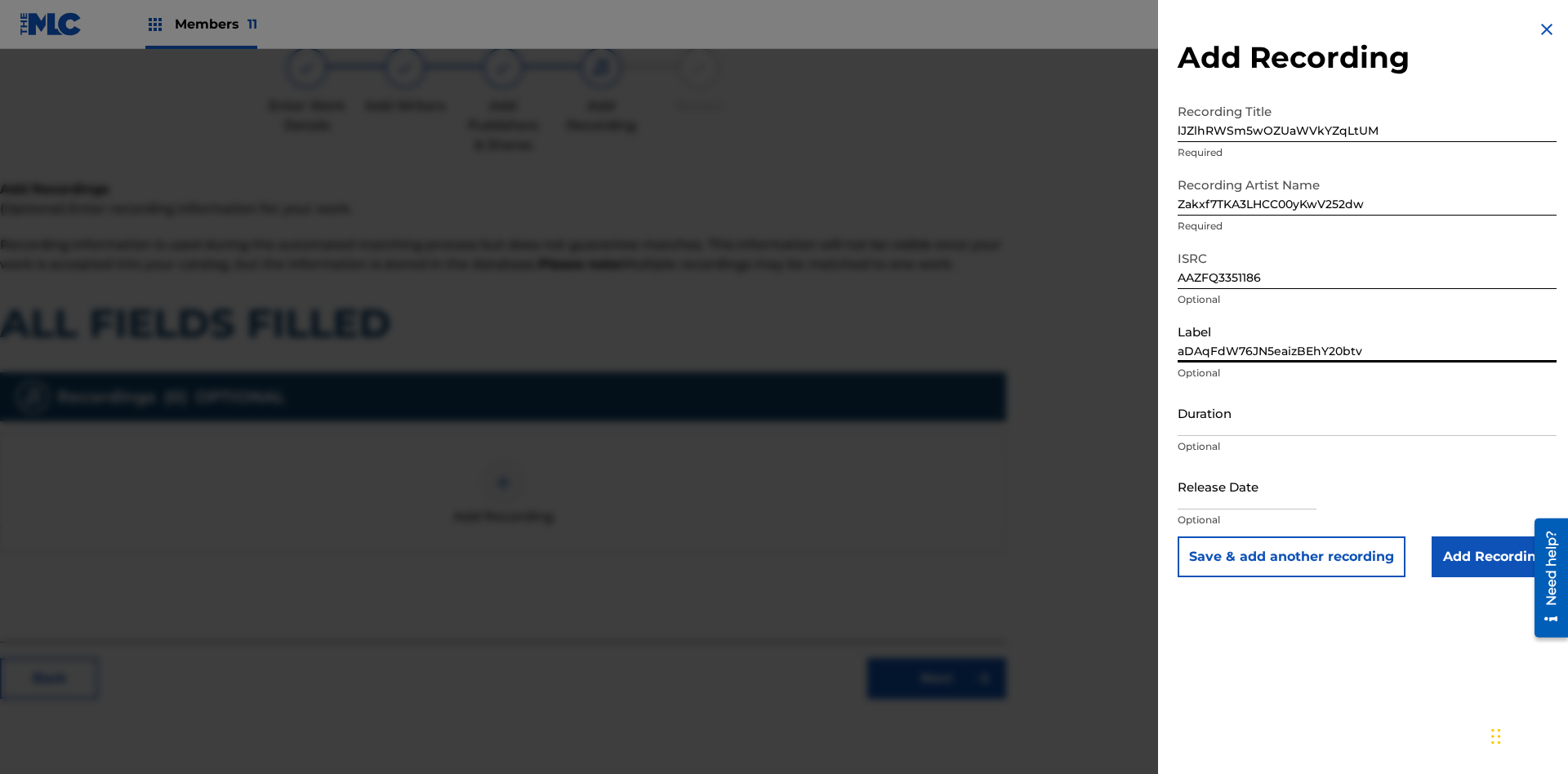
type input "aDAqFdW76JN5eaizBEhY20btv"
click at [1367, 413] on input "Duration" at bounding box center [1367, 413] width 379 height 46
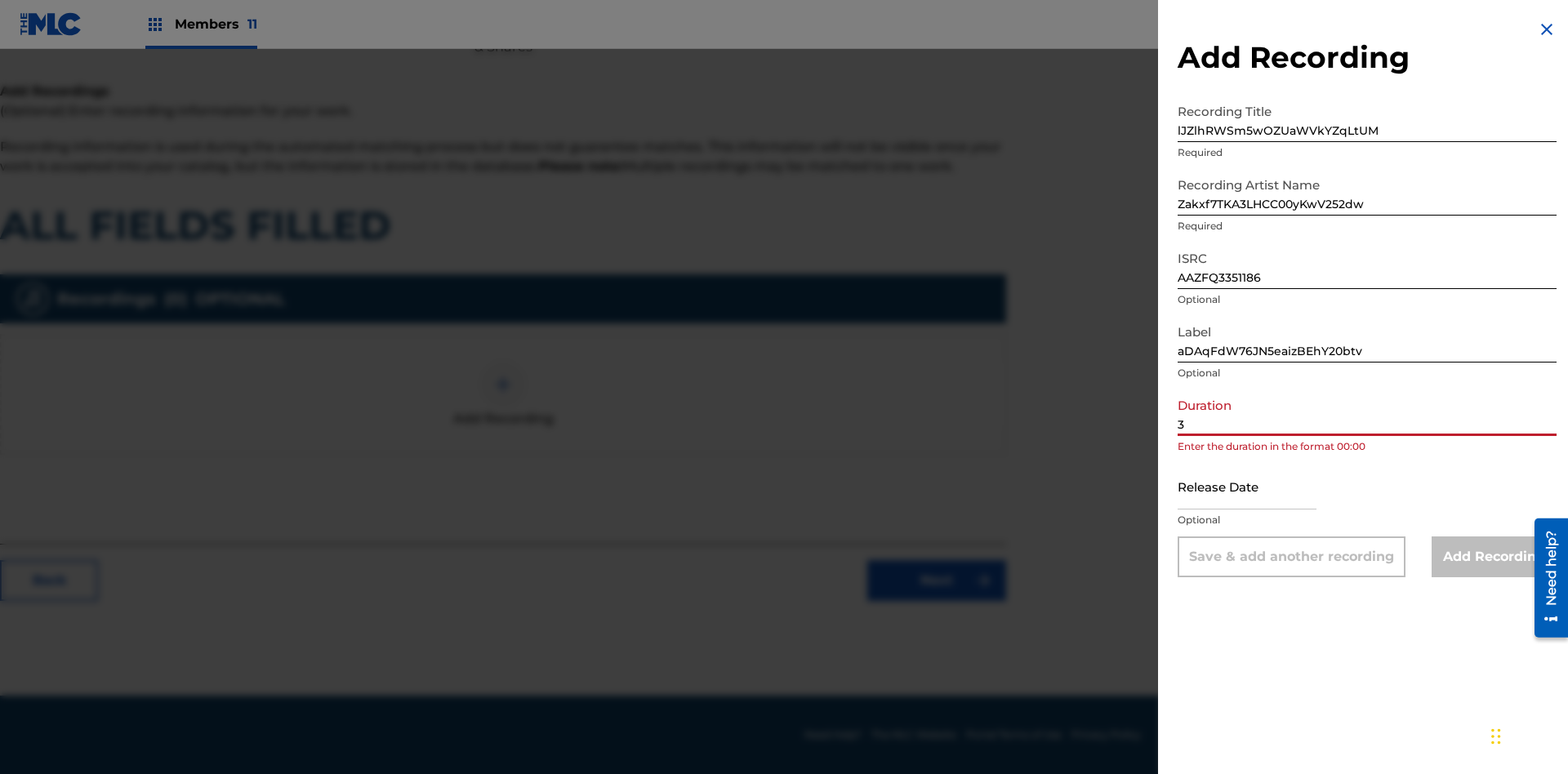
click at [1367, 413] on input "3" at bounding box center [1367, 413] width 379 height 46
type input "37:37"
click at [1260, 488] on input "text" at bounding box center [1247, 486] width 139 height 46
select select "7"
select select "2025"
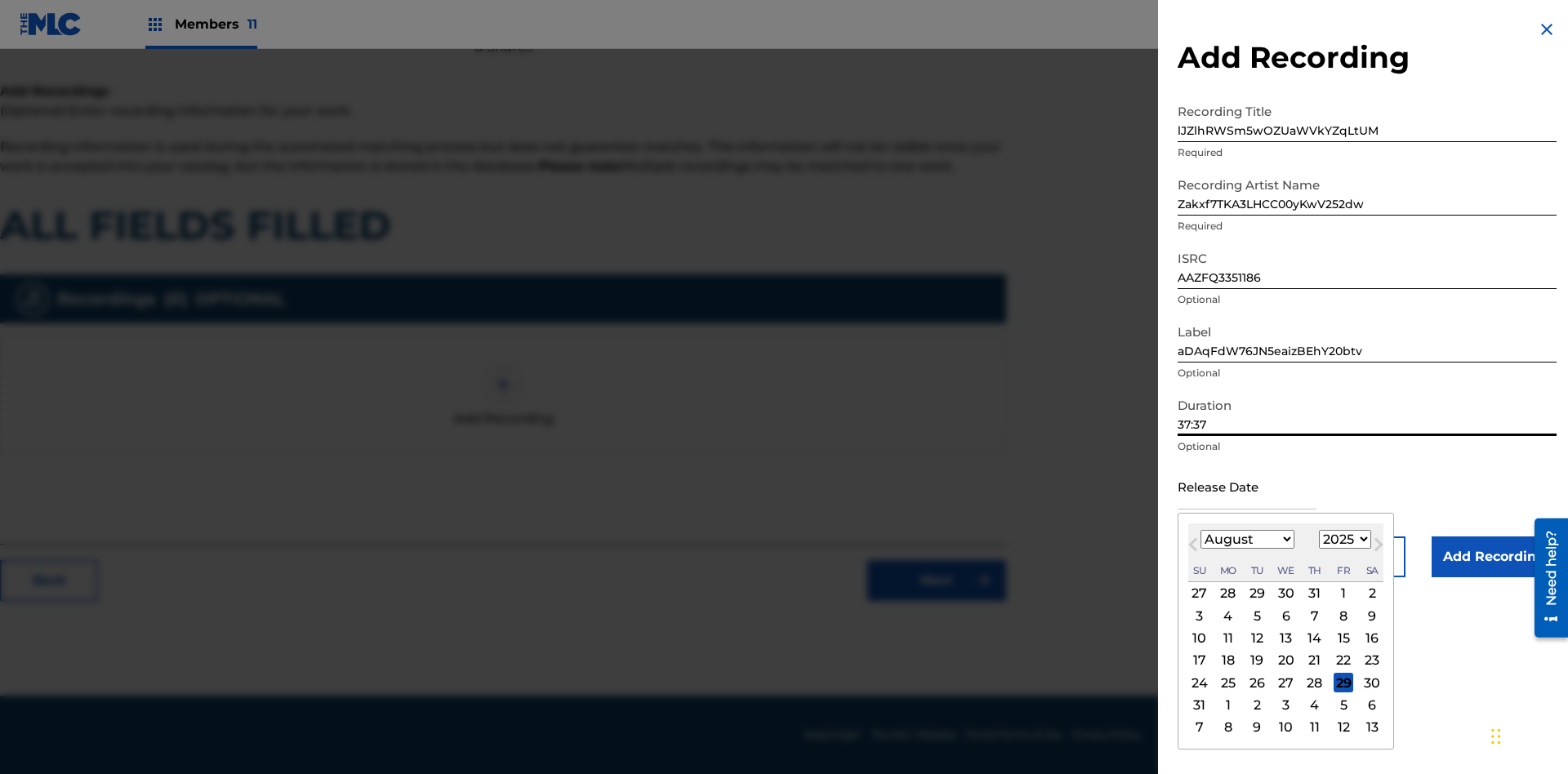
click at [1246, 540] on select "January February March April May June July August September October November De…" at bounding box center [1248, 539] width 94 height 19
select select "7"
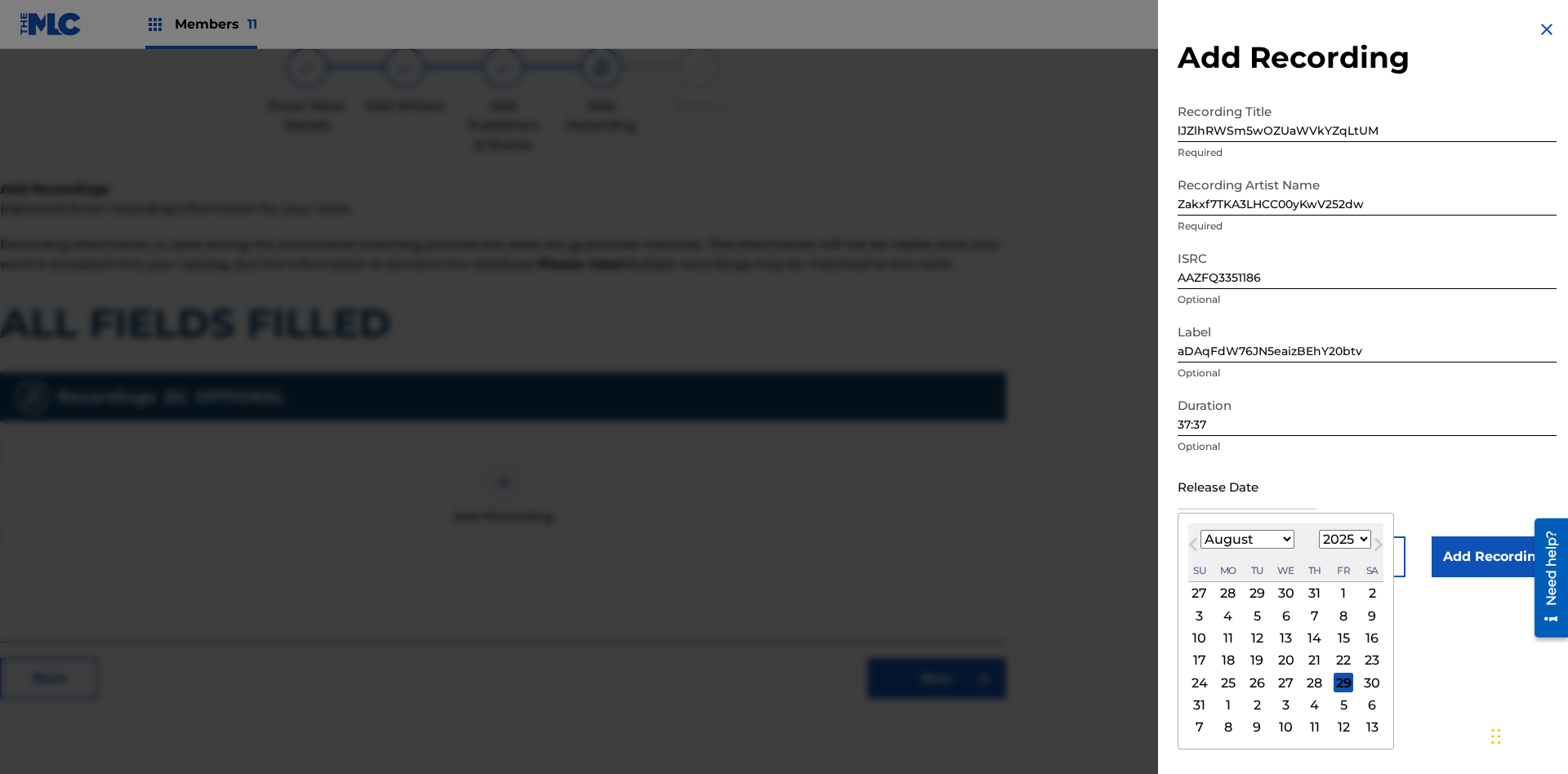
click at [1343, 540] on select "1900 1901 1902 1903 1904 1905 1906 1907 1908 1909 1910 1911 1912 1913 1914 1915…" at bounding box center [1345, 539] width 52 height 19
select select "2025"
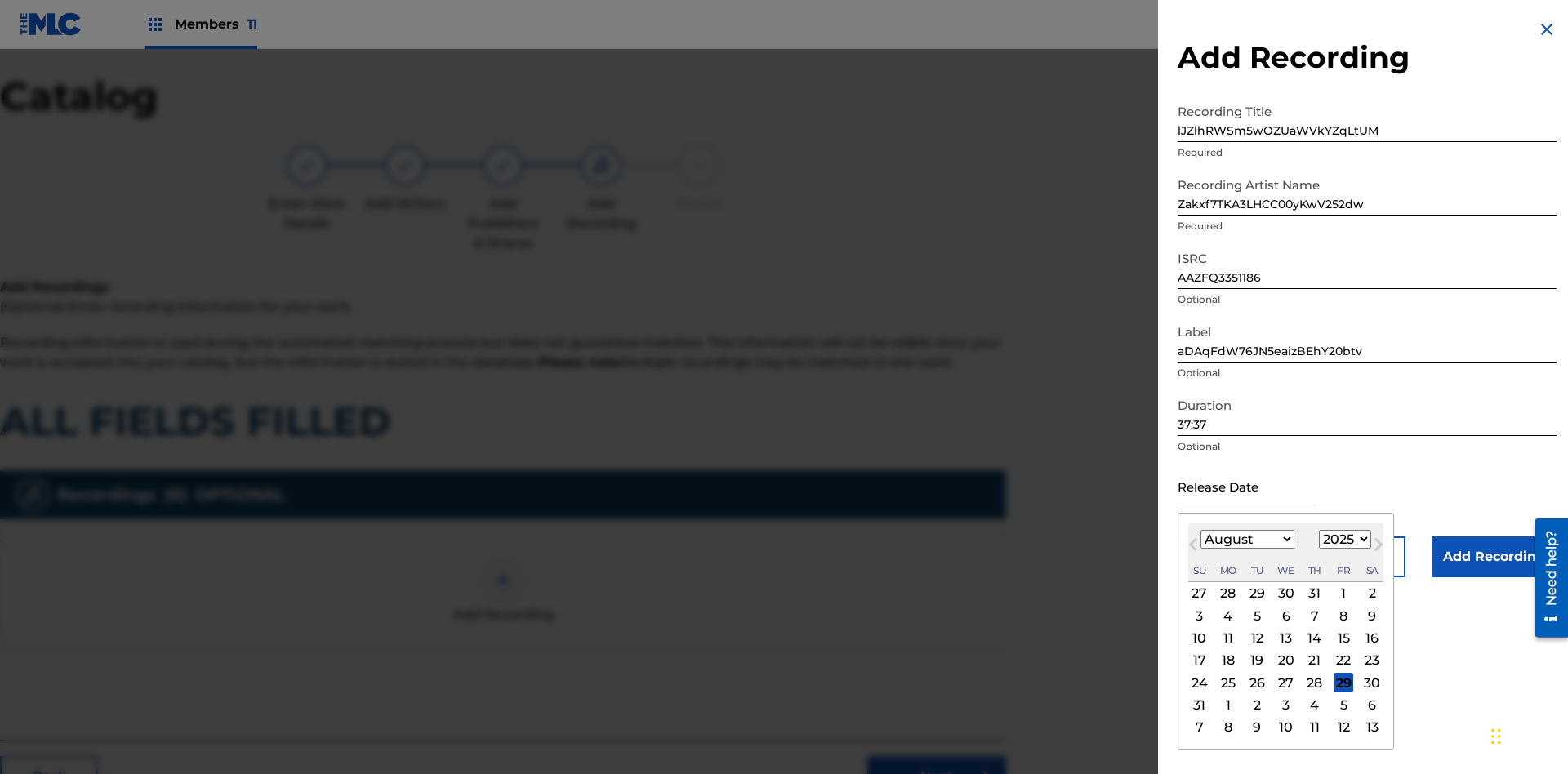
click at [1343, 540] on select "1900 1901 1902 1903 1904 1905 1906 1907 1908 1909 1910 1911 1912 1913 1914 1915…" at bounding box center [1345, 539] width 52 height 19
click at [1313, 616] on div "7" at bounding box center [1315, 616] width 20 height 20
type input "August 7 2025"
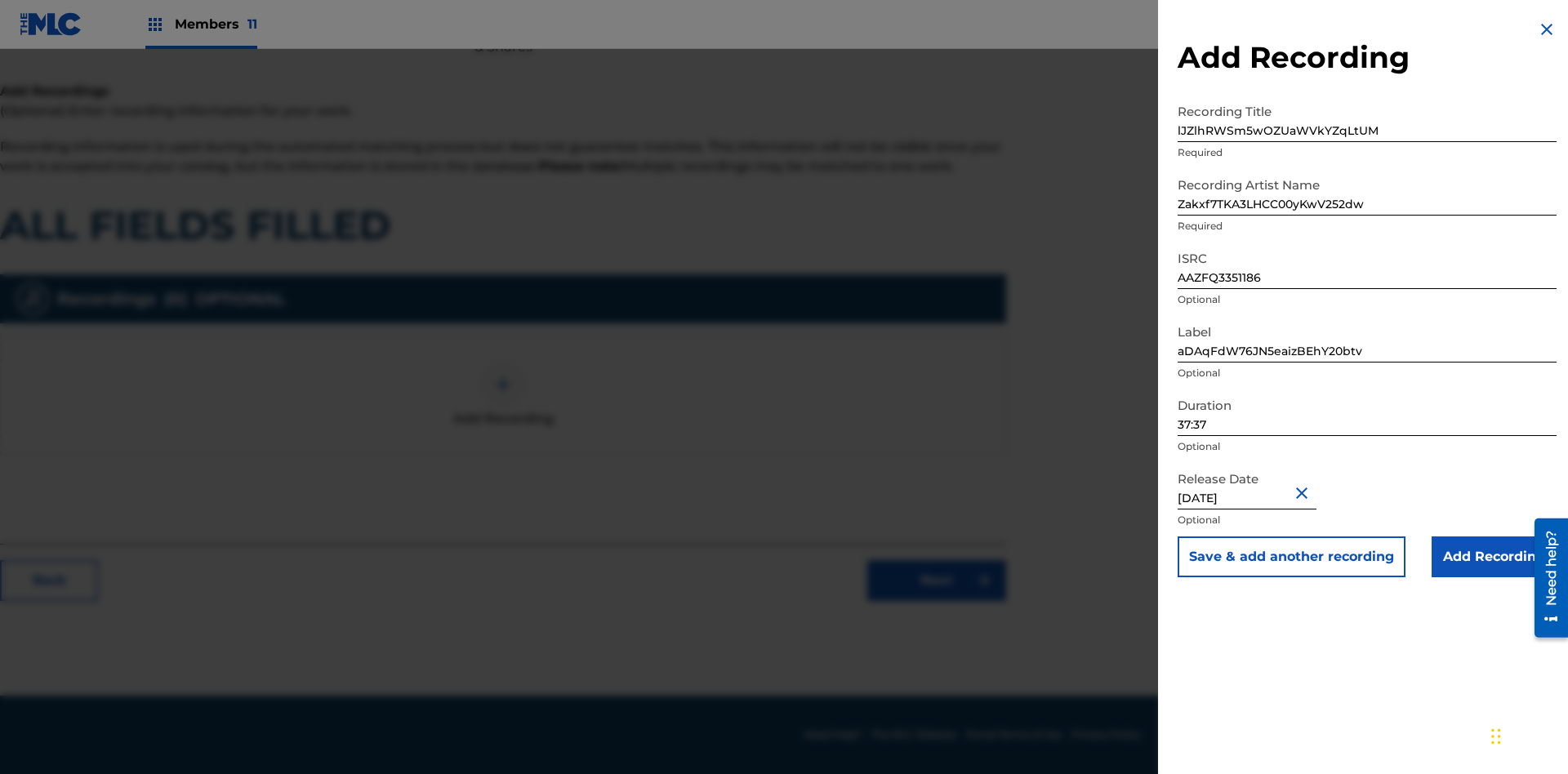
click at [1494, 557] on input "Add Recording" at bounding box center [1494, 556] width 125 height 40
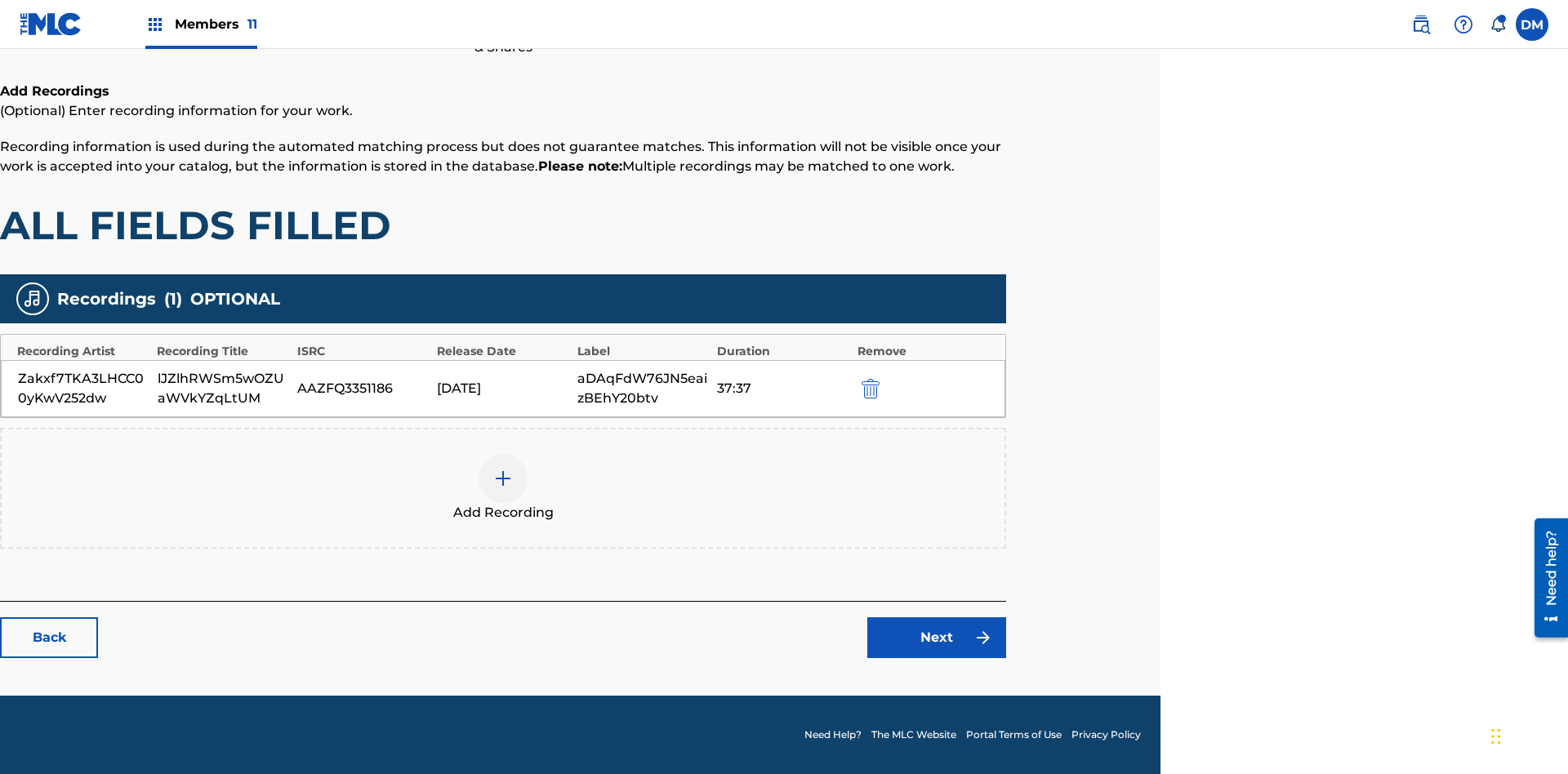
click at [937, 638] on link "Next" at bounding box center [937, 637] width 139 height 40
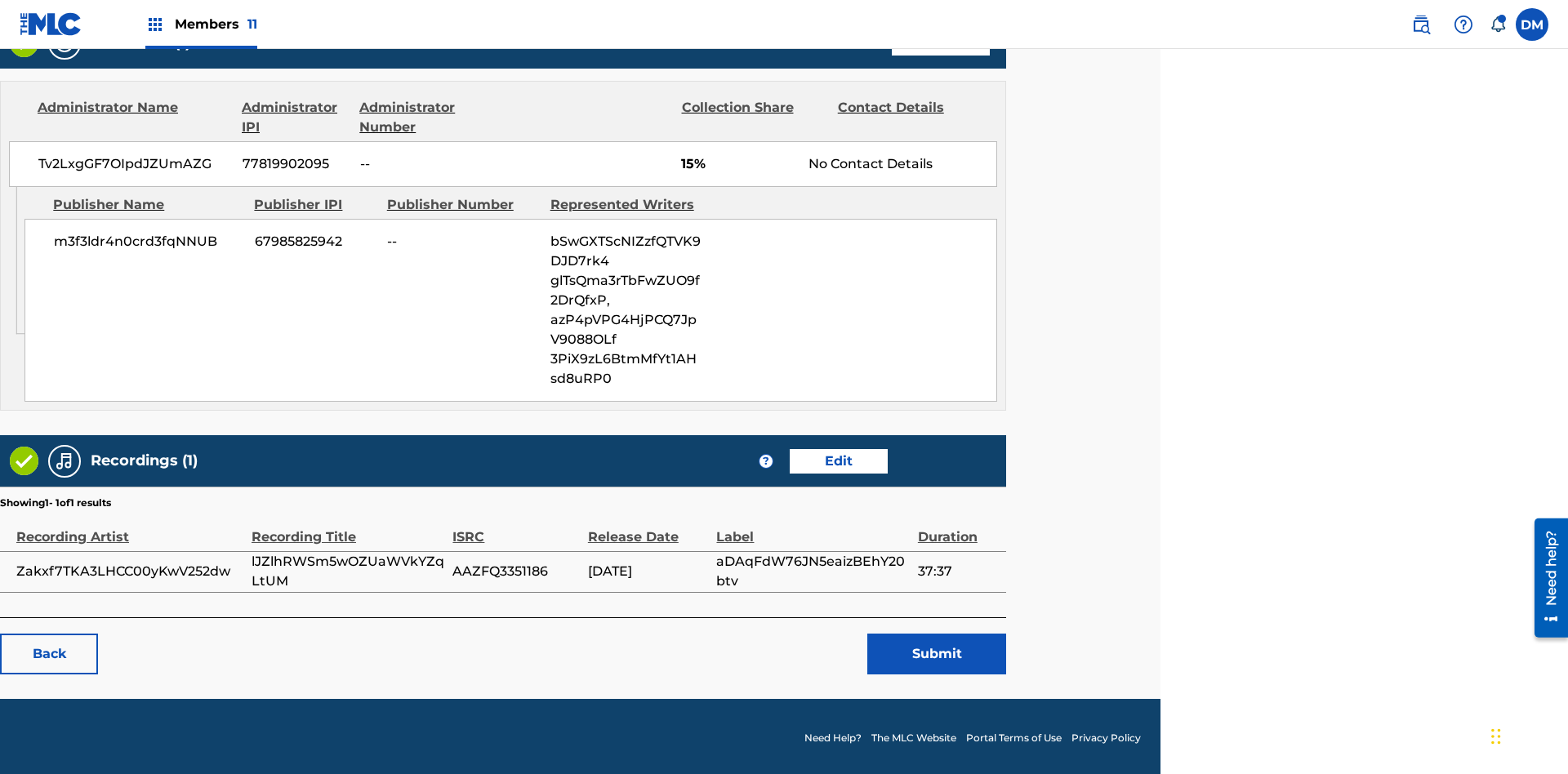
scroll to position [815, 408]
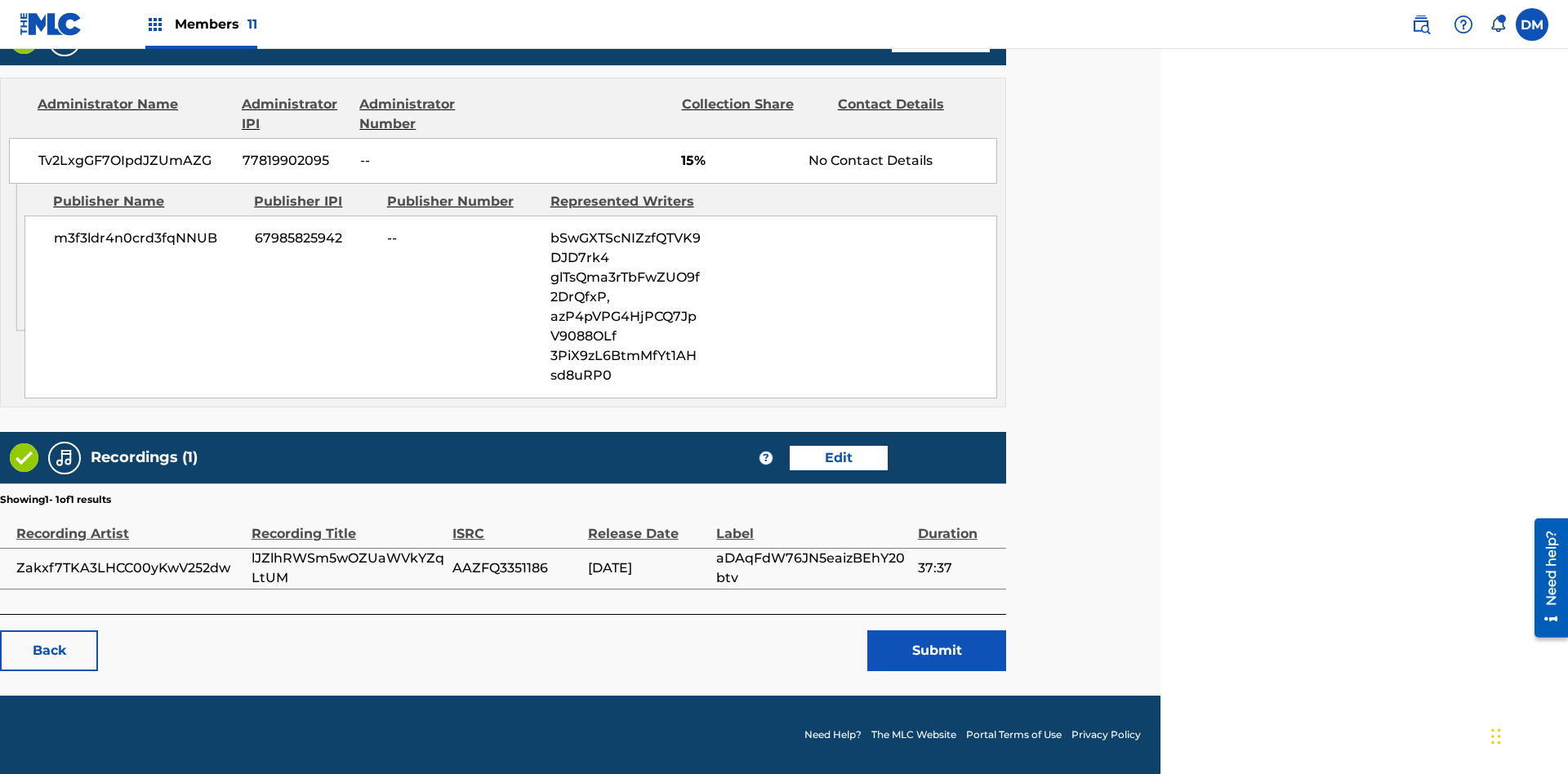
click at [937, 650] on button "Submit" at bounding box center [937, 650] width 139 height 40
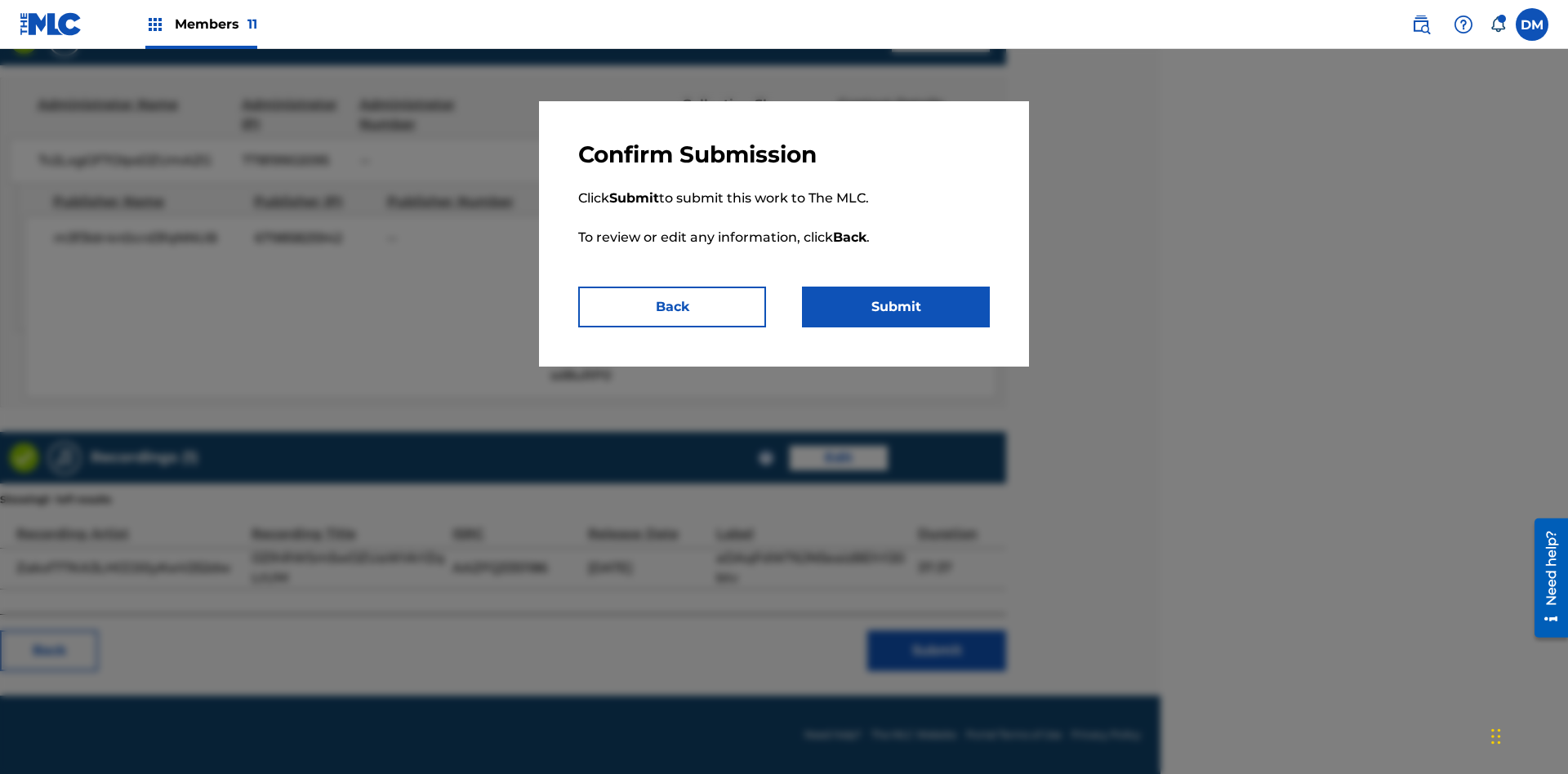
click at [896, 307] on button "Submit" at bounding box center [896, 306] width 188 height 40
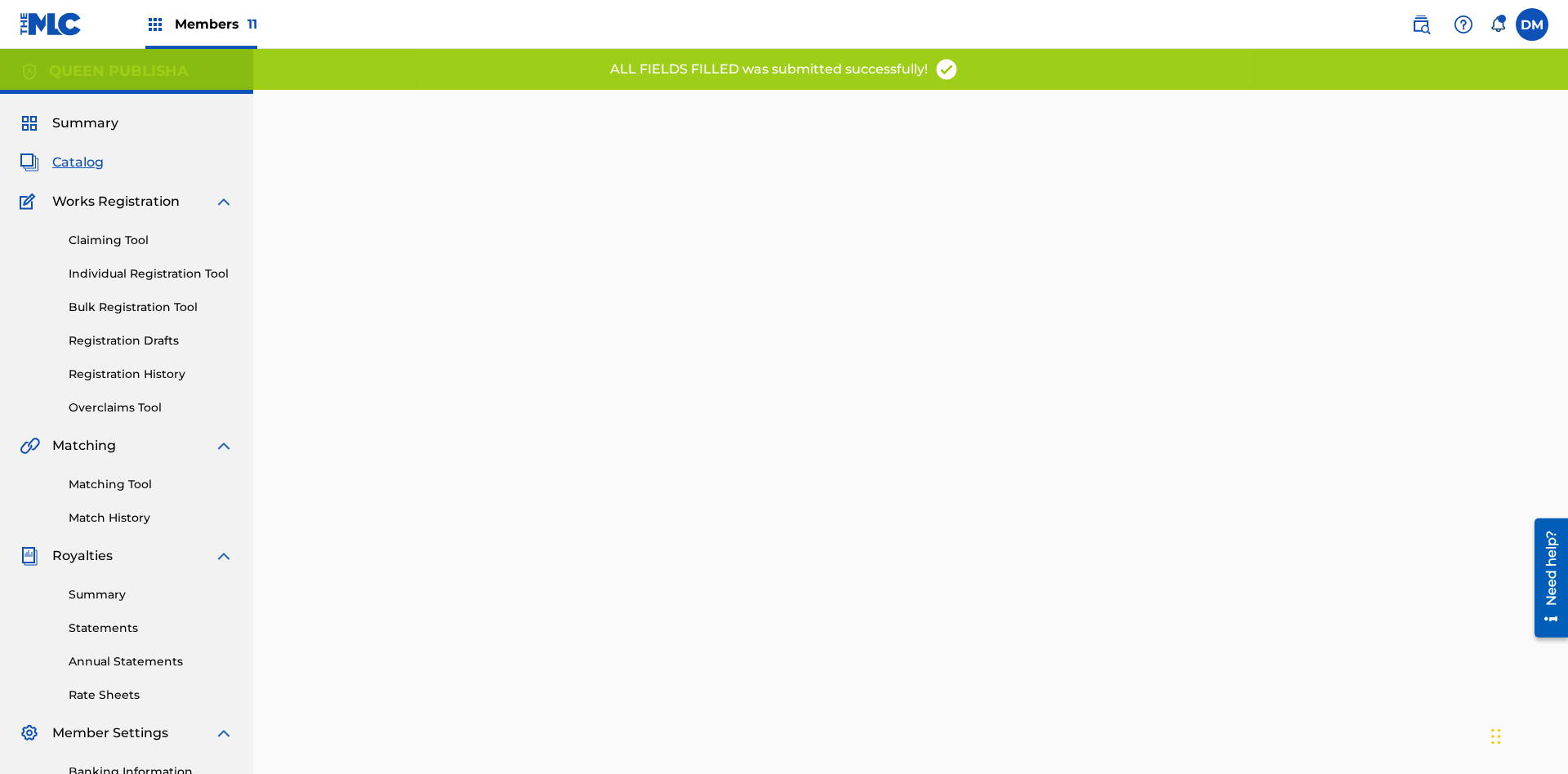
scroll to position [0, 408]
